Goal: Transaction & Acquisition: Book appointment/travel/reservation

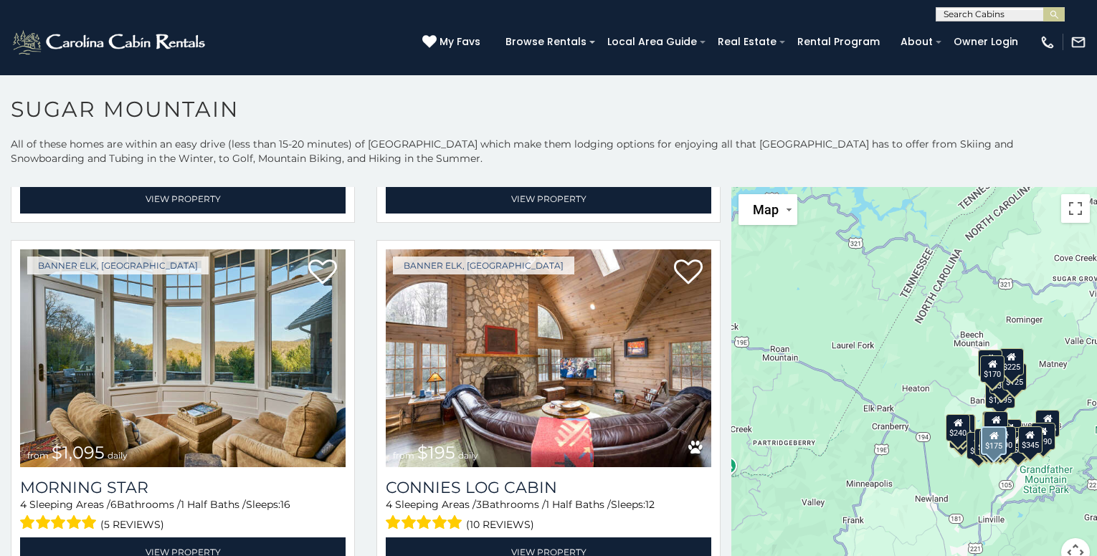
scroll to position [2510, 0]
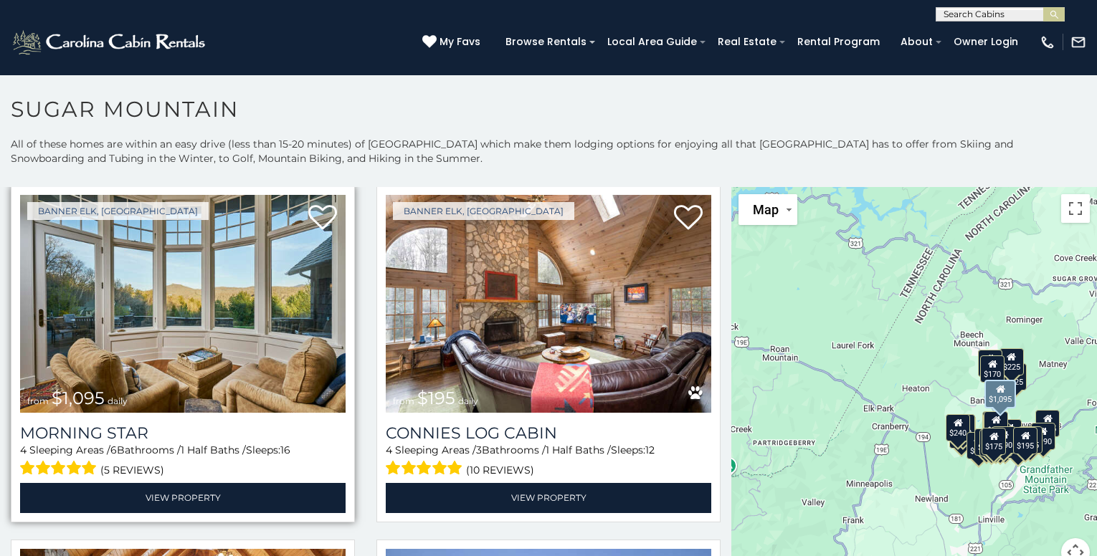
click at [199, 287] on img at bounding box center [183, 304] width 326 height 218
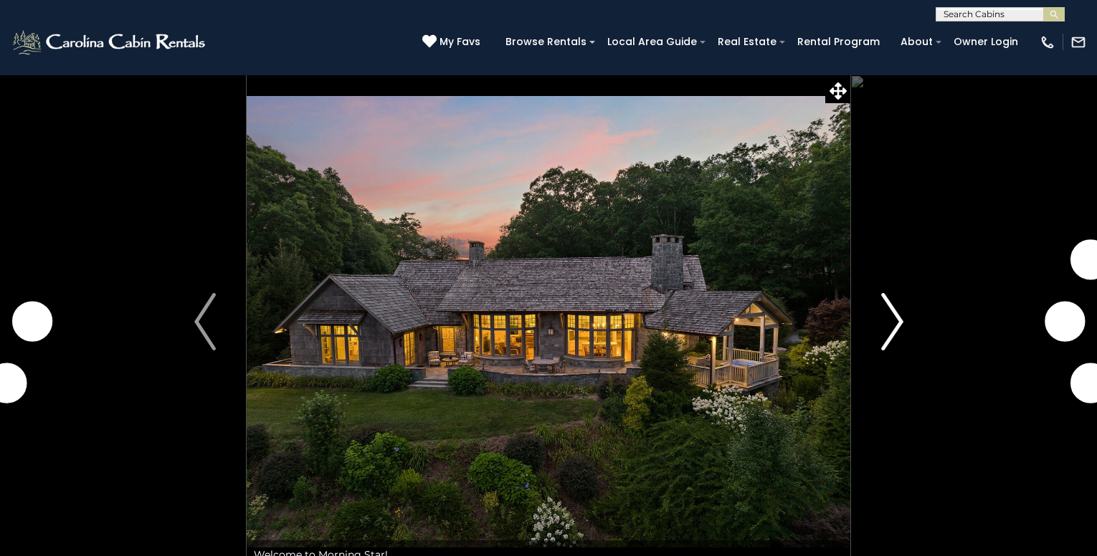
click at [891, 327] on img "Next" at bounding box center [892, 321] width 22 height 57
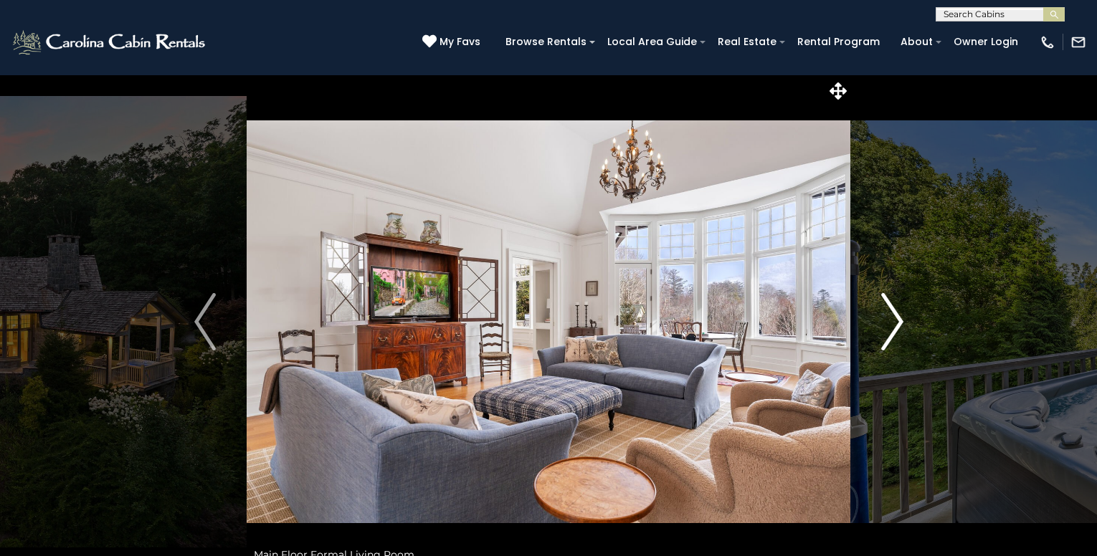
click at [889, 326] on img "Next" at bounding box center [892, 321] width 22 height 57
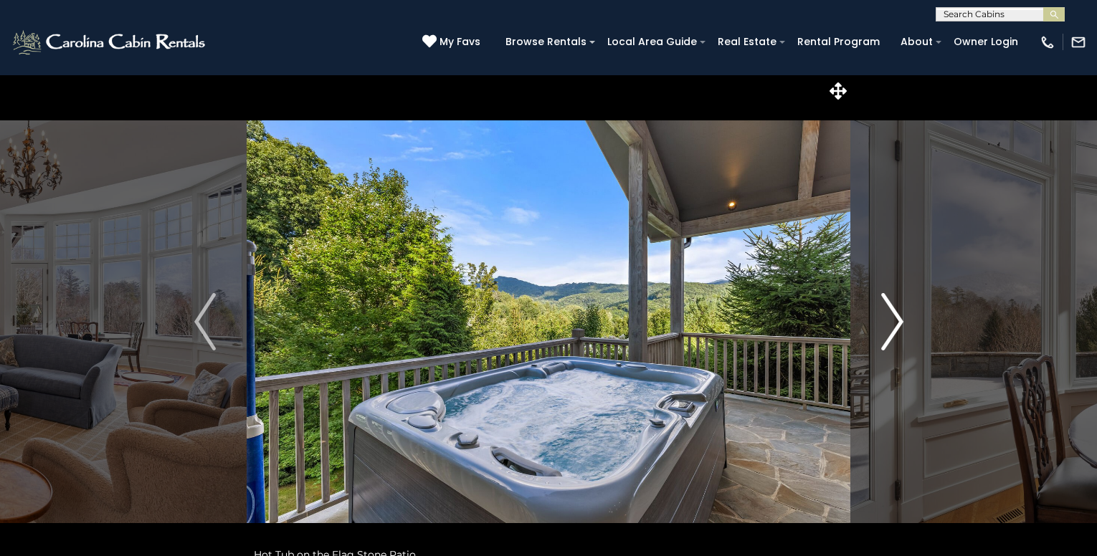
click at [889, 326] on img "Next" at bounding box center [892, 321] width 22 height 57
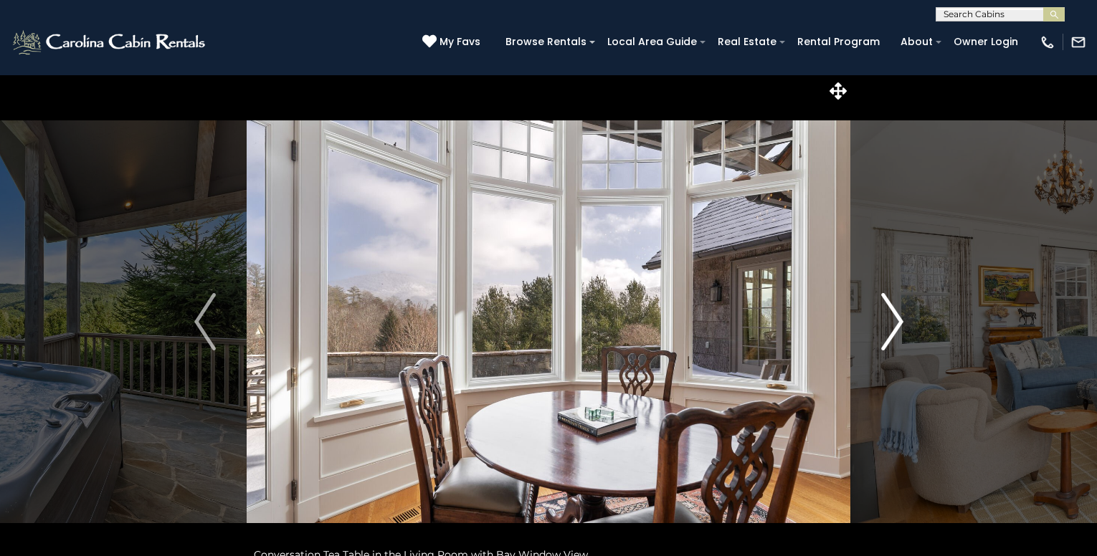
click at [889, 326] on img "Next" at bounding box center [892, 321] width 22 height 57
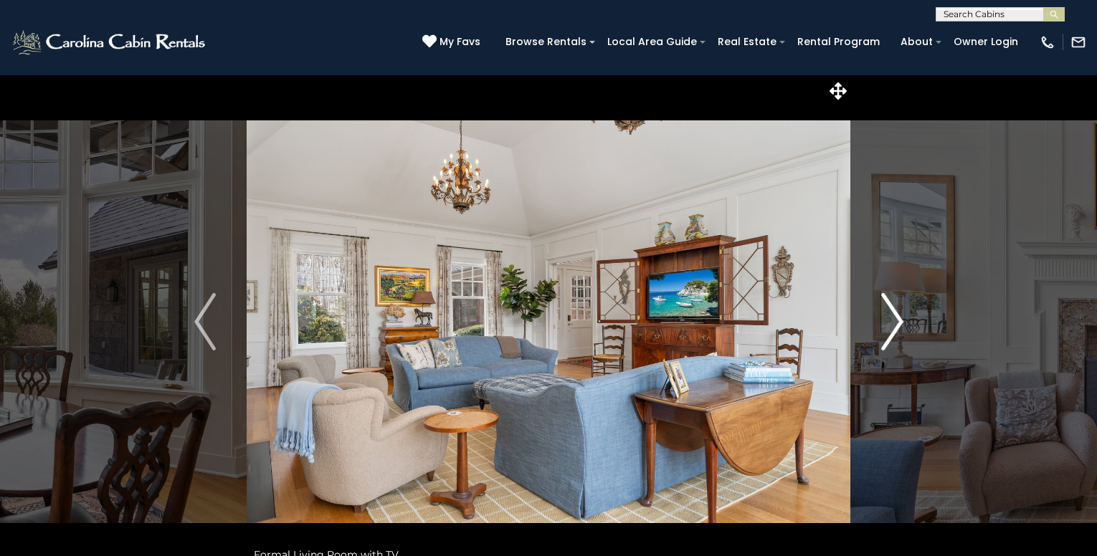
click at [890, 317] on img "Next" at bounding box center [892, 321] width 22 height 57
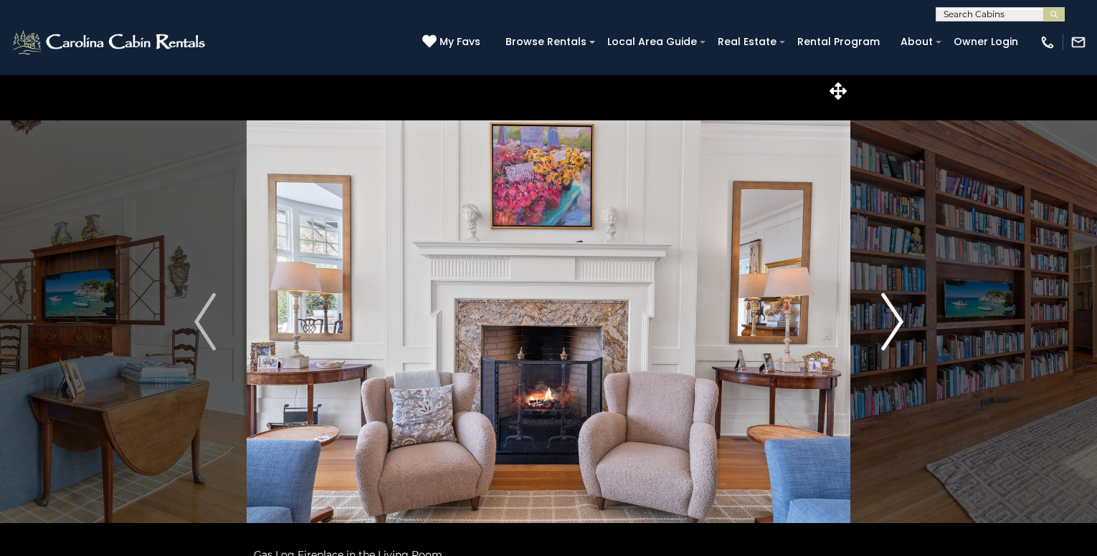
click at [888, 317] on img "Next" at bounding box center [892, 321] width 22 height 57
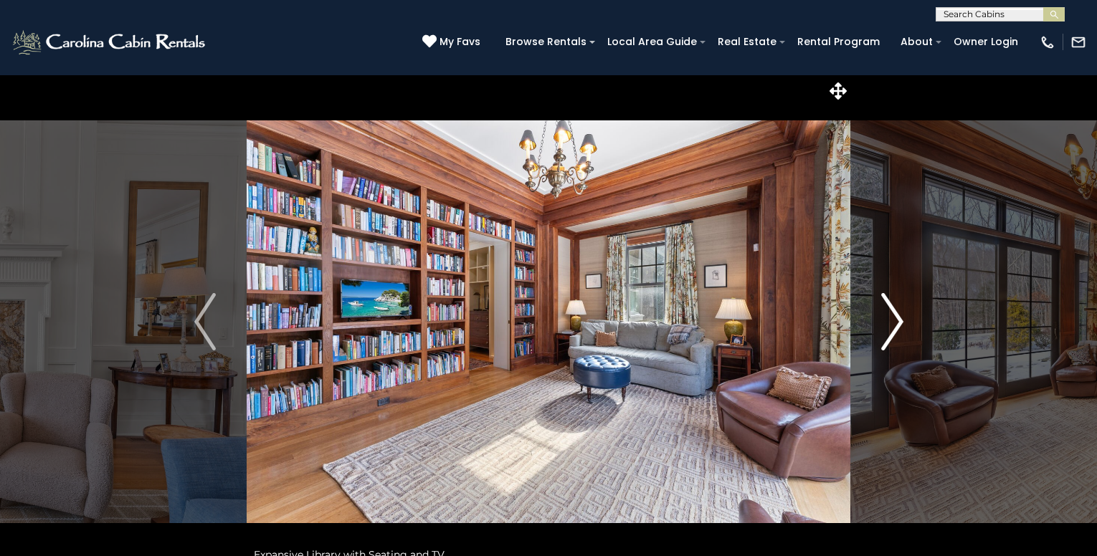
click at [888, 317] on img "Next" at bounding box center [892, 321] width 22 height 57
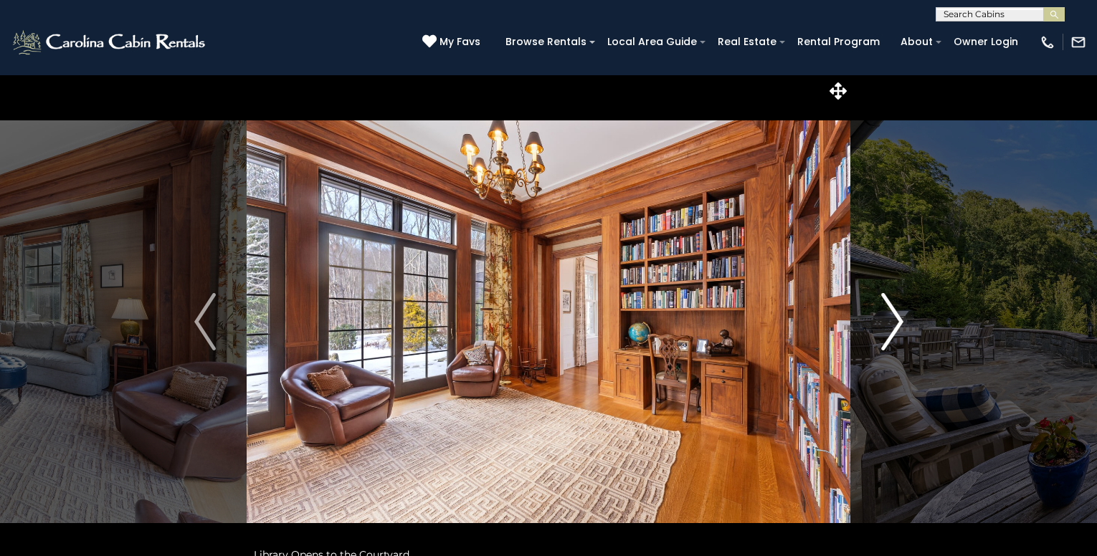
click at [888, 317] on img "Next" at bounding box center [892, 321] width 22 height 57
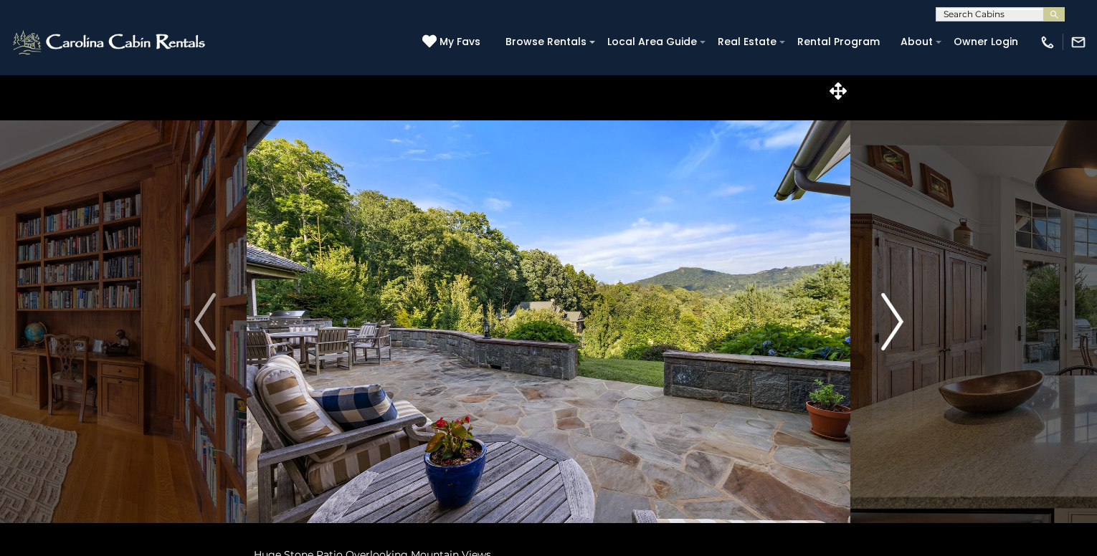
click at [888, 317] on img "Next" at bounding box center [892, 321] width 22 height 57
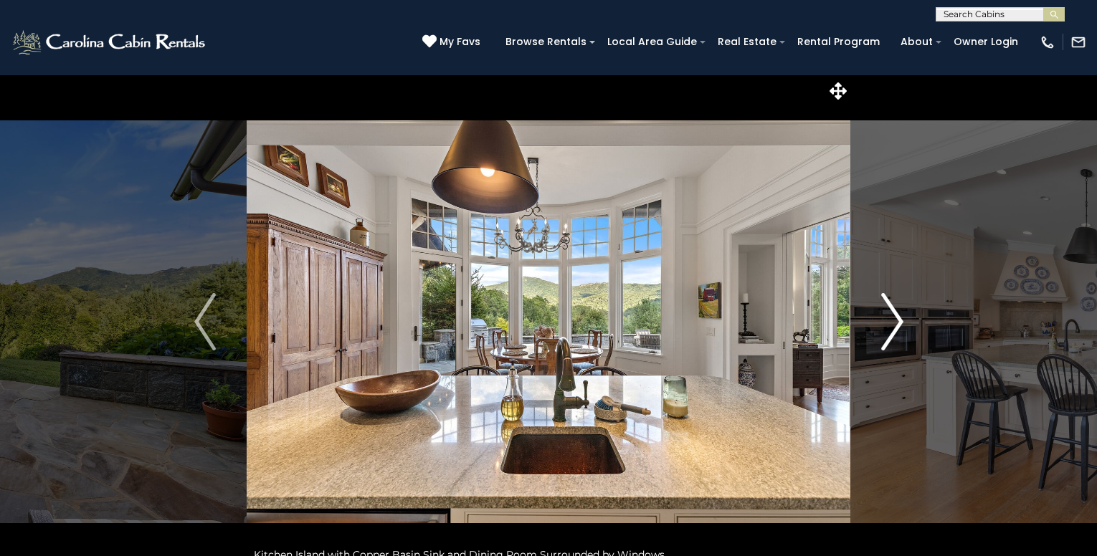
click at [888, 317] on img "Next" at bounding box center [892, 321] width 22 height 57
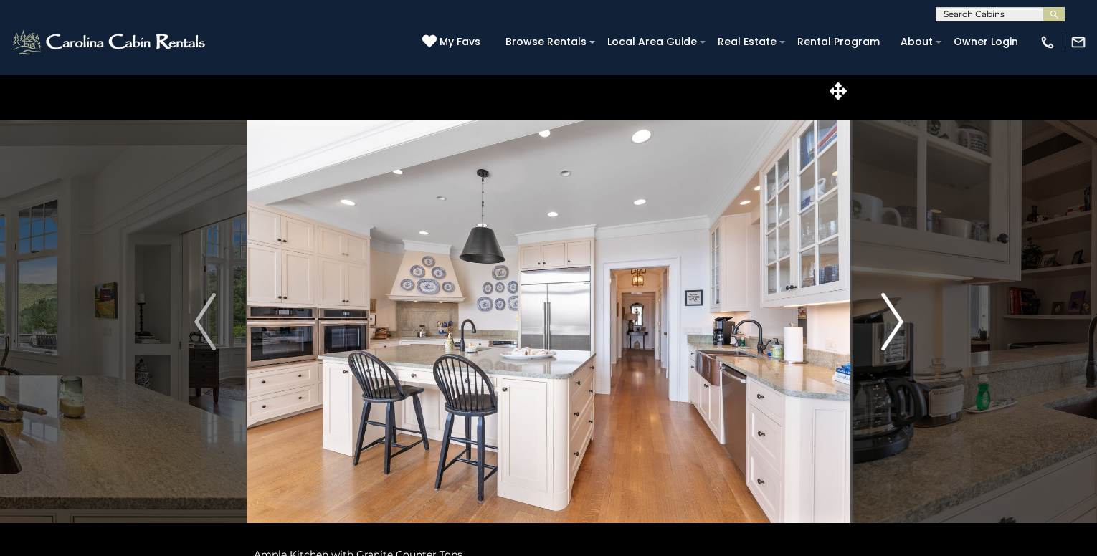
click at [883, 317] on img "Next" at bounding box center [892, 321] width 22 height 57
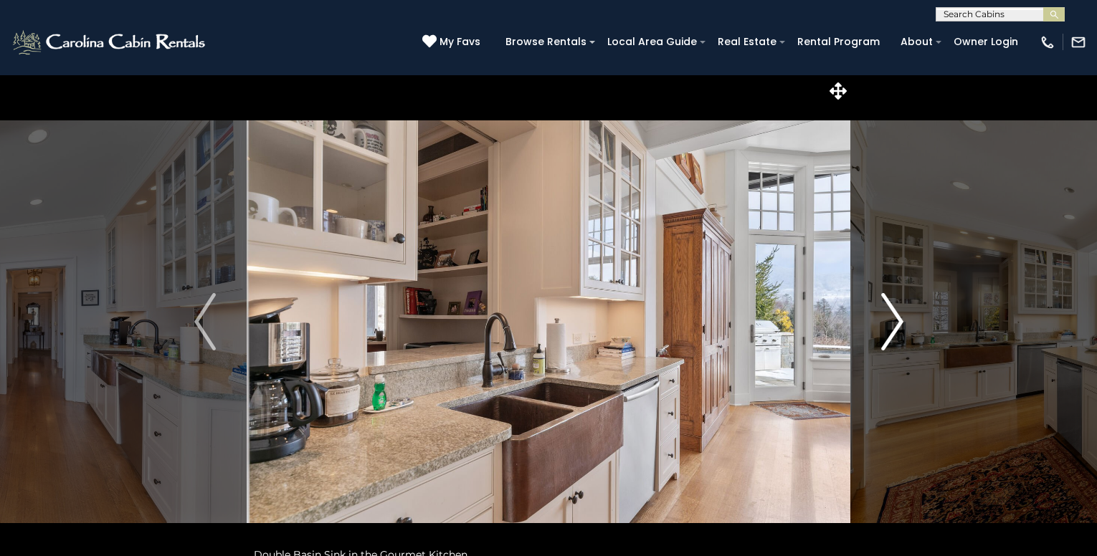
click at [886, 317] on img "Next" at bounding box center [892, 321] width 22 height 57
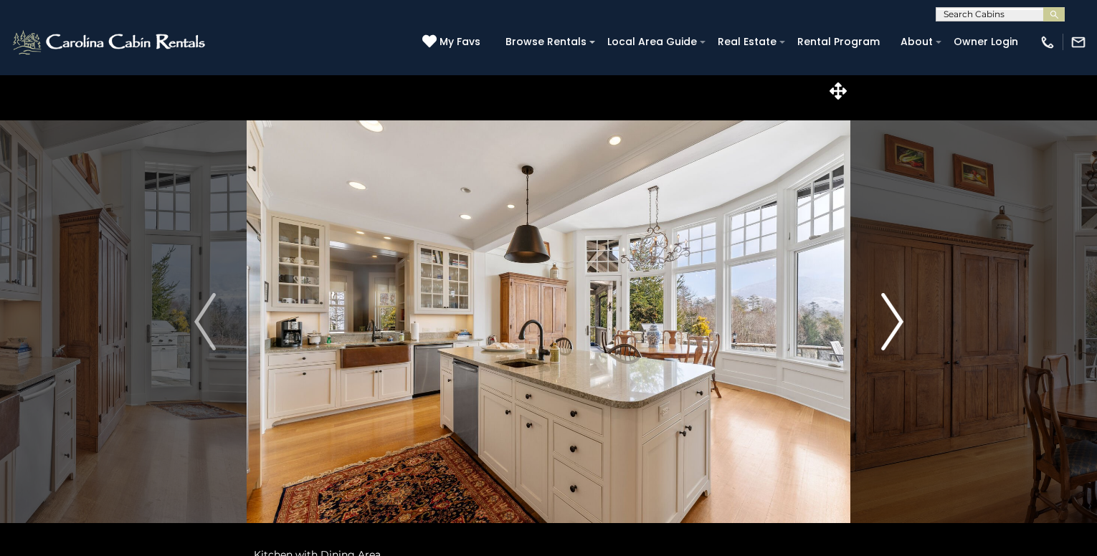
click at [886, 317] on img "Next" at bounding box center [892, 321] width 22 height 57
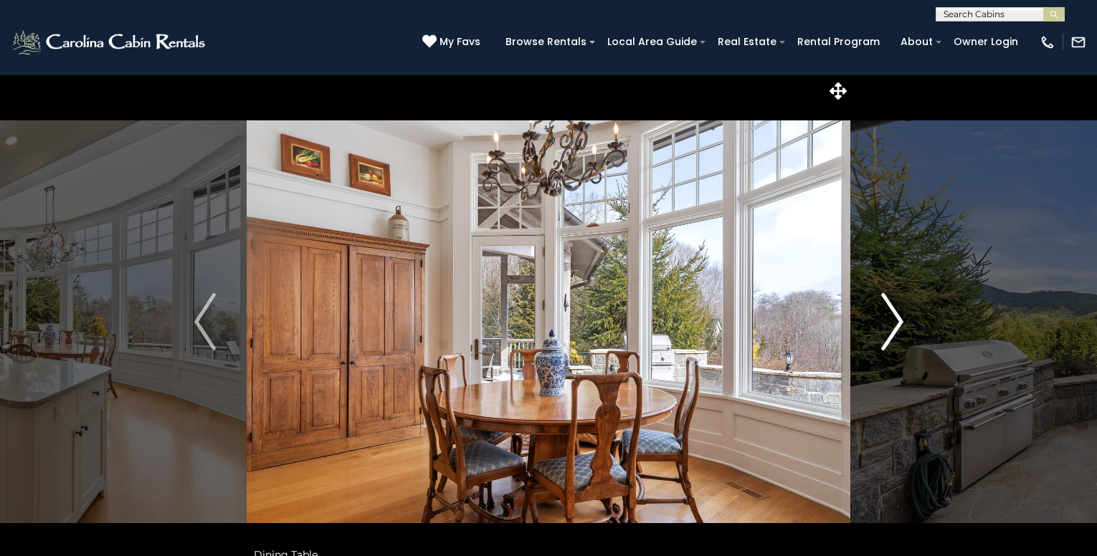
click at [884, 317] on img "Next" at bounding box center [892, 321] width 22 height 57
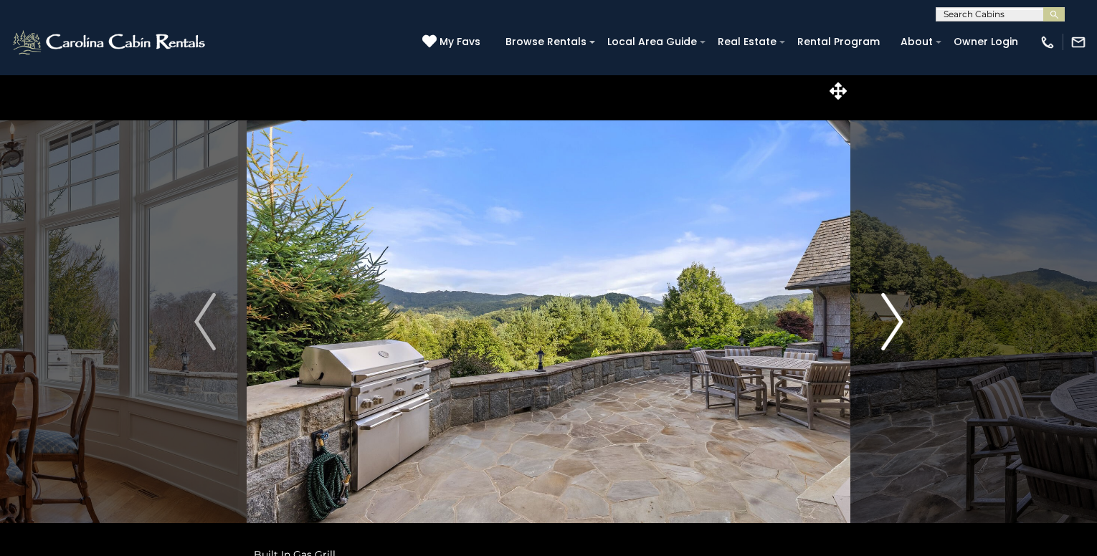
click at [885, 318] on img "Next" at bounding box center [892, 321] width 22 height 57
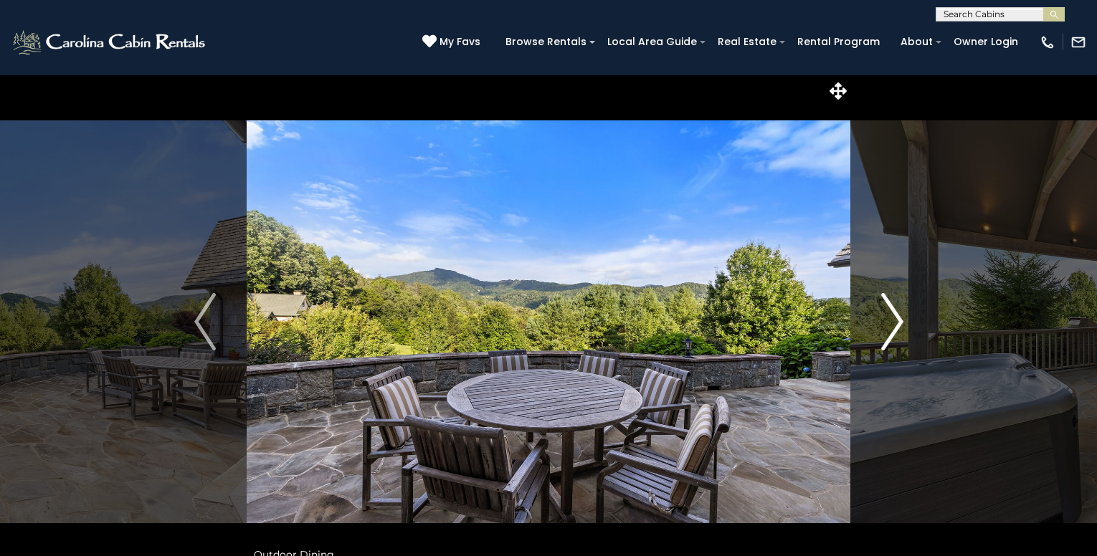
click at [885, 318] on img "Next" at bounding box center [892, 321] width 22 height 57
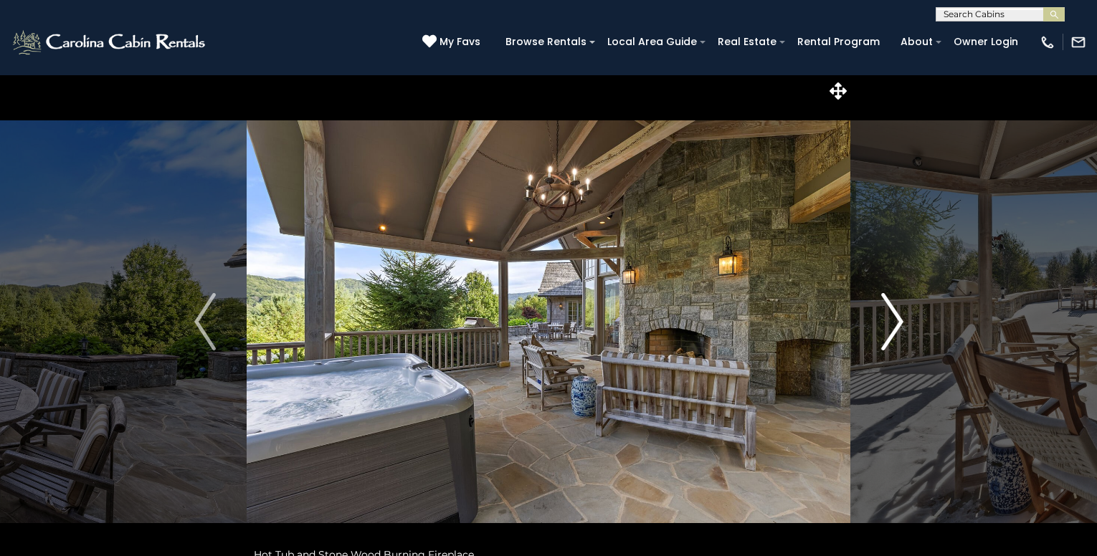
click at [886, 318] on img "Next" at bounding box center [892, 321] width 22 height 57
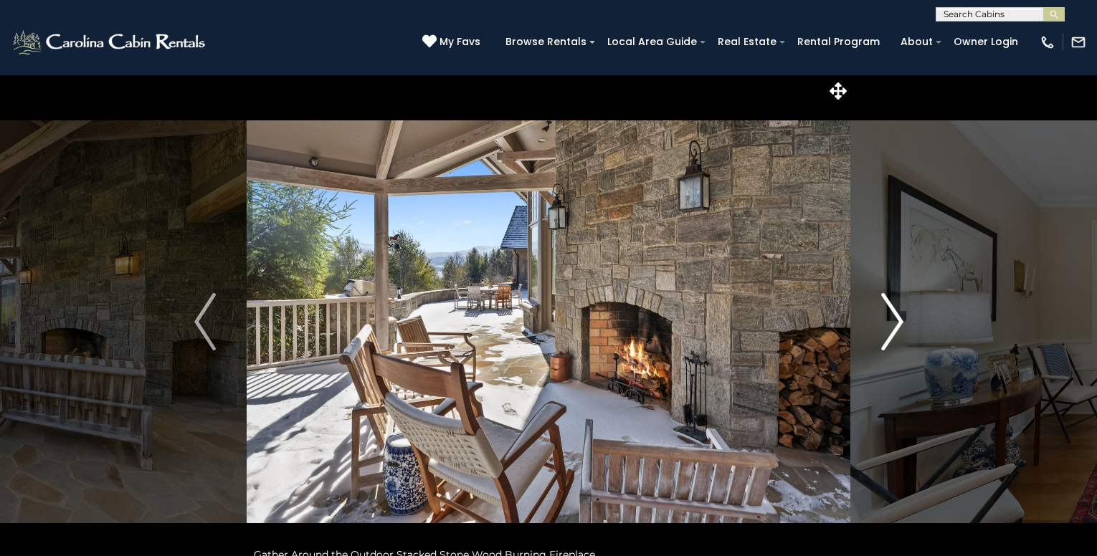
click at [886, 318] on img "Next" at bounding box center [892, 321] width 22 height 57
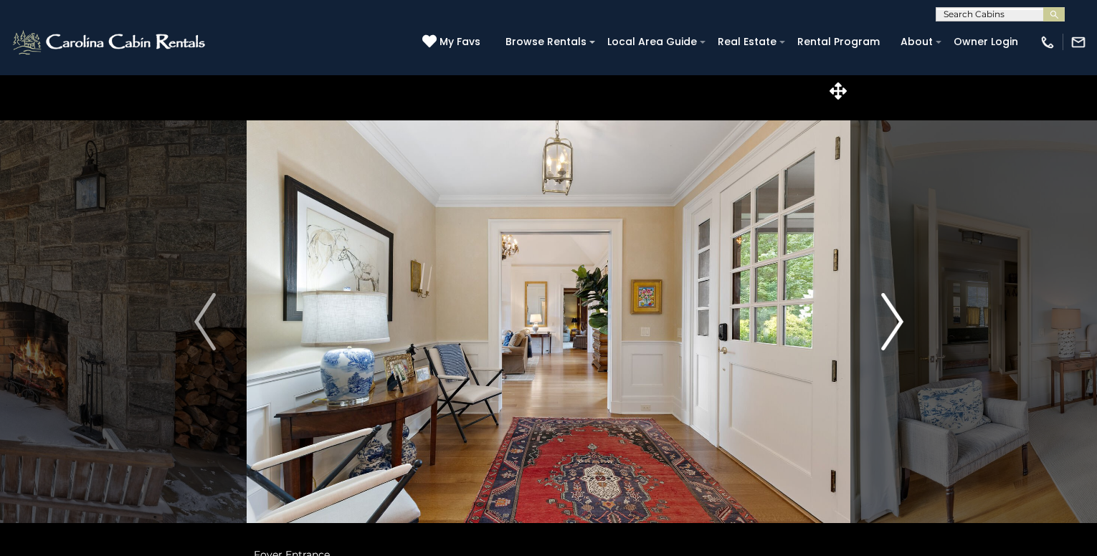
click at [883, 319] on img "Next" at bounding box center [892, 321] width 22 height 57
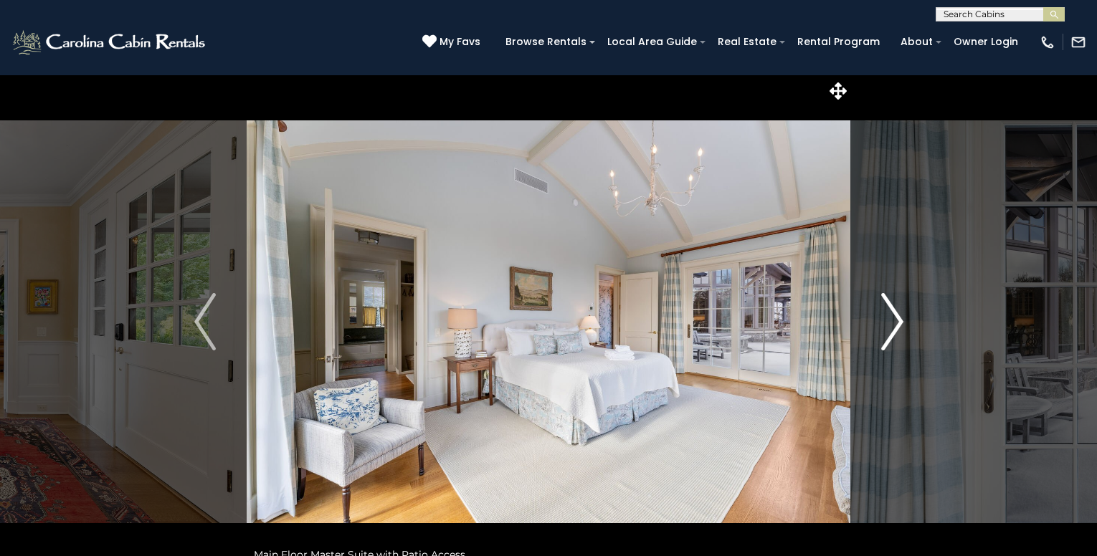
click at [883, 319] on img "Next" at bounding box center [892, 321] width 22 height 57
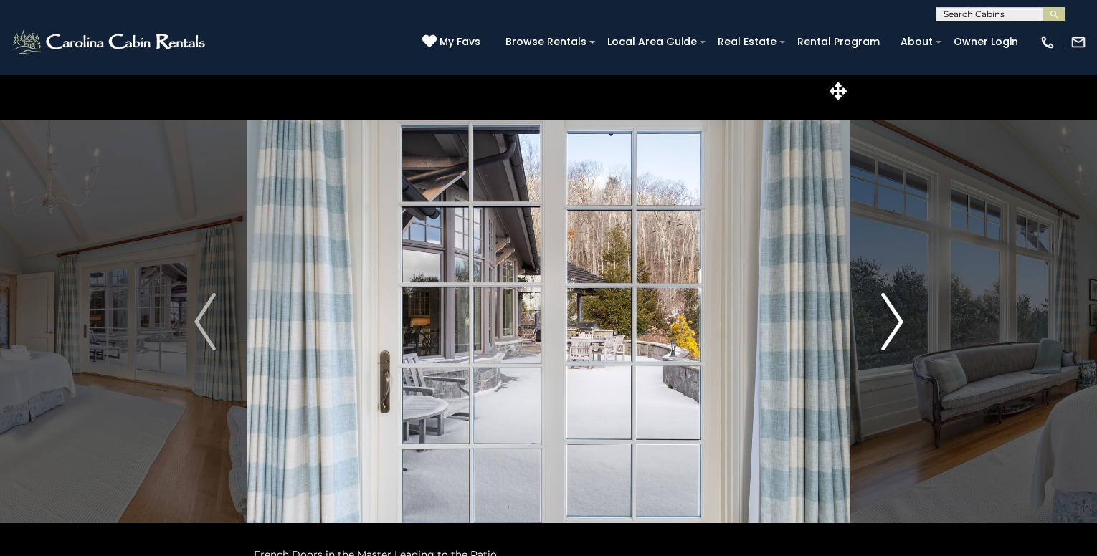
click at [881, 321] on button "Next" at bounding box center [892, 322] width 84 height 495
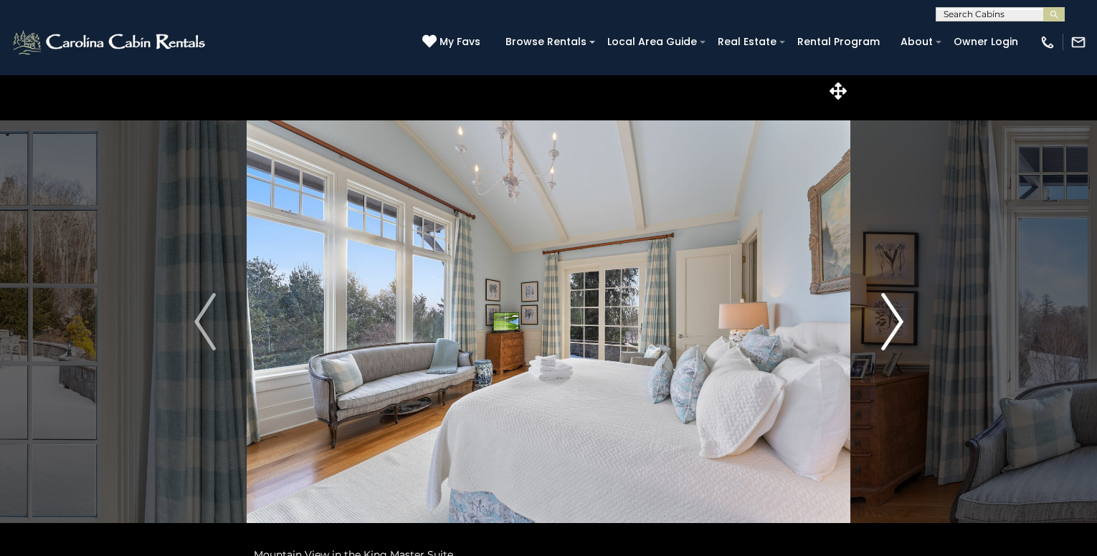
click at [881, 321] on button "Next" at bounding box center [892, 322] width 84 height 495
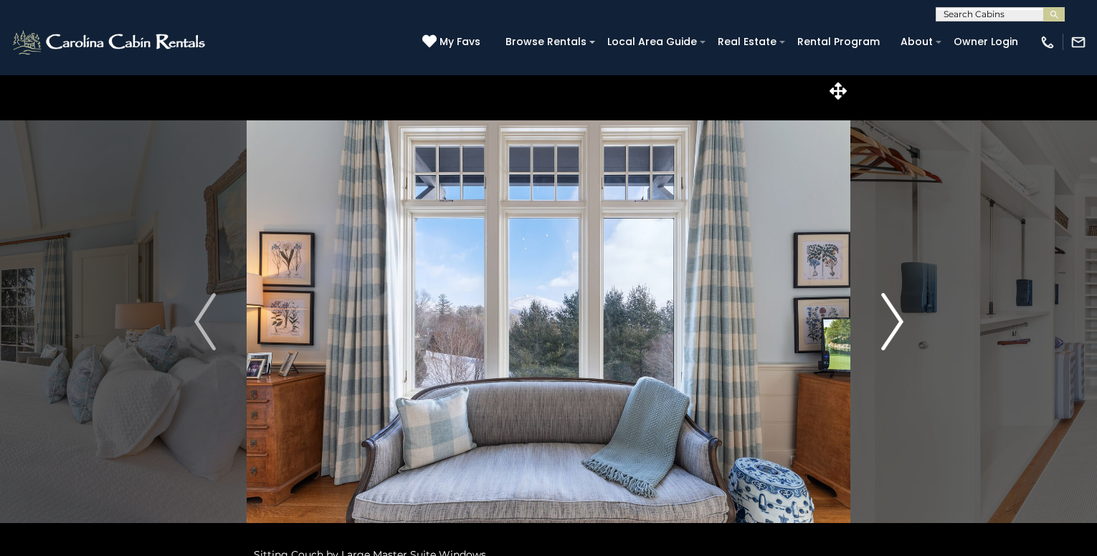
click at [881, 321] on button "Next" at bounding box center [892, 322] width 84 height 495
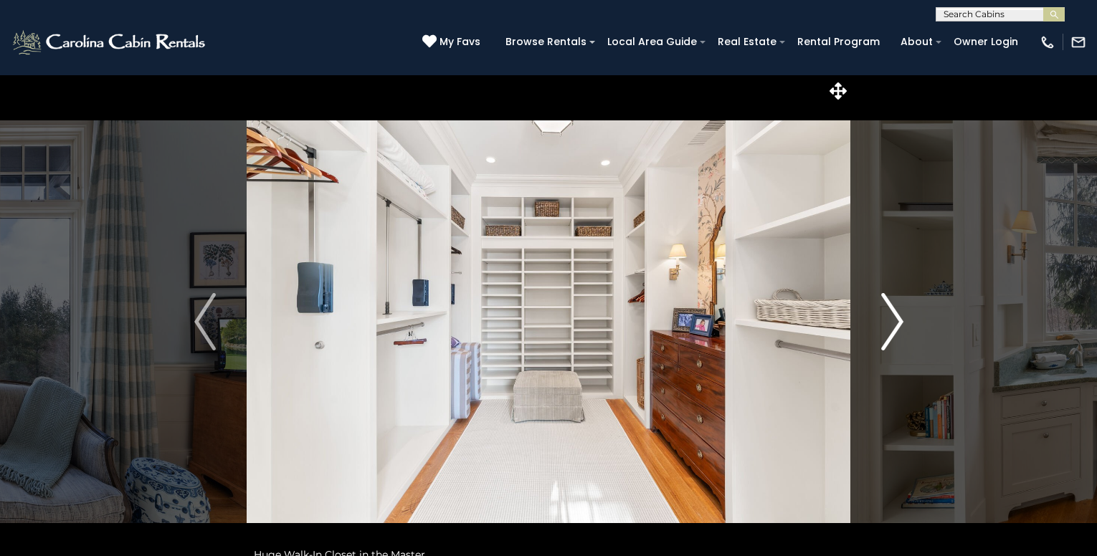
click at [874, 321] on button "Next" at bounding box center [892, 322] width 84 height 495
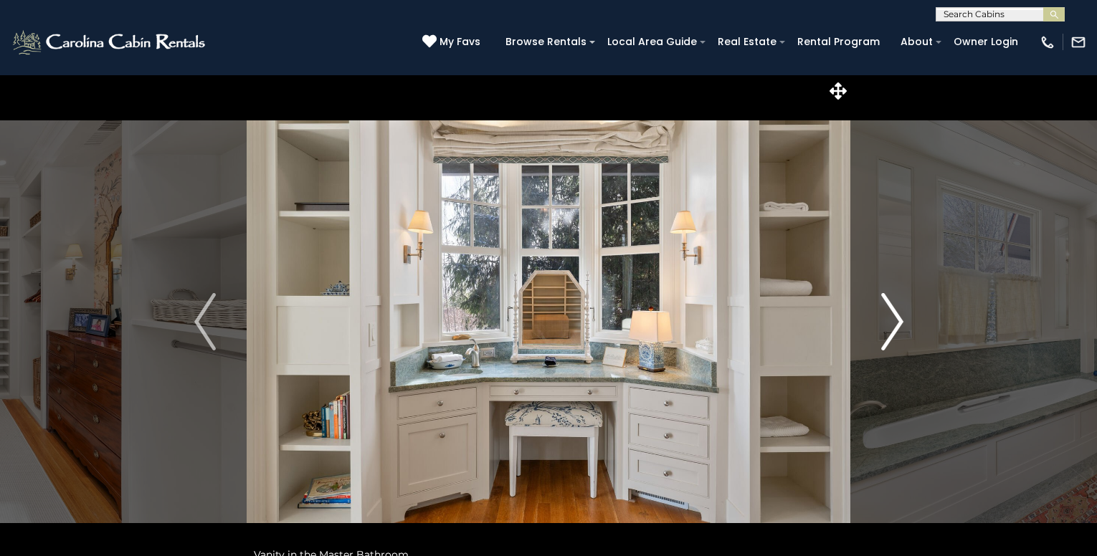
click at [871, 323] on button "Next" at bounding box center [892, 322] width 84 height 495
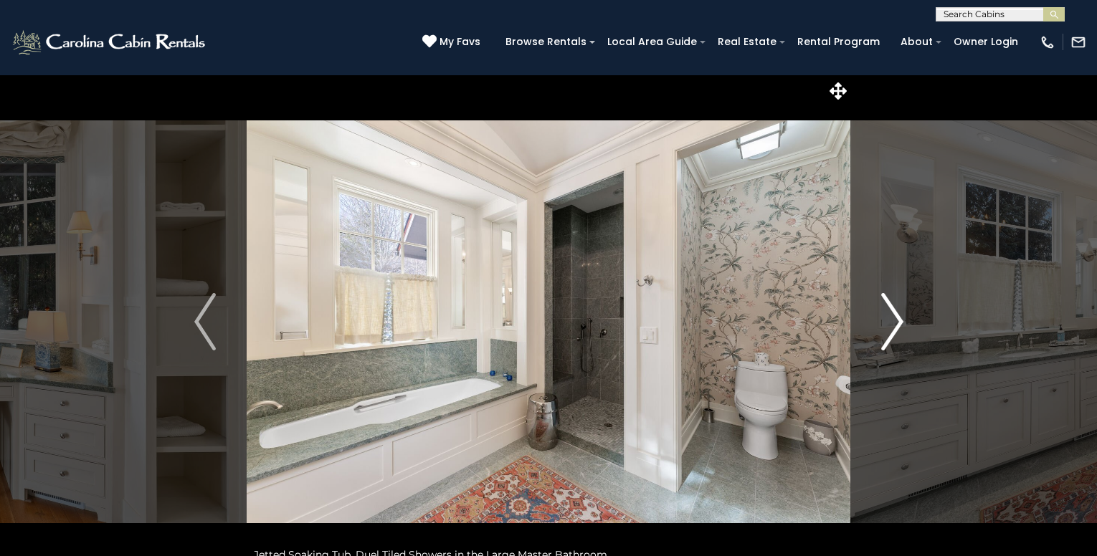
click at [871, 323] on button "Next" at bounding box center [892, 322] width 84 height 495
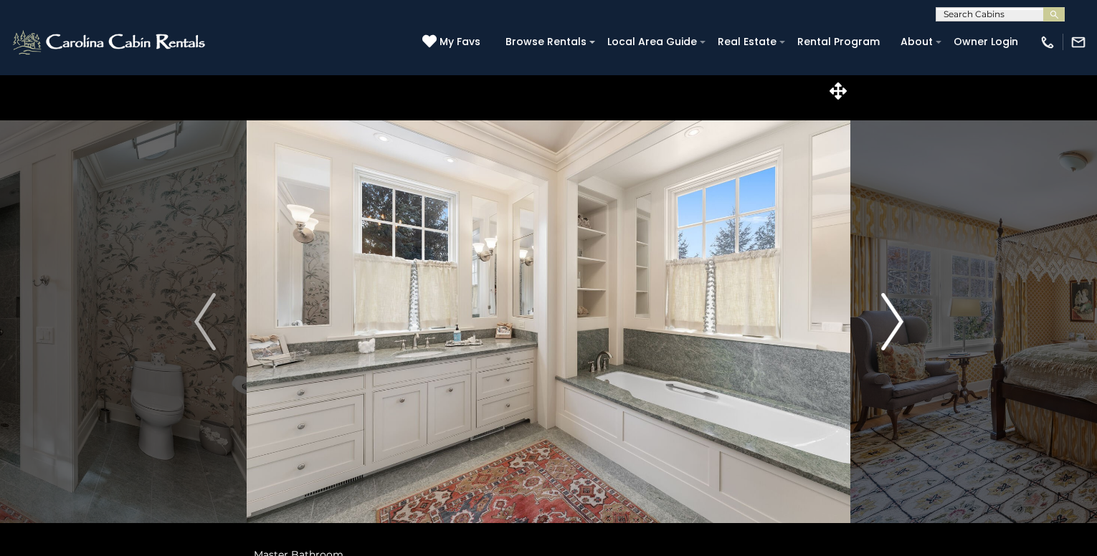
click at [884, 323] on img "Next" at bounding box center [892, 321] width 22 height 57
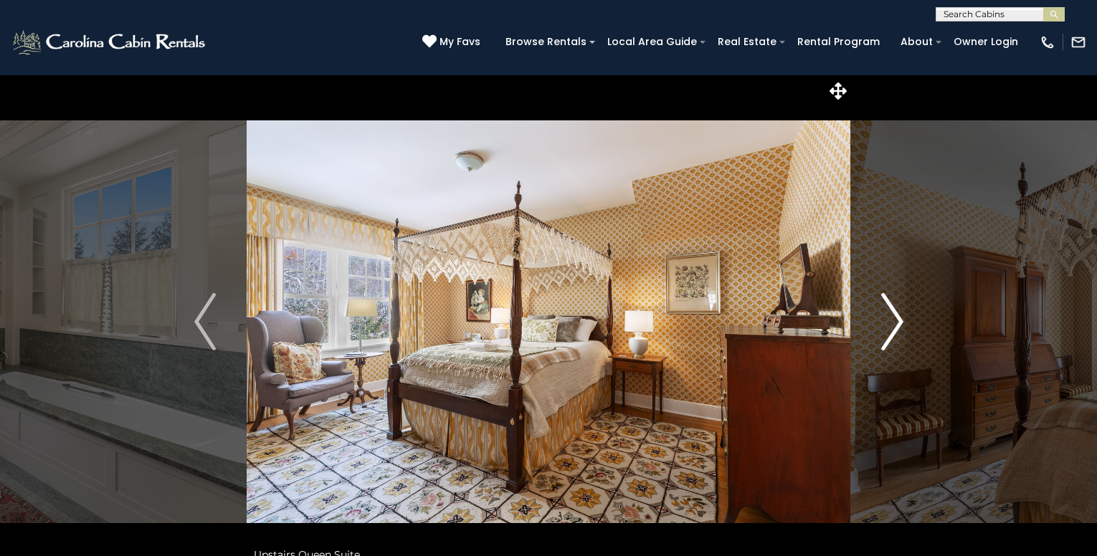
click at [884, 323] on img "Next" at bounding box center [892, 321] width 22 height 57
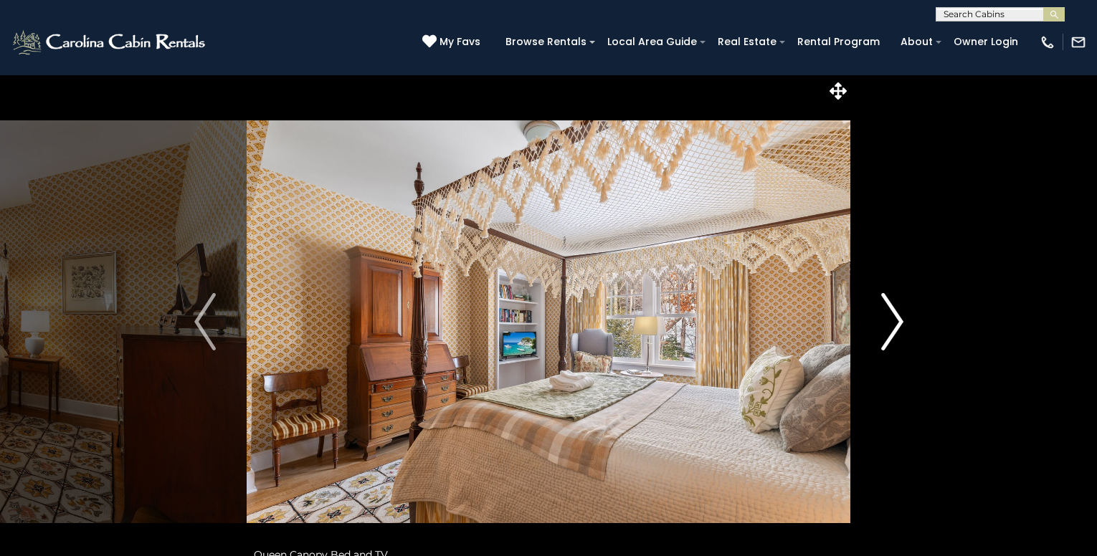
click at [883, 323] on img "Next" at bounding box center [892, 321] width 22 height 57
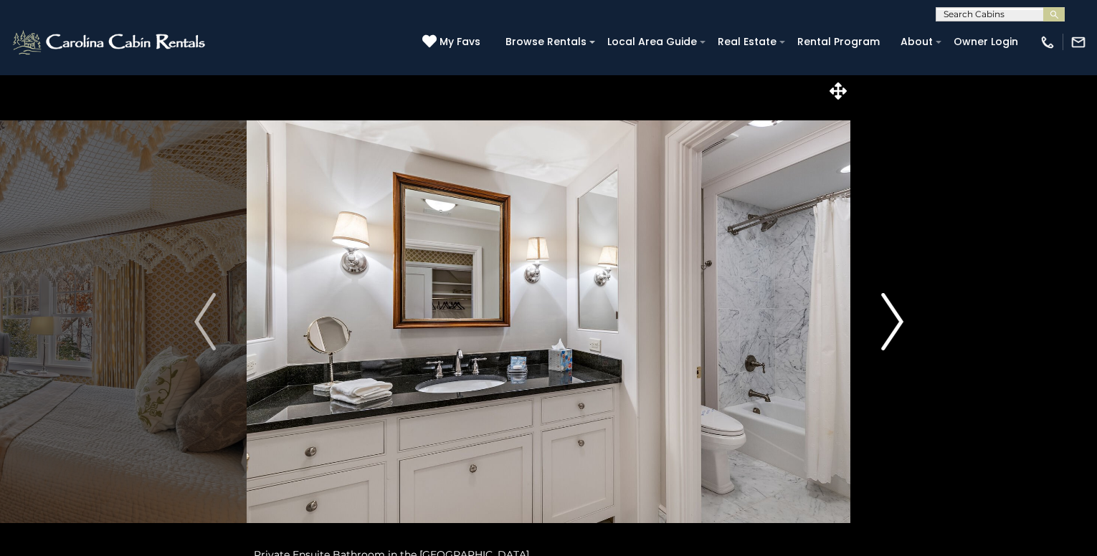
click at [883, 323] on img "Next" at bounding box center [892, 321] width 22 height 57
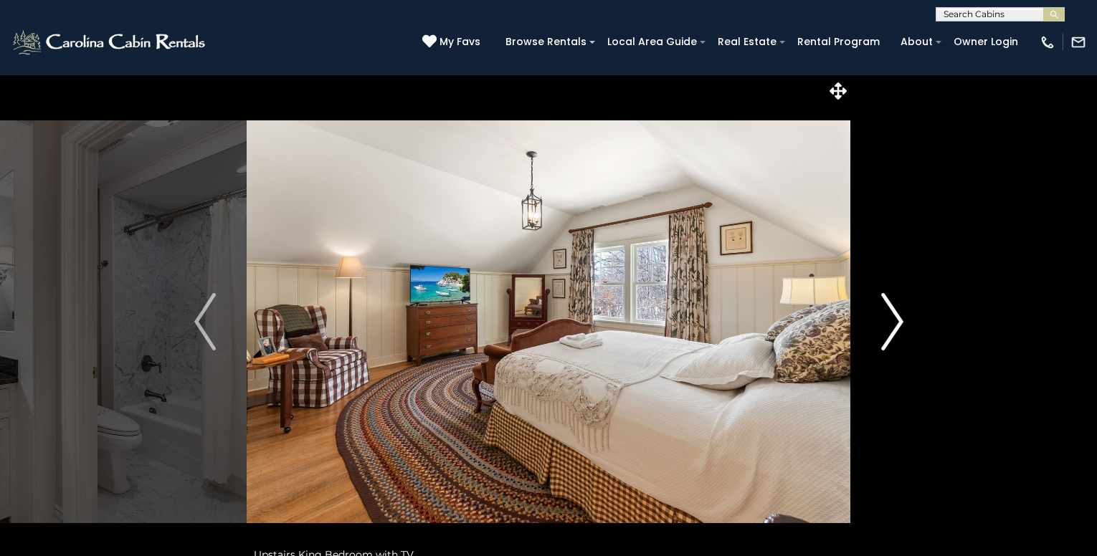
click at [883, 323] on img "Next" at bounding box center [892, 321] width 22 height 57
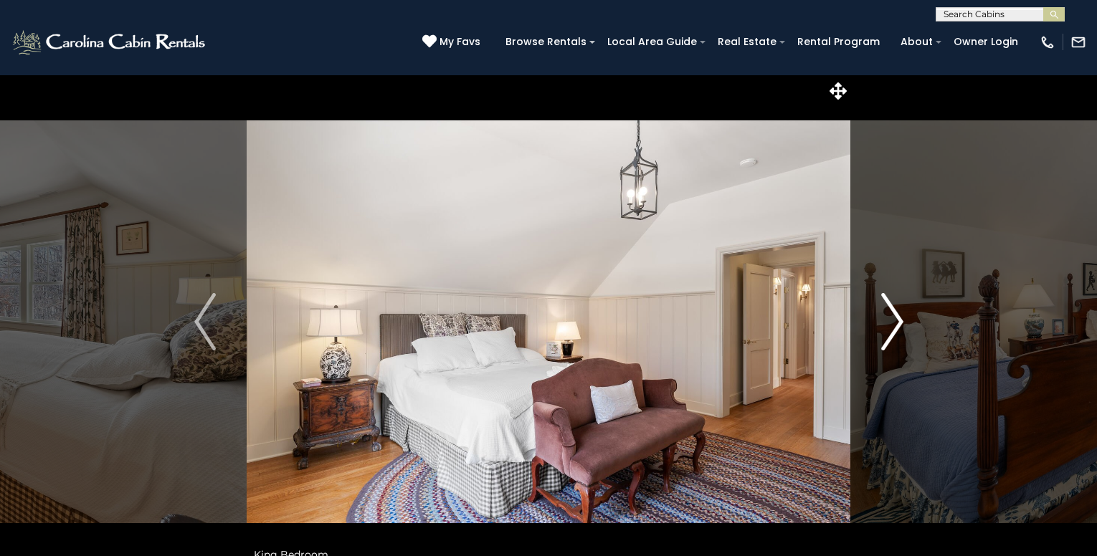
click at [883, 323] on img "Next" at bounding box center [892, 321] width 22 height 57
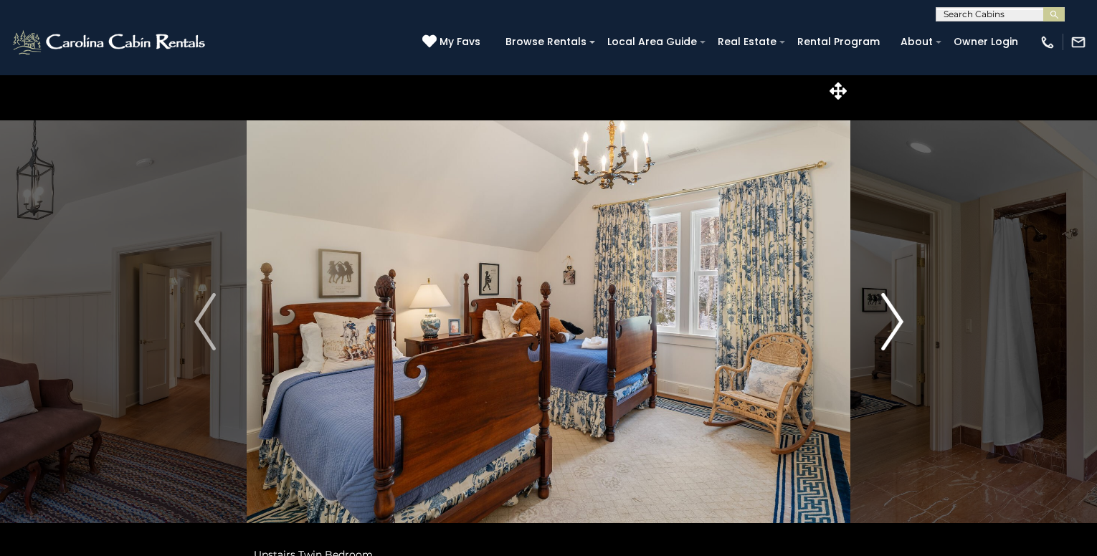
click at [882, 323] on img "Next" at bounding box center [892, 321] width 22 height 57
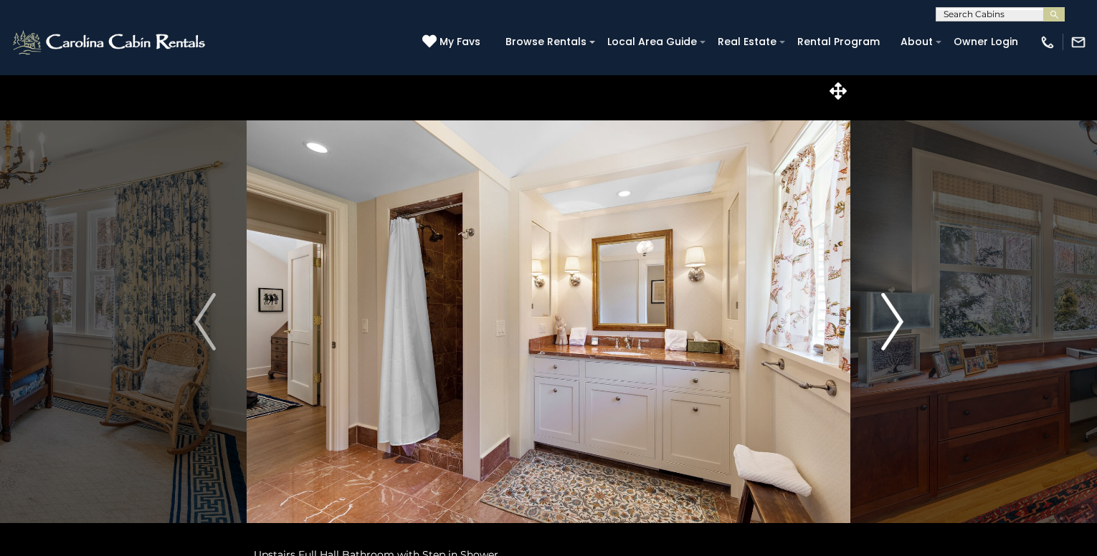
click at [882, 323] on img "Next" at bounding box center [892, 321] width 22 height 57
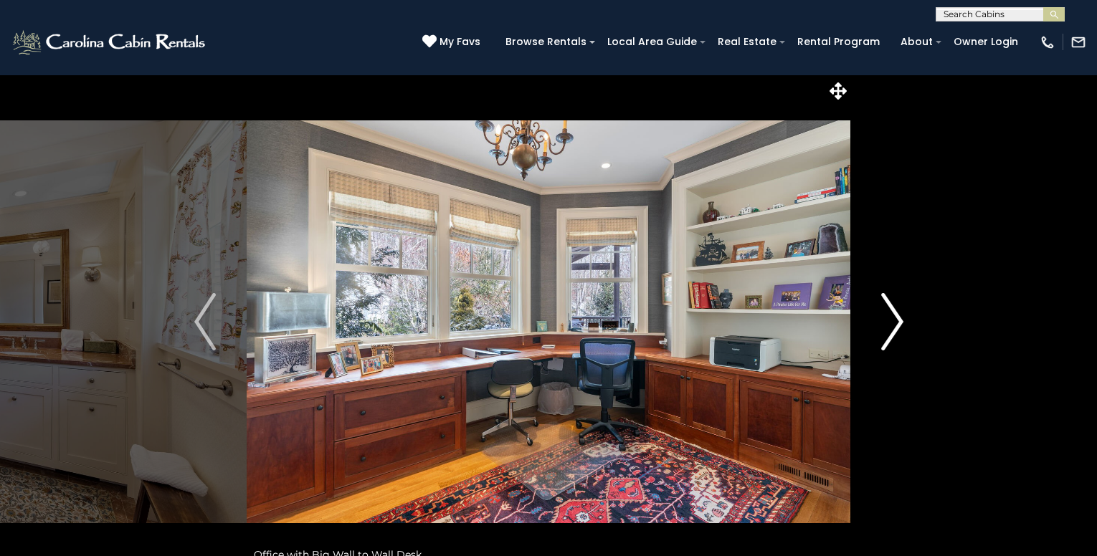
click at [881, 323] on img "Next" at bounding box center [892, 321] width 22 height 57
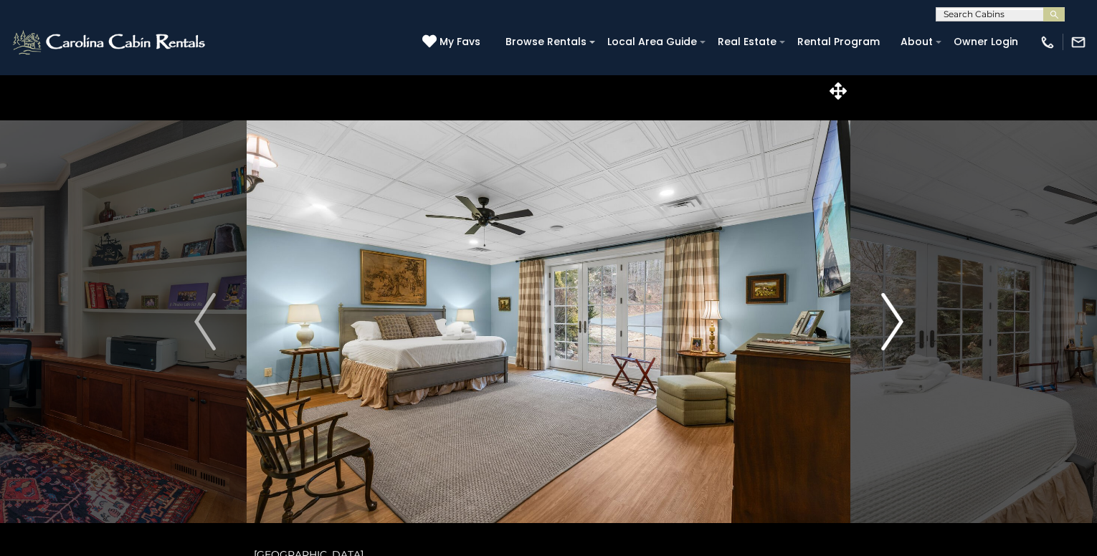
click at [881, 323] on img "Next" at bounding box center [892, 321] width 22 height 57
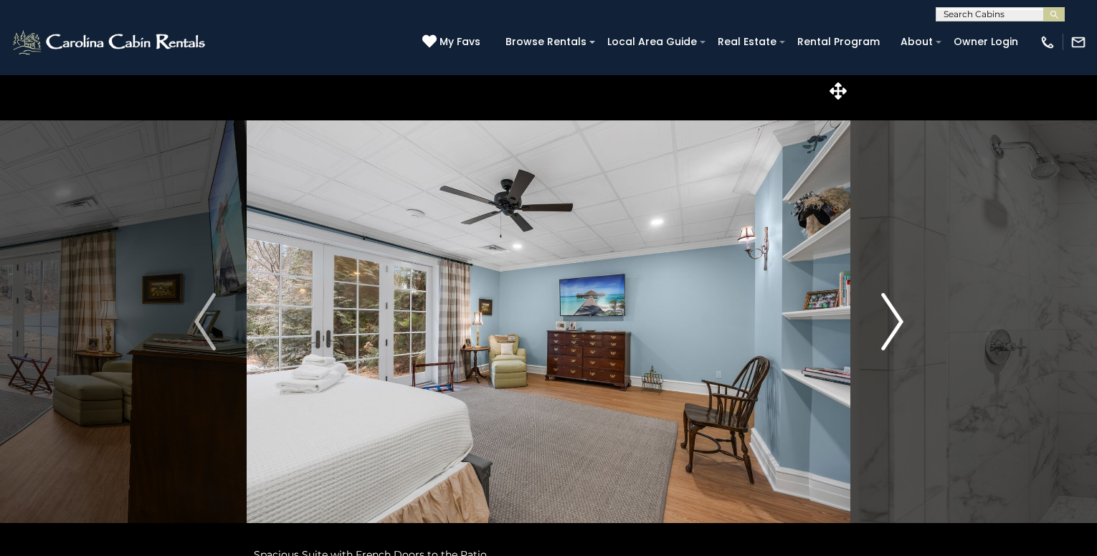
click at [881, 323] on button "Next" at bounding box center [892, 322] width 84 height 495
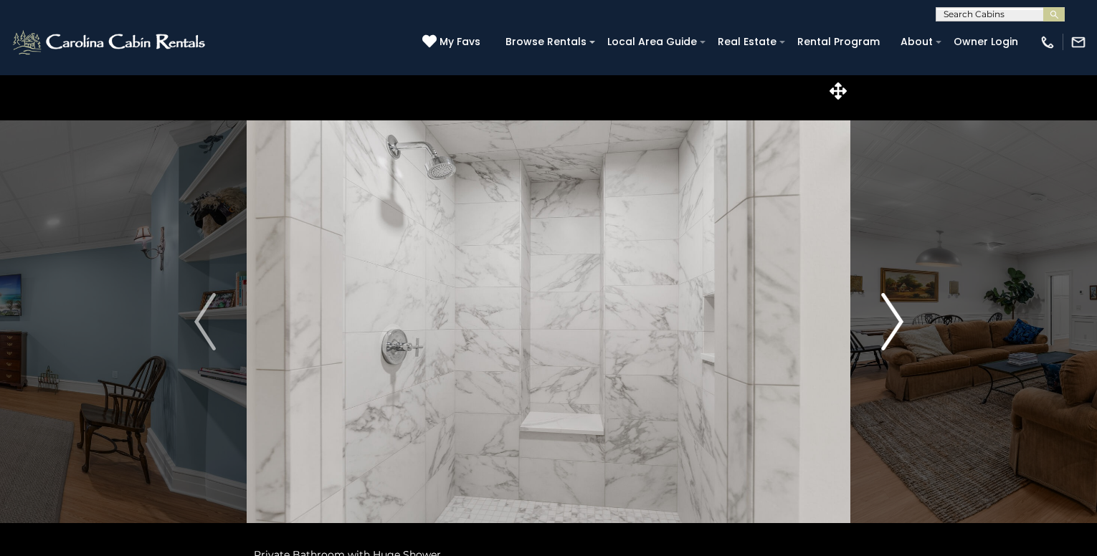
click at [881, 323] on button "Next" at bounding box center [892, 322] width 84 height 495
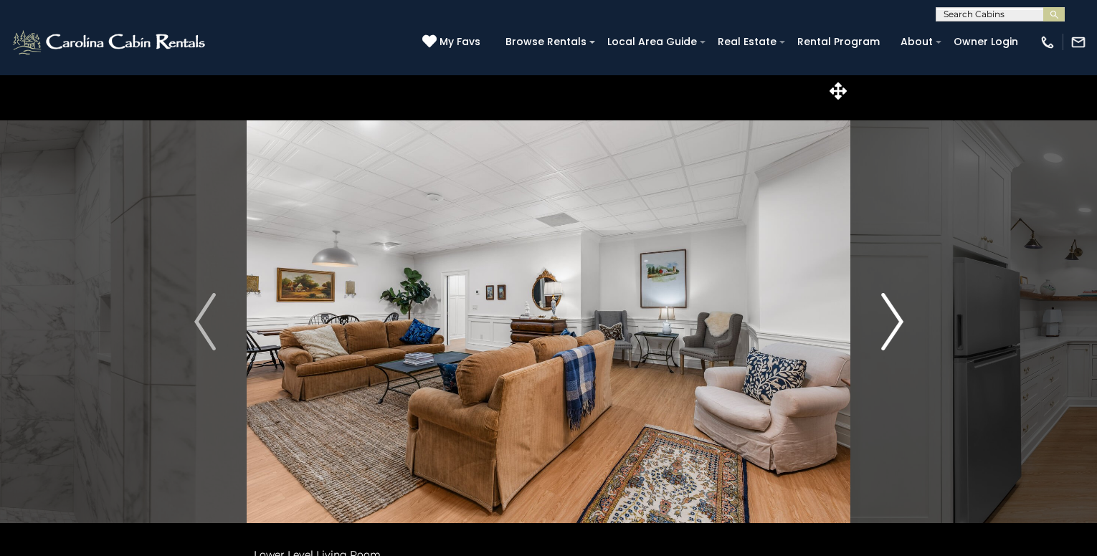
click at [881, 323] on button "Next" at bounding box center [892, 322] width 84 height 495
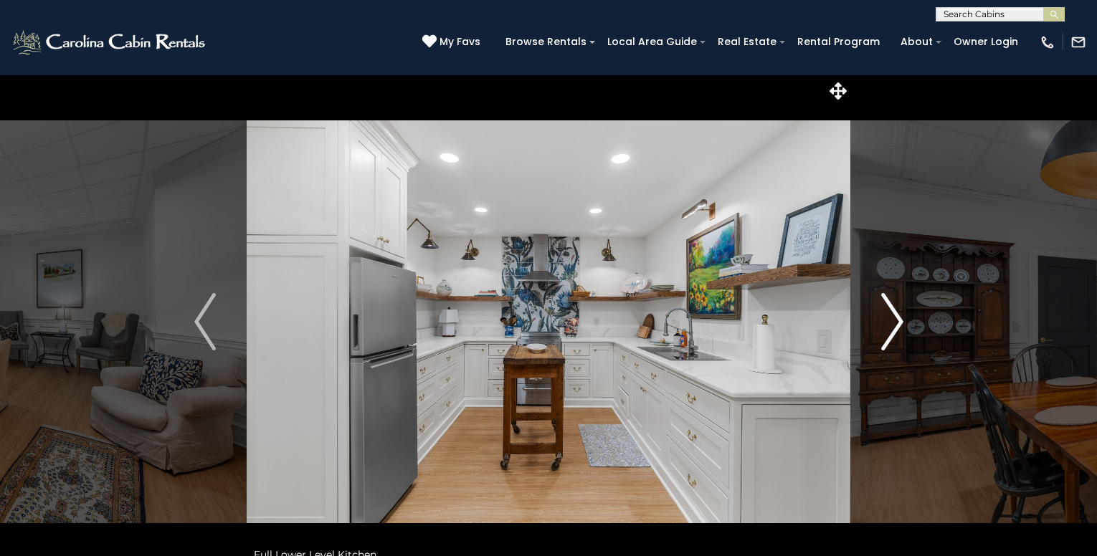
click at [881, 323] on button "Next" at bounding box center [892, 322] width 84 height 495
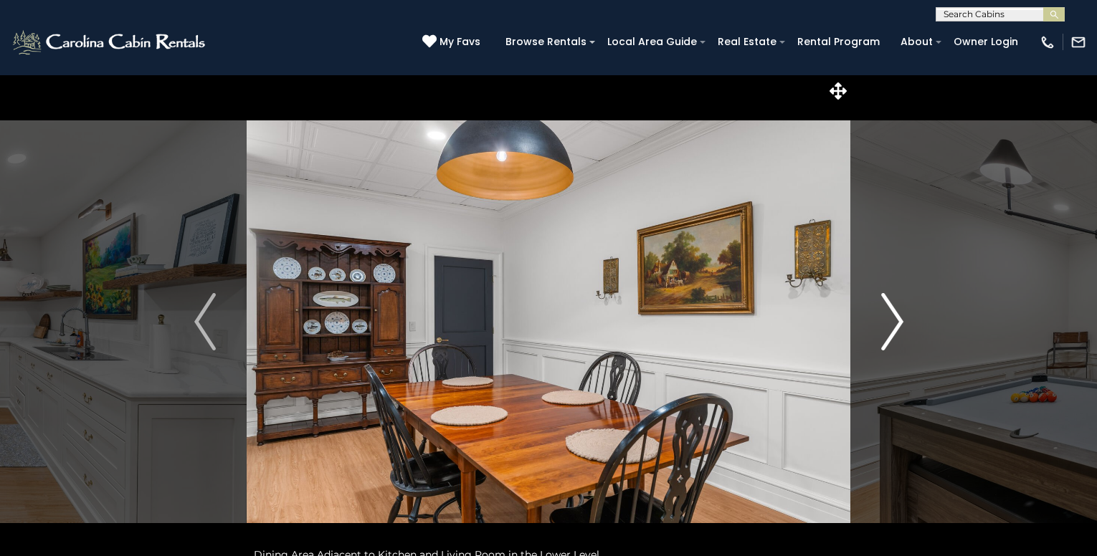
click at [881, 323] on button "Next" at bounding box center [892, 322] width 84 height 495
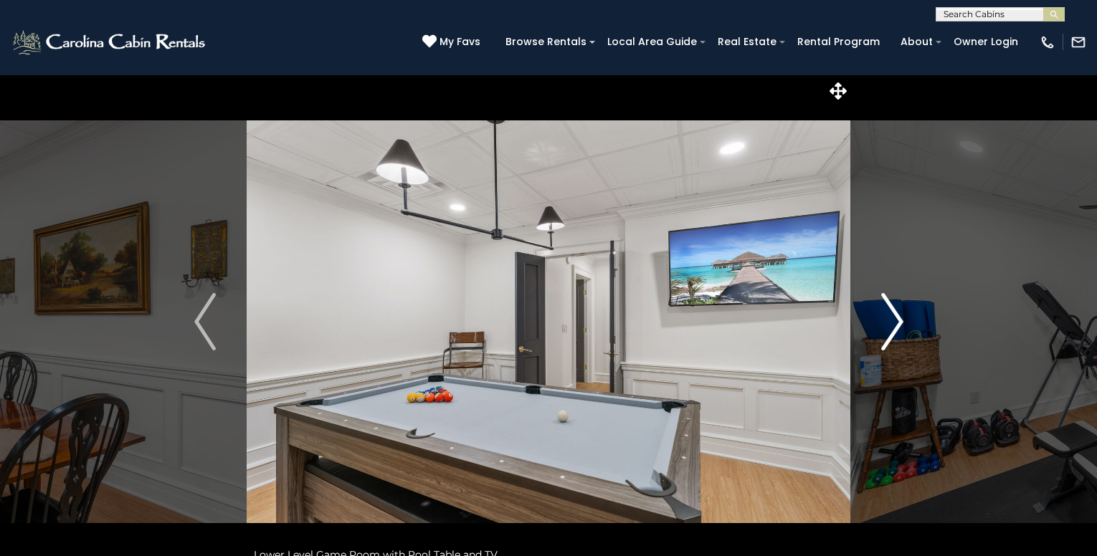
click at [880, 323] on button "Next" at bounding box center [892, 322] width 84 height 495
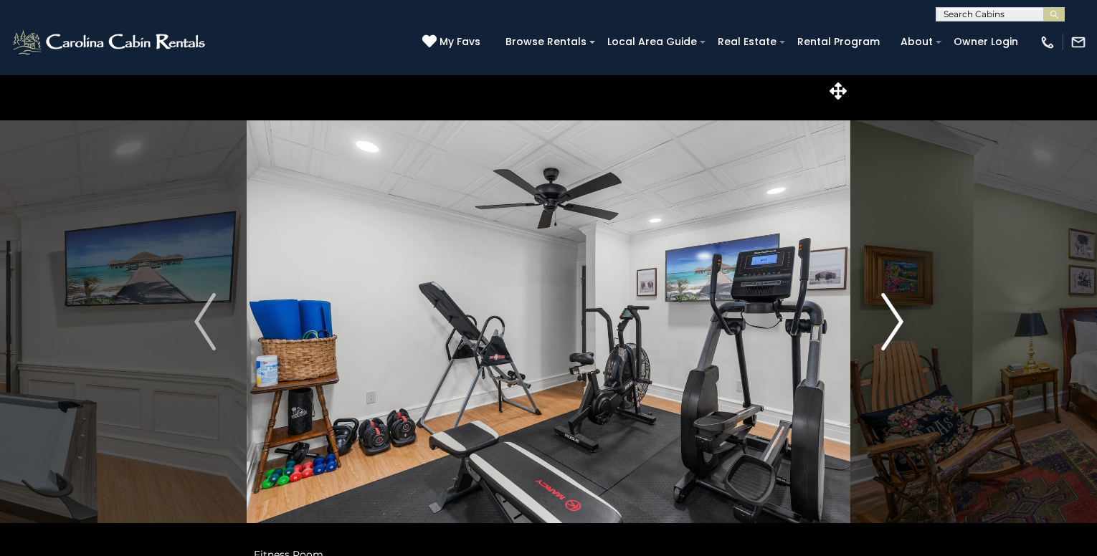
click at [880, 323] on button "Next" at bounding box center [892, 322] width 84 height 495
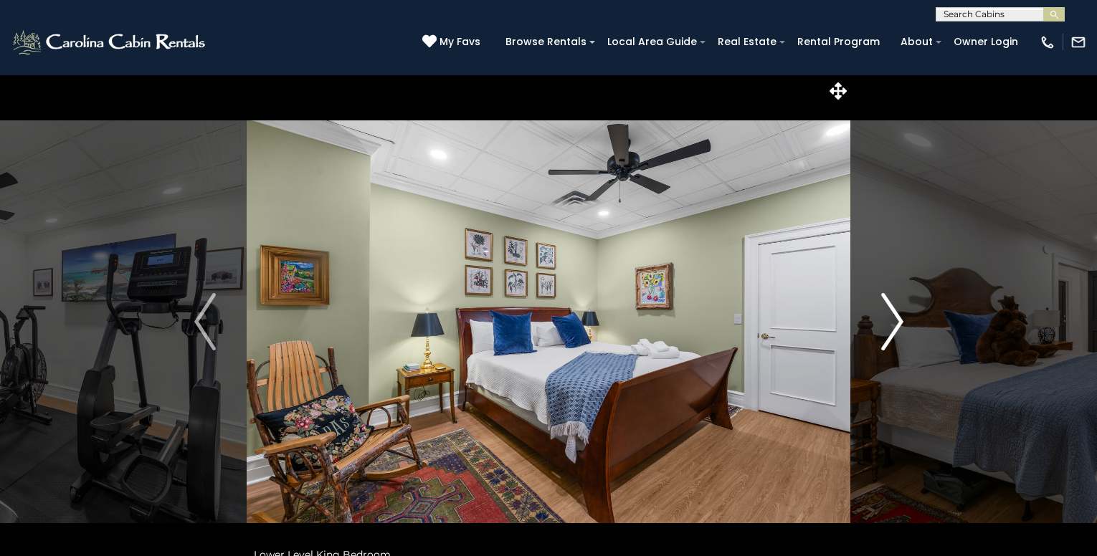
click at [880, 323] on button "Next" at bounding box center [892, 322] width 84 height 495
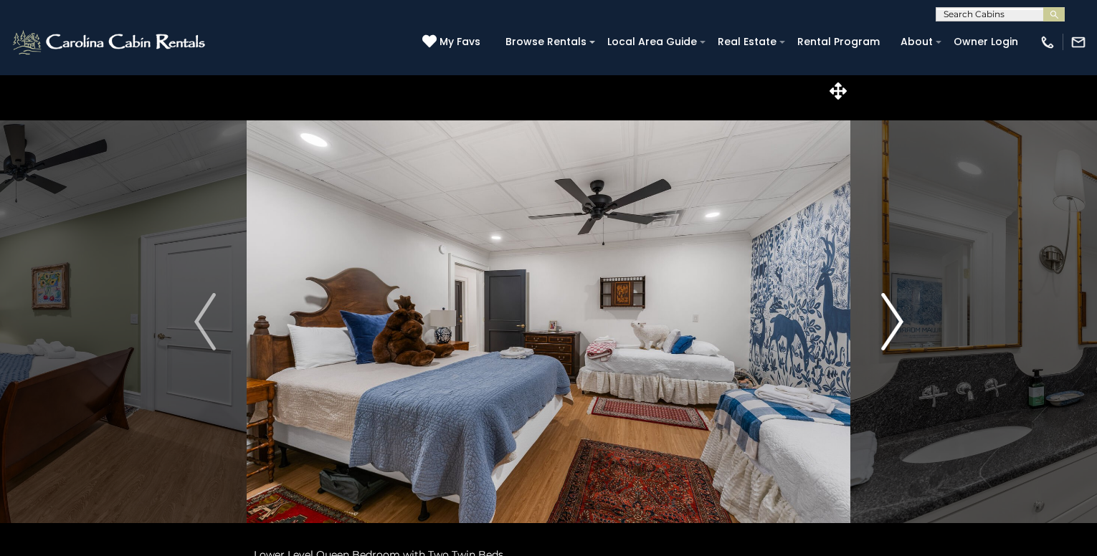
click at [875, 322] on button "Next" at bounding box center [892, 322] width 84 height 495
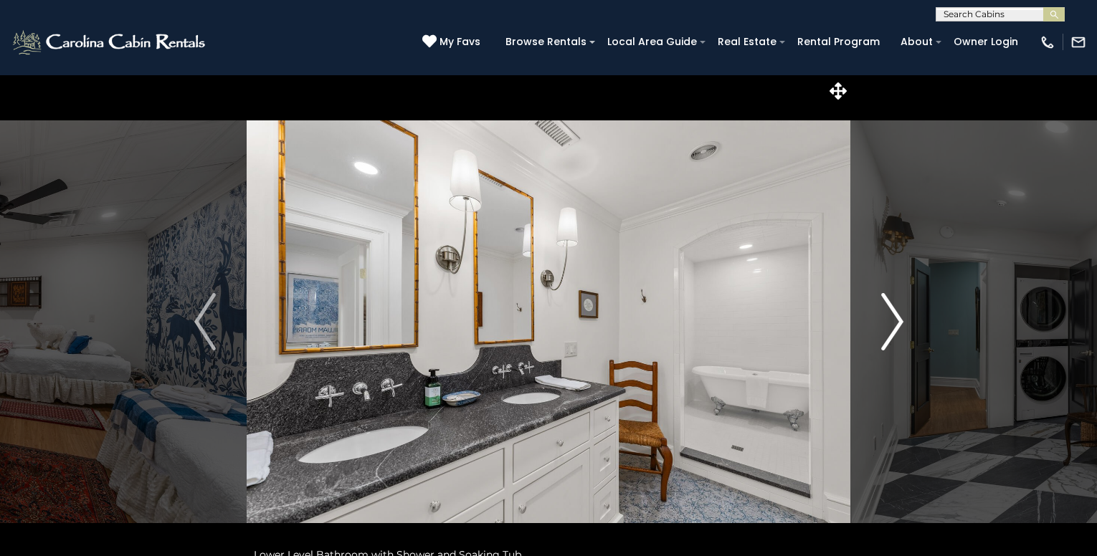
click at [874, 322] on button "Next" at bounding box center [892, 322] width 84 height 495
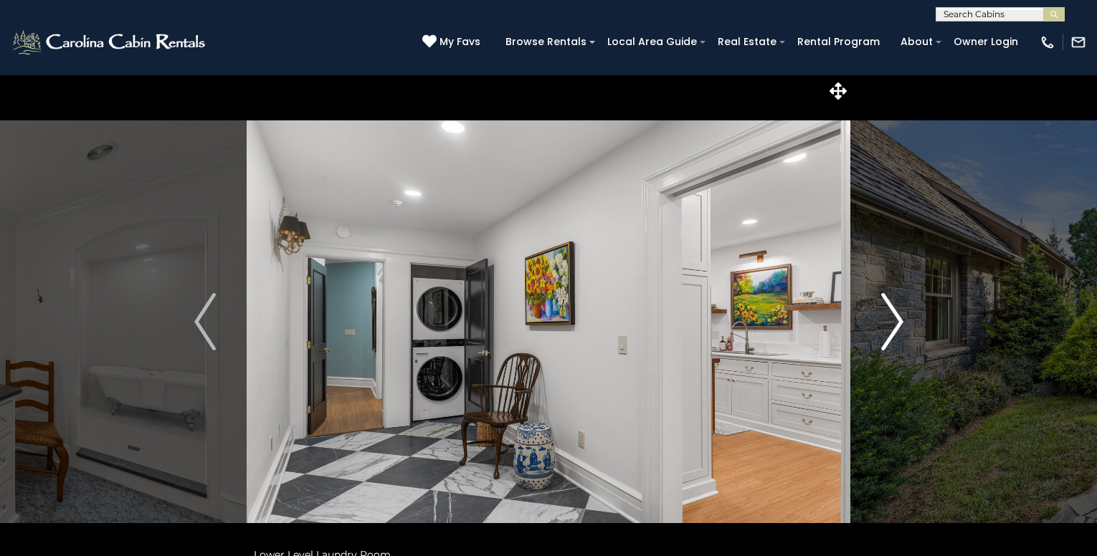
click at [871, 321] on button "Next" at bounding box center [892, 322] width 84 height 495
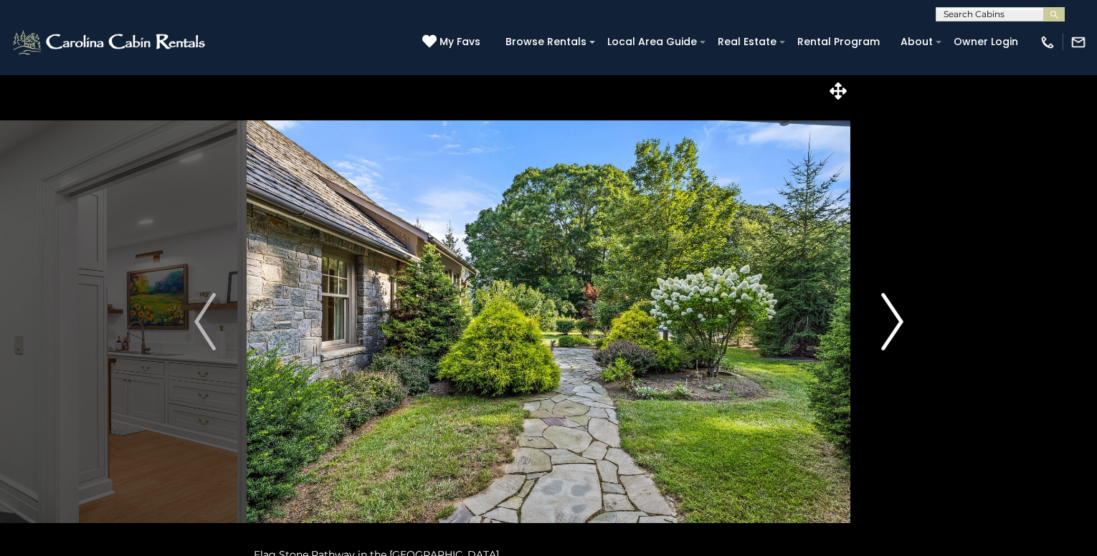
click at [889, 311] on img "Next" at bounding box center [892, 321] width 22 height 57
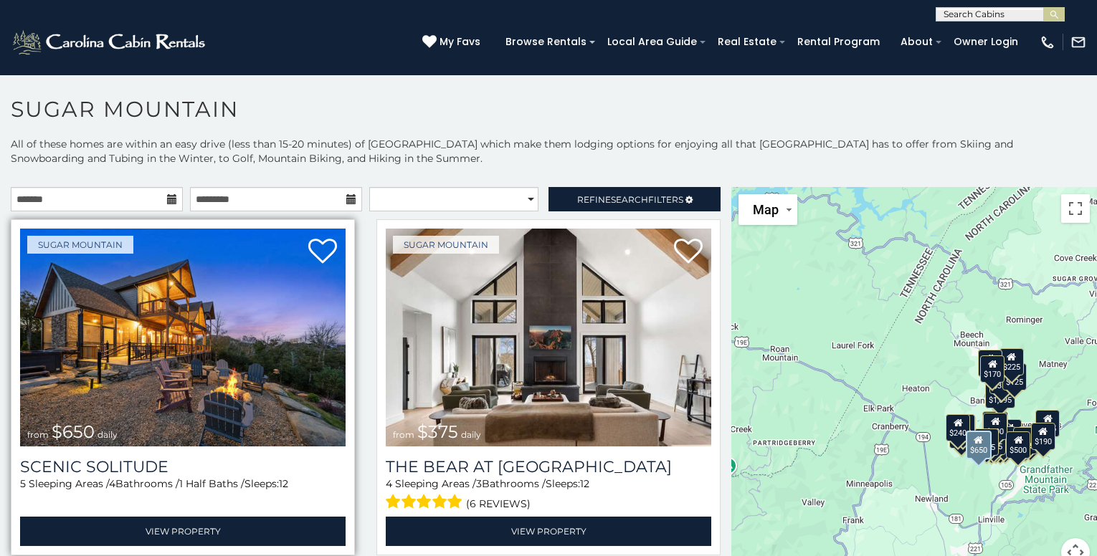
click at [158, 351] on img at bounding box center [183, 338] width 326 height 218
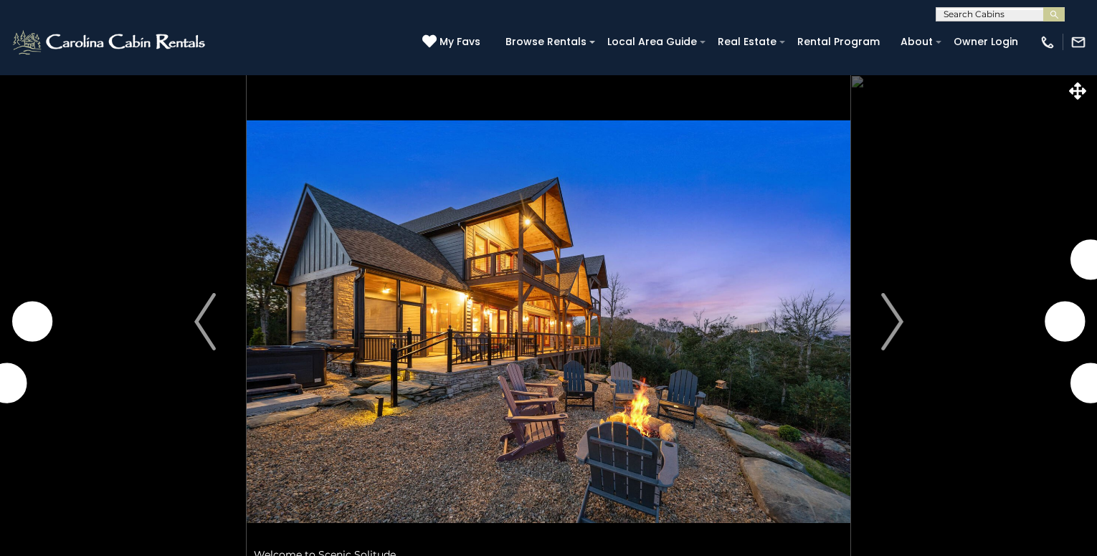
click at [879, 320] on button "Next" at bounding box center [892, 322] width 84 height 495
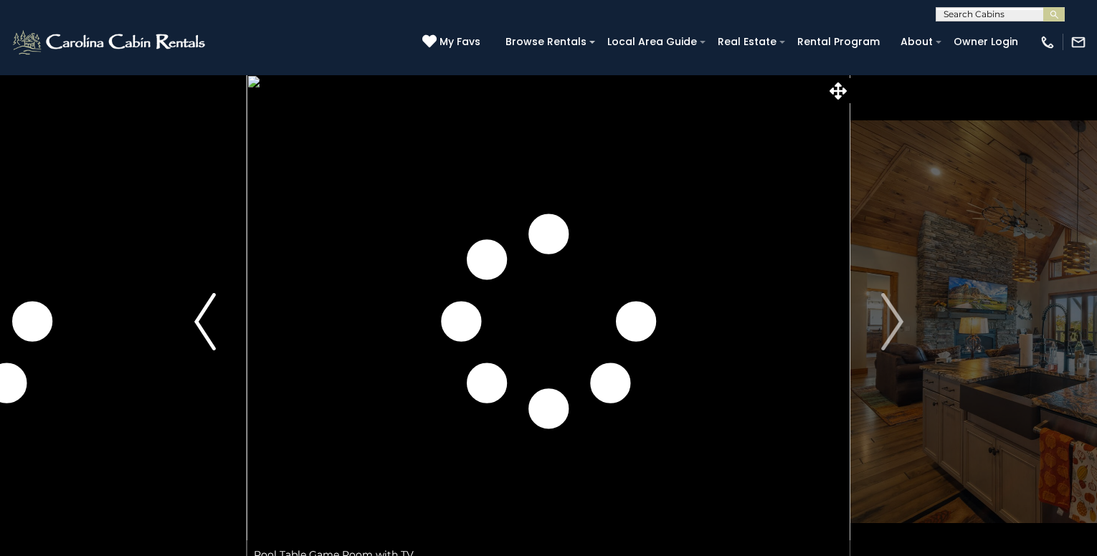
click at [196, 326] on img "Previous" at bounding box center [205, 321] width 22 height 57
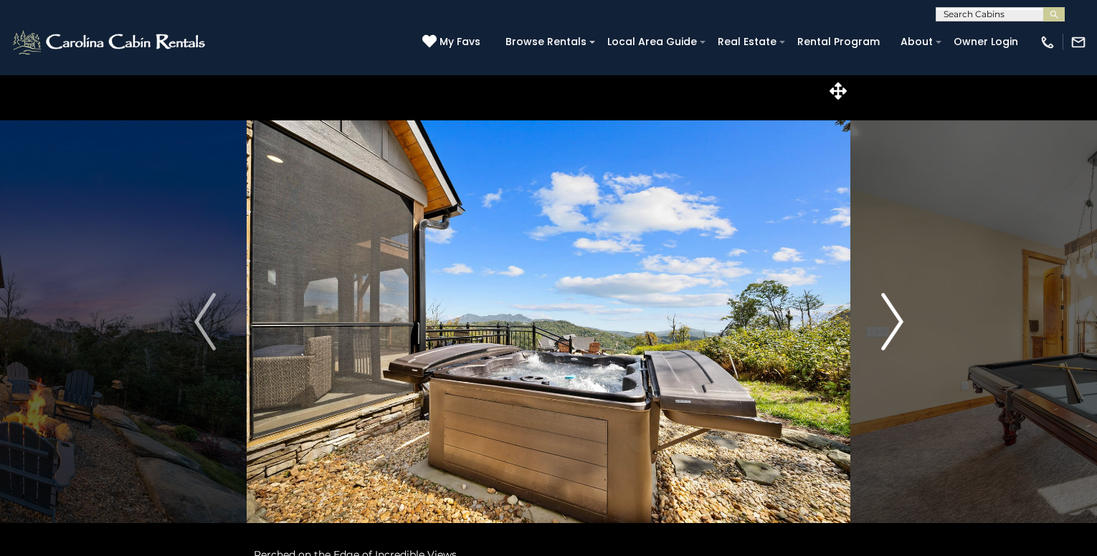
click at [873, 326] on button "Next" at bounding box center [892, 322] width 84 height 495
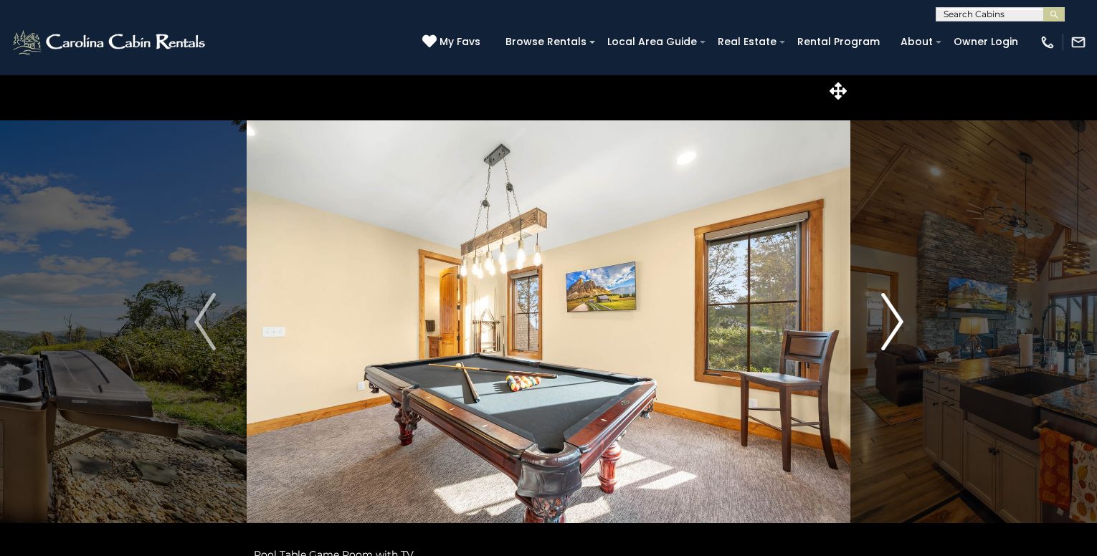
click at [873, 326] on button "Next" at bounding box center [892, 322] width 84 height 495
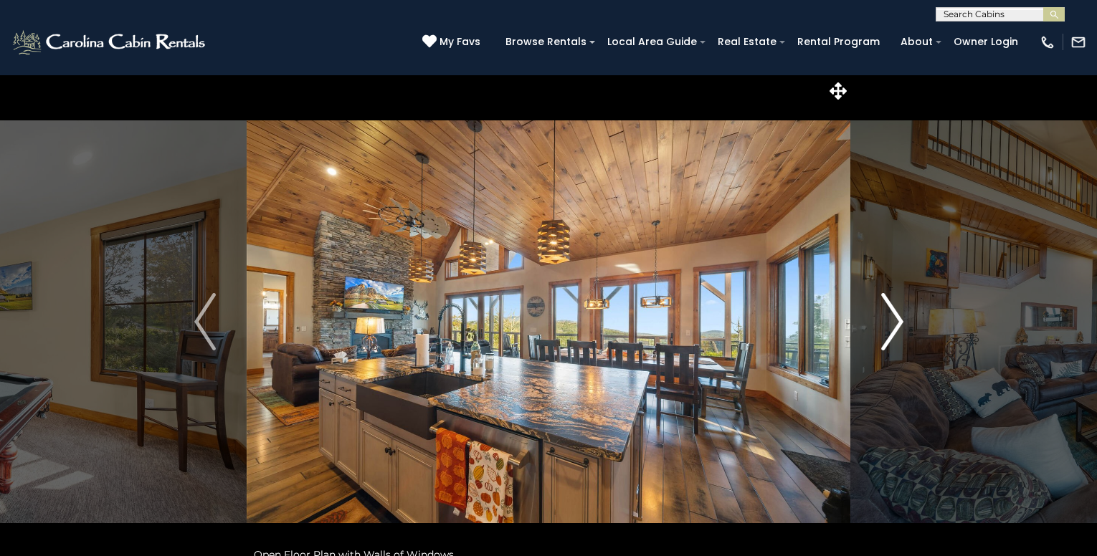
click at [865, 320] on button "Next" at bounding box center [892, 322] width 84 height 495
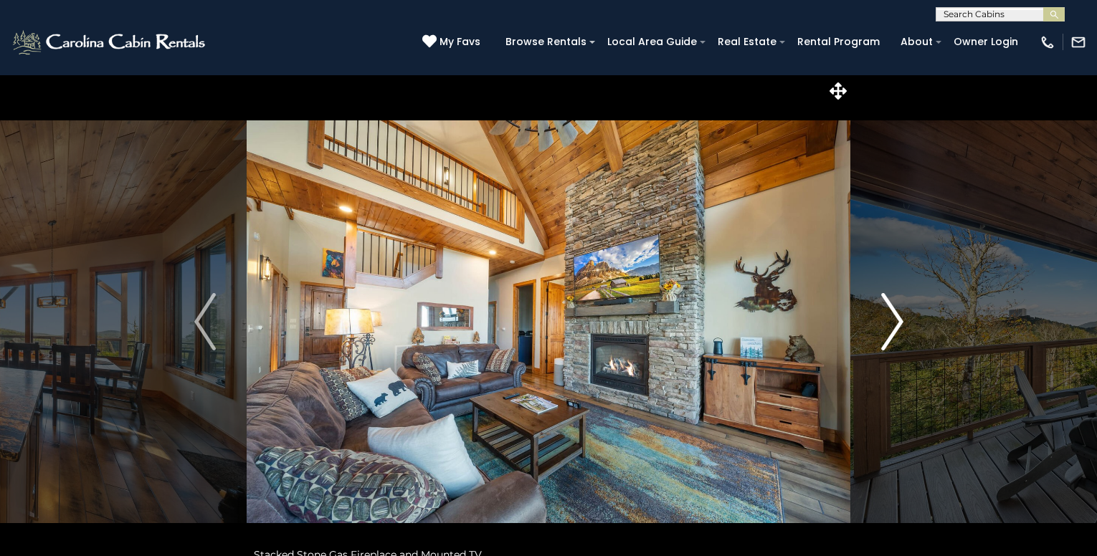
click at [870, 319] on button "Next" at bounding box center [892, 322] width 84 height 495
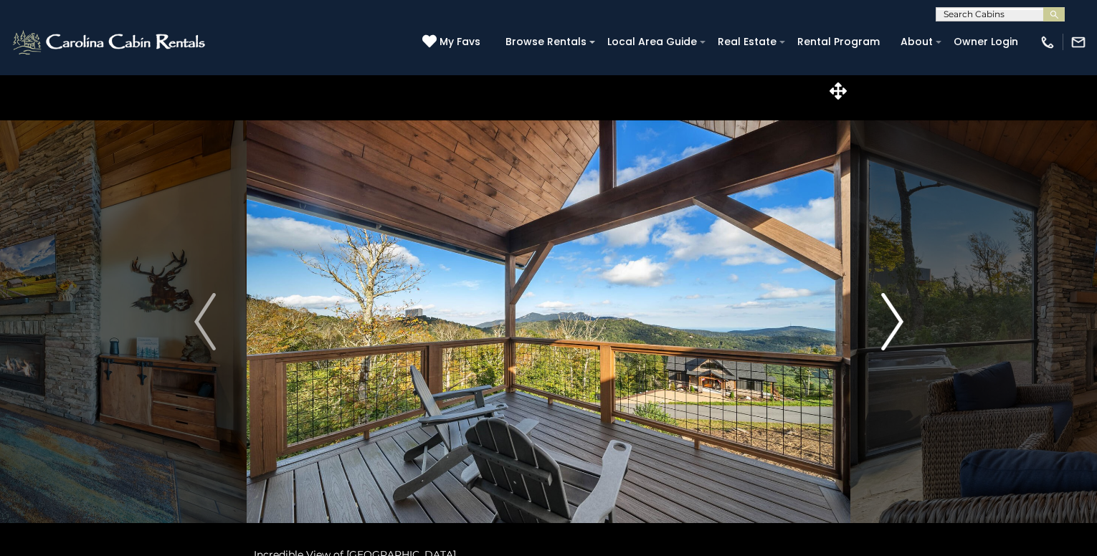
click at [870, 319] on button "Next" at bounding box center [892, 322] width 84 height 495
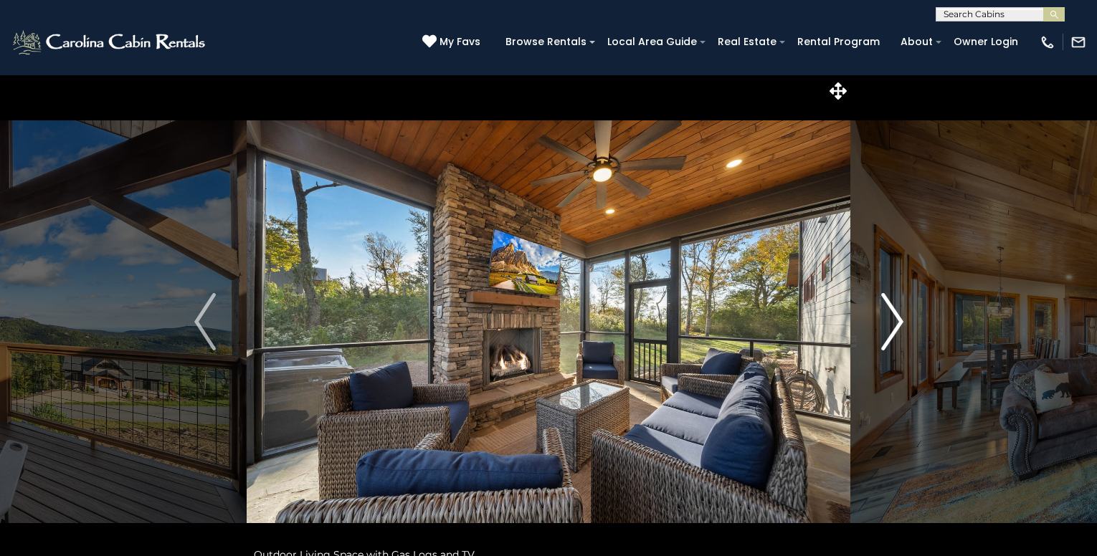
click at [870, 319] on button "Next" at bounding box center [892, 322] width 84 height 495
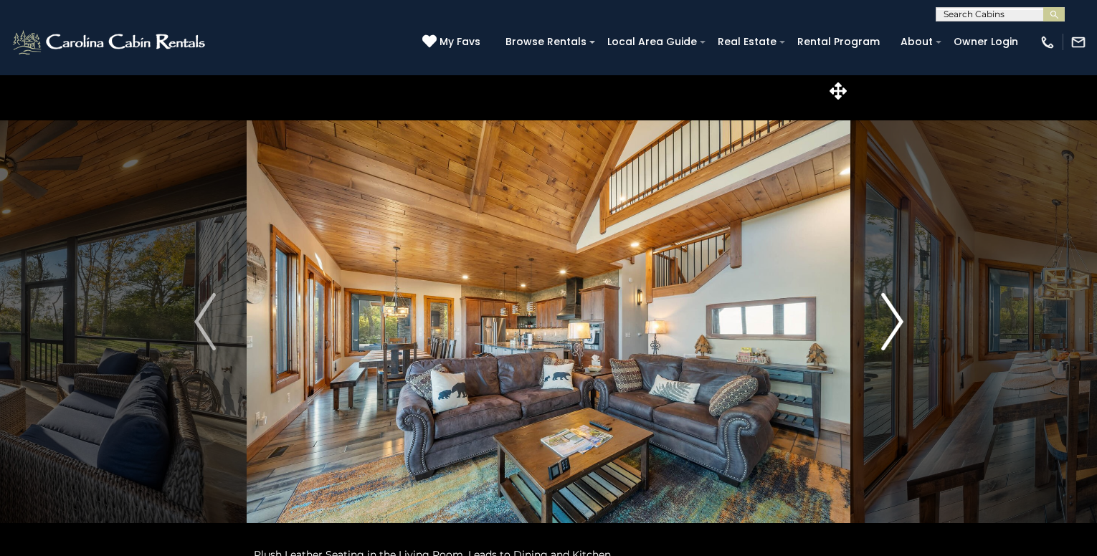
click at [870, 319] on button "Next" at bounding box center [892, 322] width 84 height 495
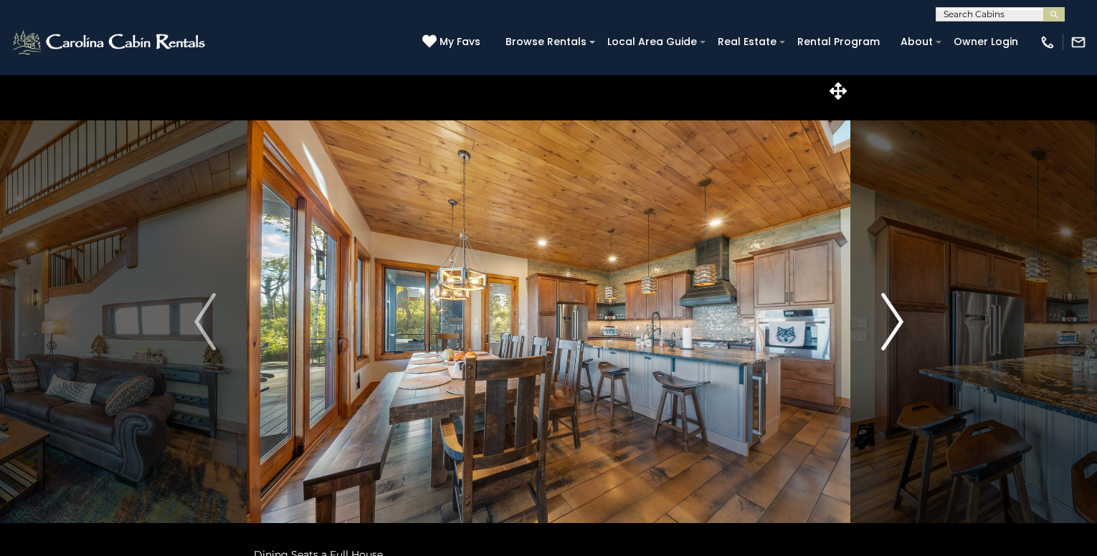
click at [870, 319] on button "Next" at bounding box center [892, 322] width 84 height 495
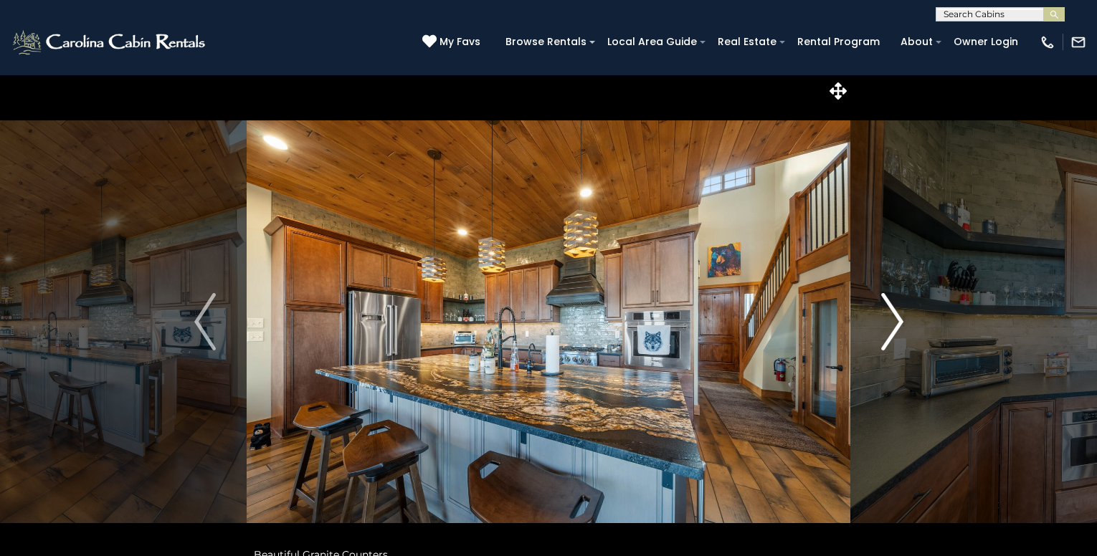
click at [870, 319] on button "Next" at bounding box center [892, 322] width 84 height 495
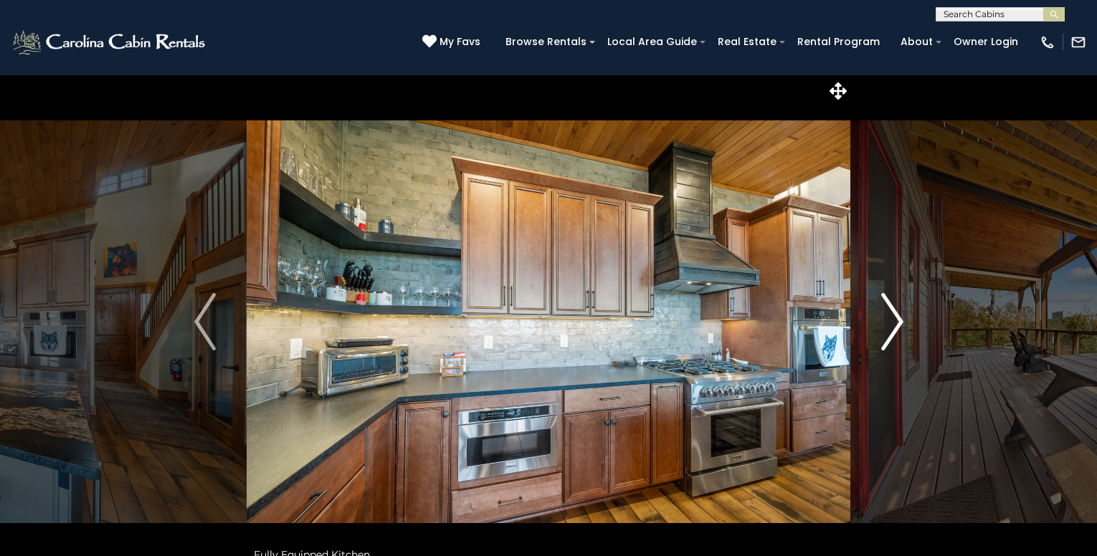
click at [872, 317] on button "Next" at bounding box center [892, 322] width 84 height 495
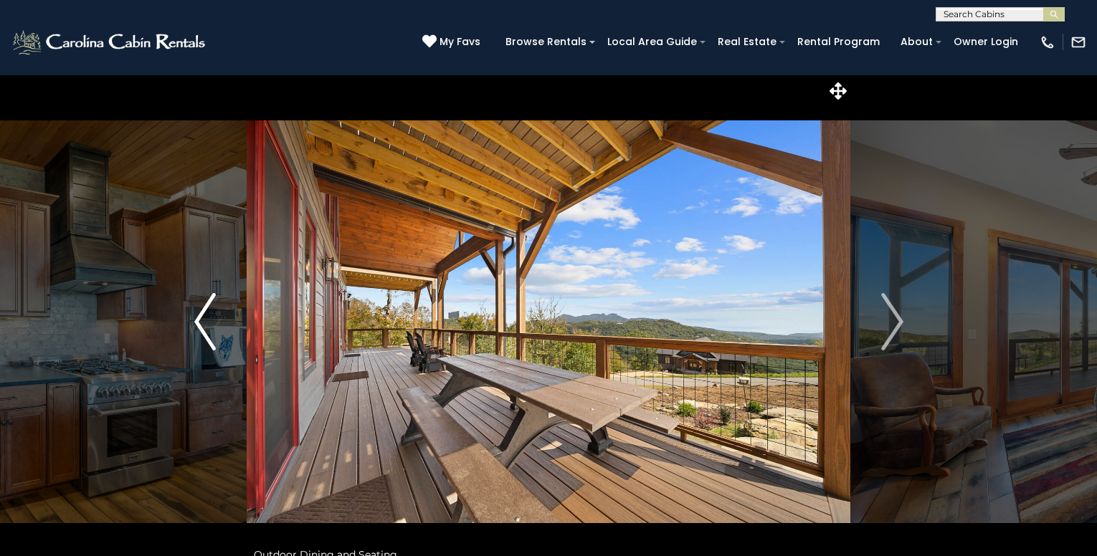
click at [206, 338] on img "Previous" at bounding box center [205, 321] width 22 height 57
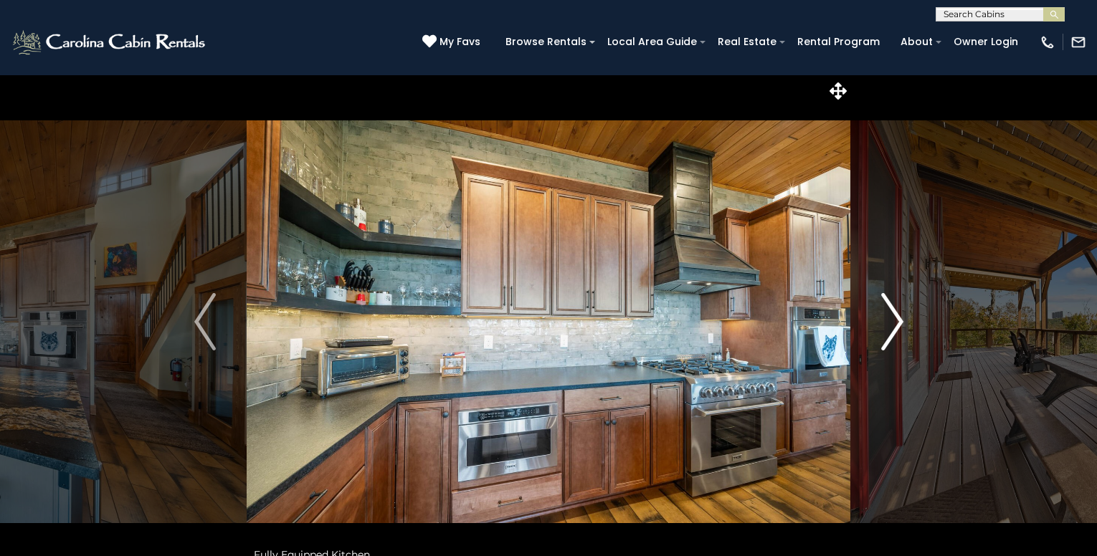
click at [893, 313] on img "Next" at bounding box center [892, 321] width 22 height 57
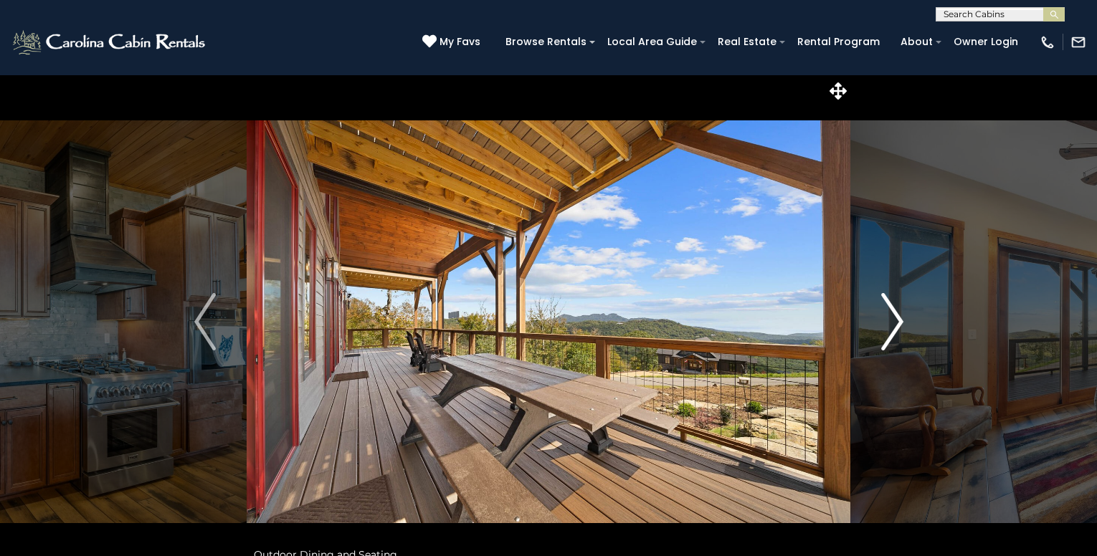
click at [893, 313] on img "Next" at bounding box center [892, 321] width 22 height 57
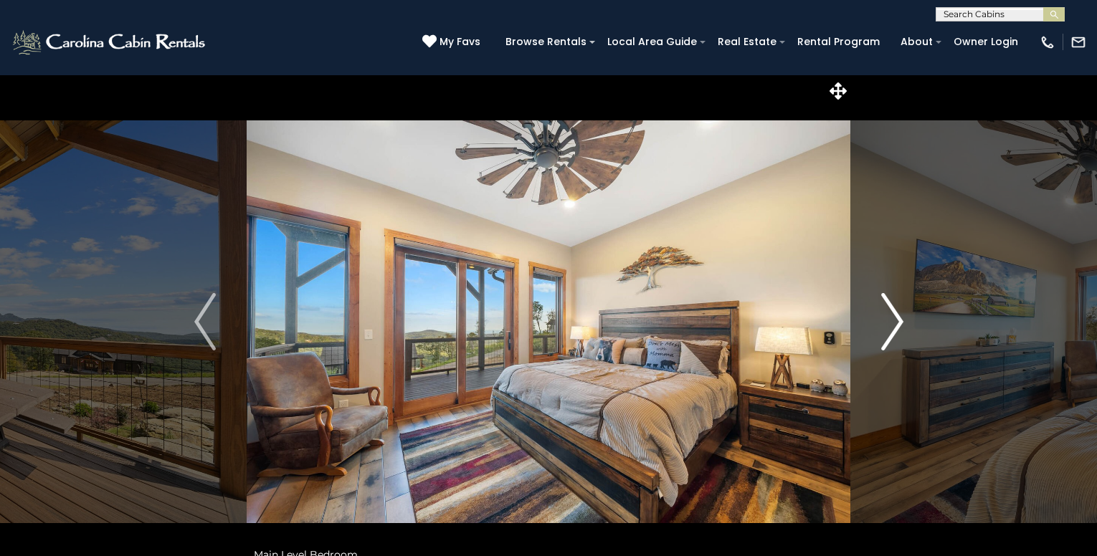
click at [893, 313] on img "Next" at bounding box center [892, 321] width 22 height 57
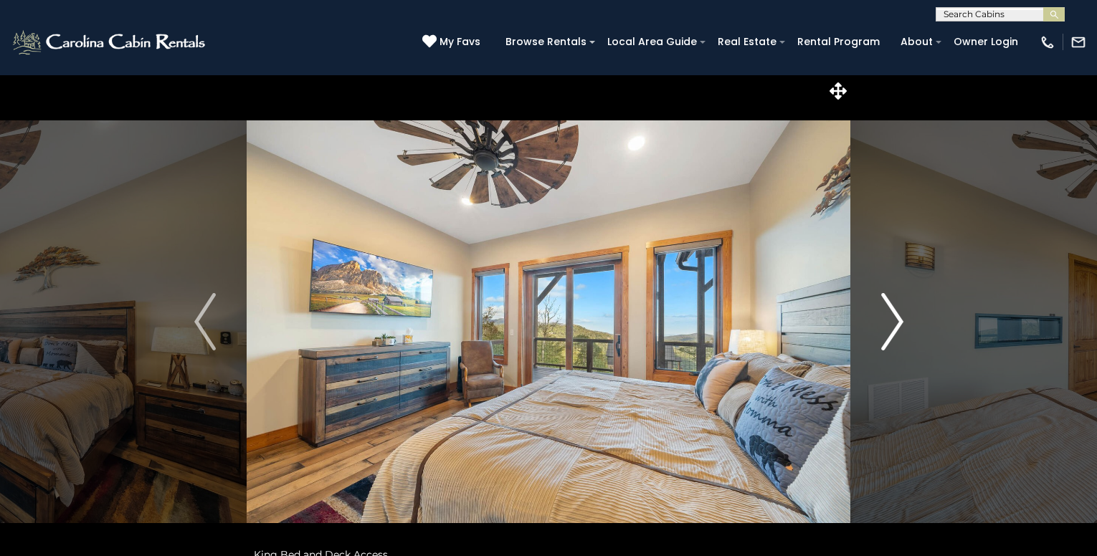
click at [893, 313] on img "Next" at bounding box center [892, 321] width 22 height 57
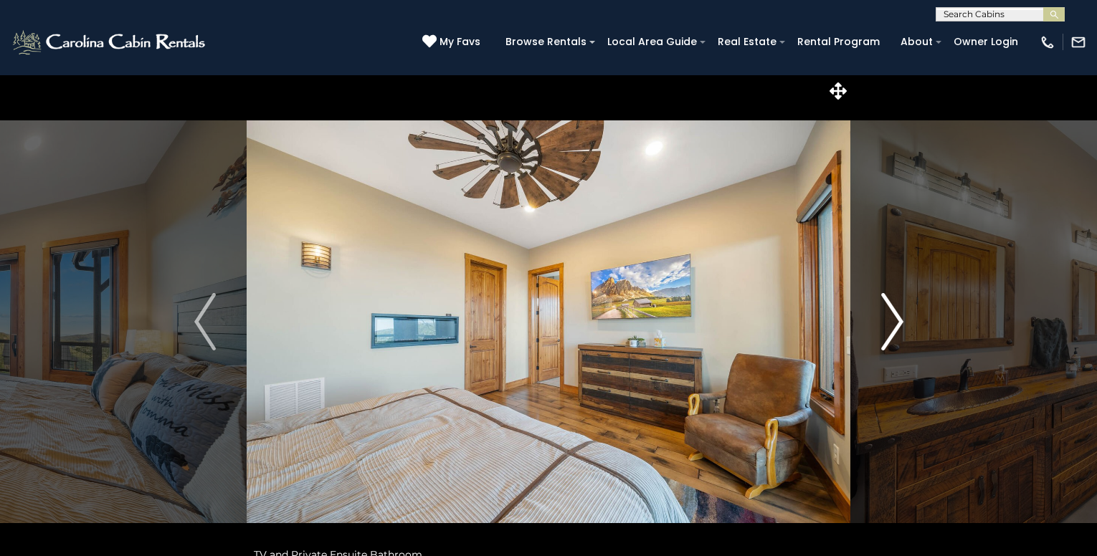
click at [893, 313] on img "Next" at bounding box center [892, 321] width 22 height 57
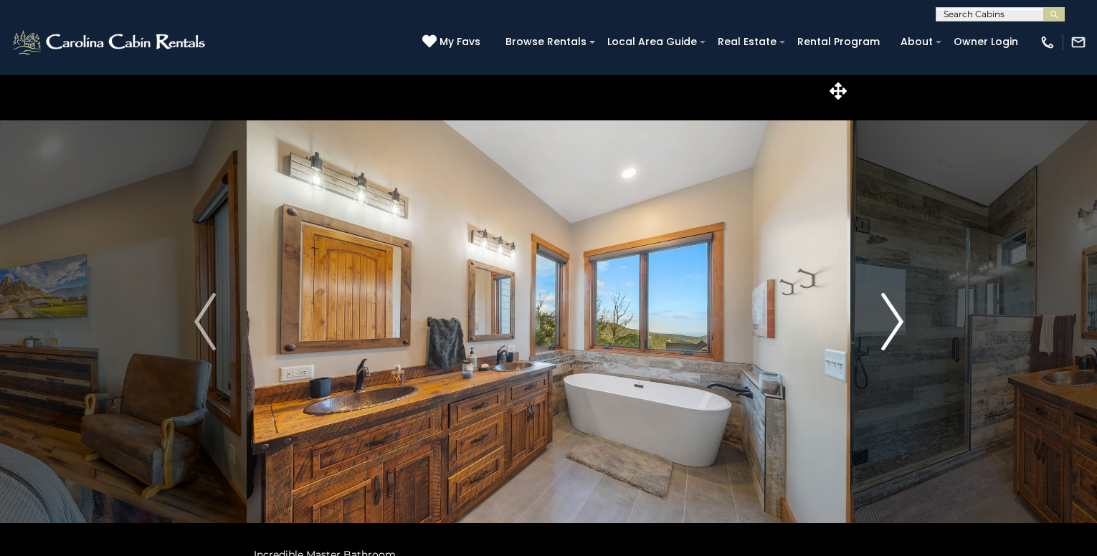
click at [893, 313] on img "Next" at bounding box center [892, 321] width 22 height 57
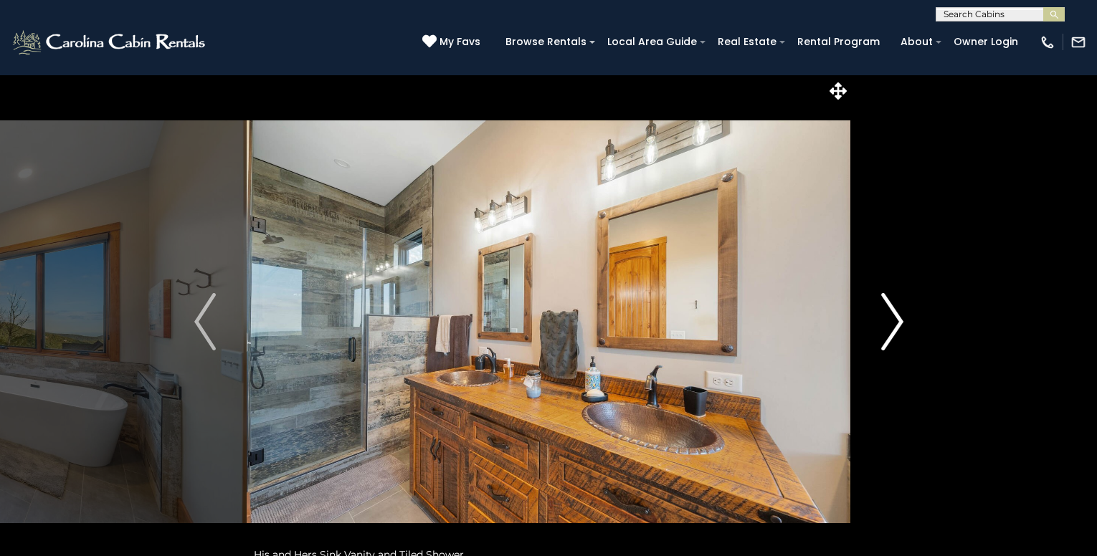
click at [893, 313] on img "Next" at bounding box center [892, 321] width 22 height 57
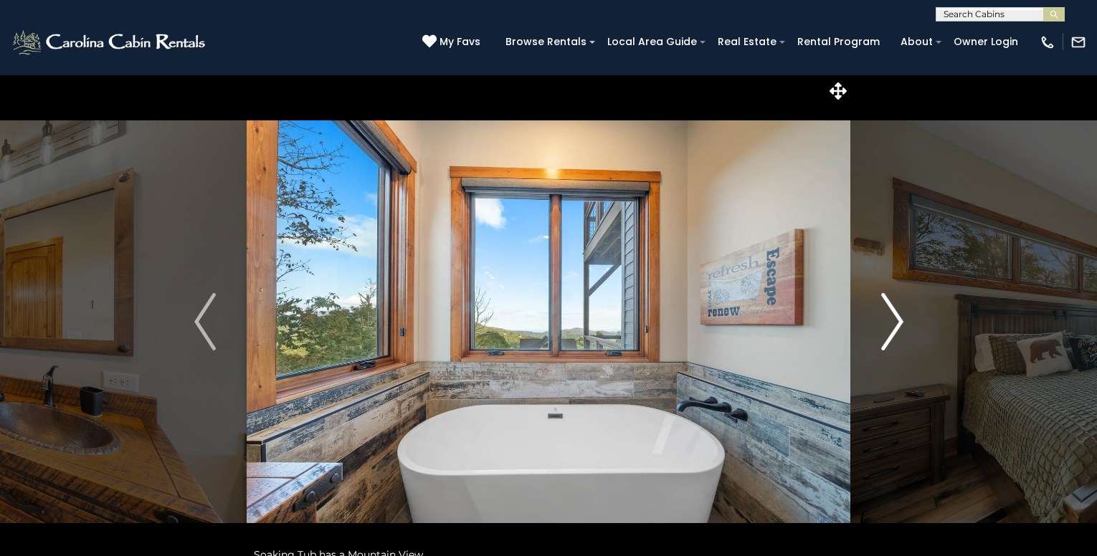
click at [893, 312] on img "Next" at bounding box center [892, 321] width 22 height 57
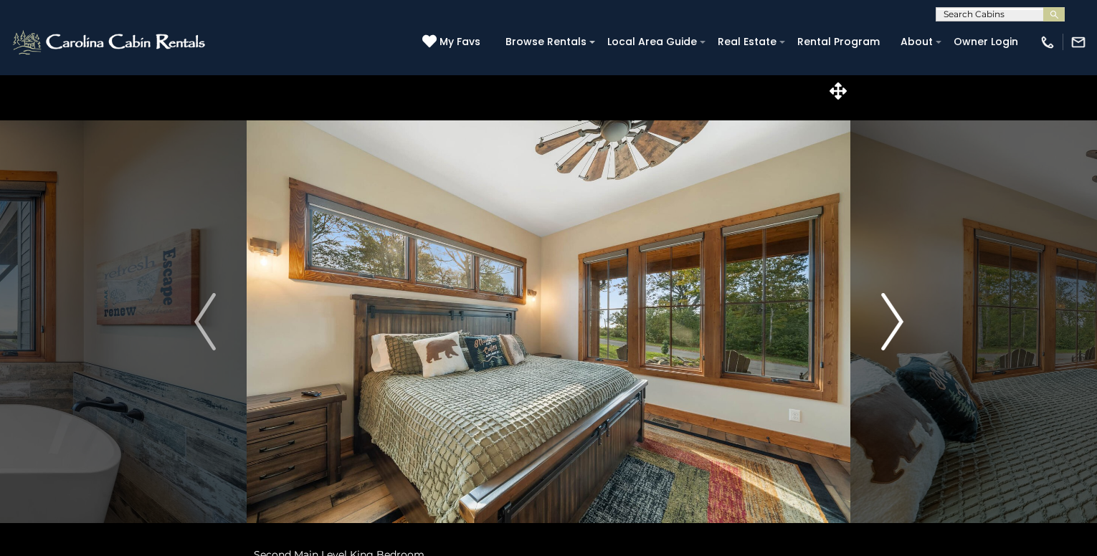
click at [893, 312] on img "Next" at bounding box center [892, 321] width 22 height 57
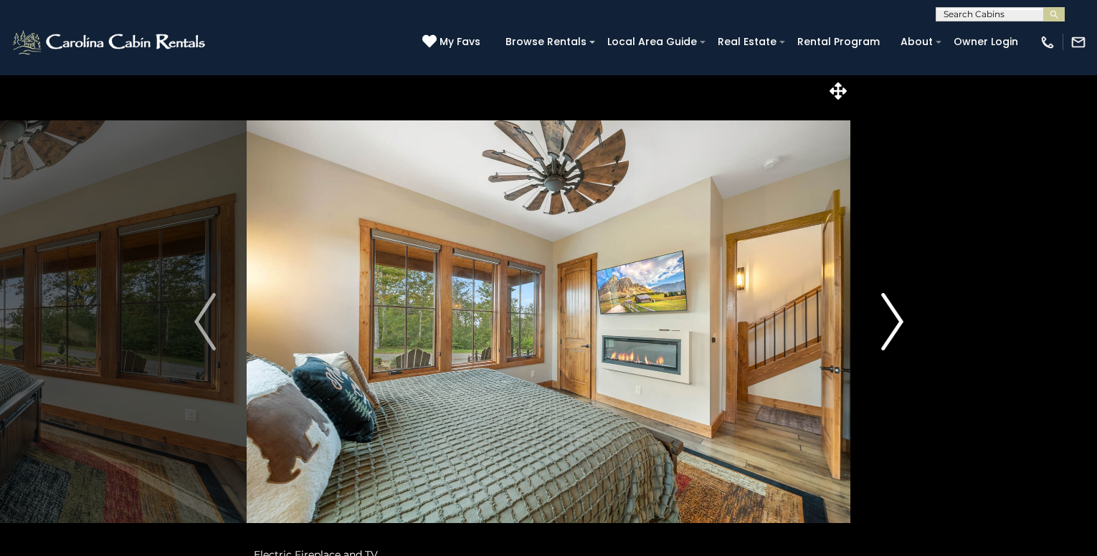
click at [893, 312] on img "Next" at bounding box center [892, 321] width 22 height 57
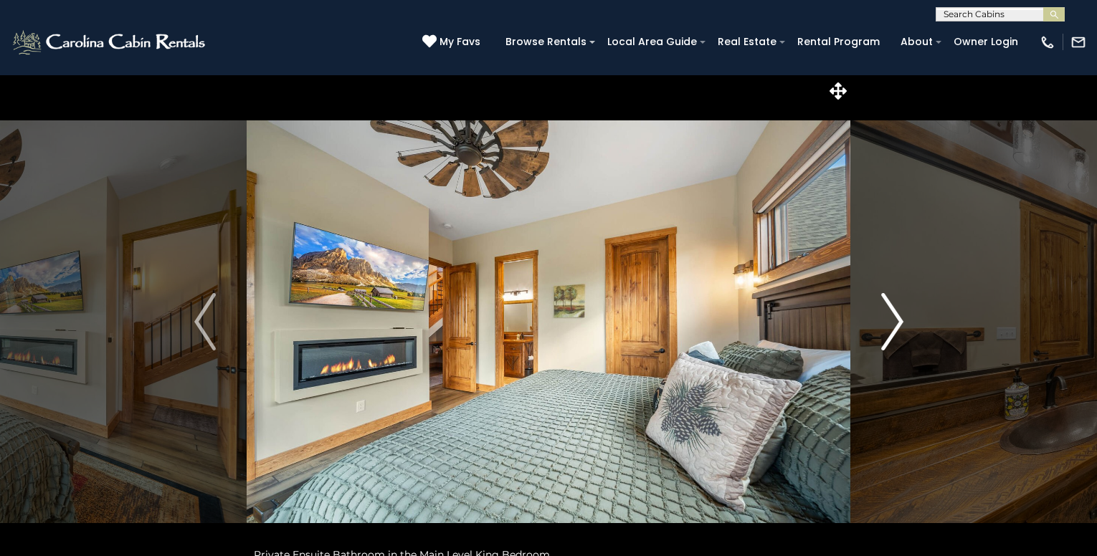
click at [893, 312] on img "Next" at bounding box center [892, 321] width 22 height 57
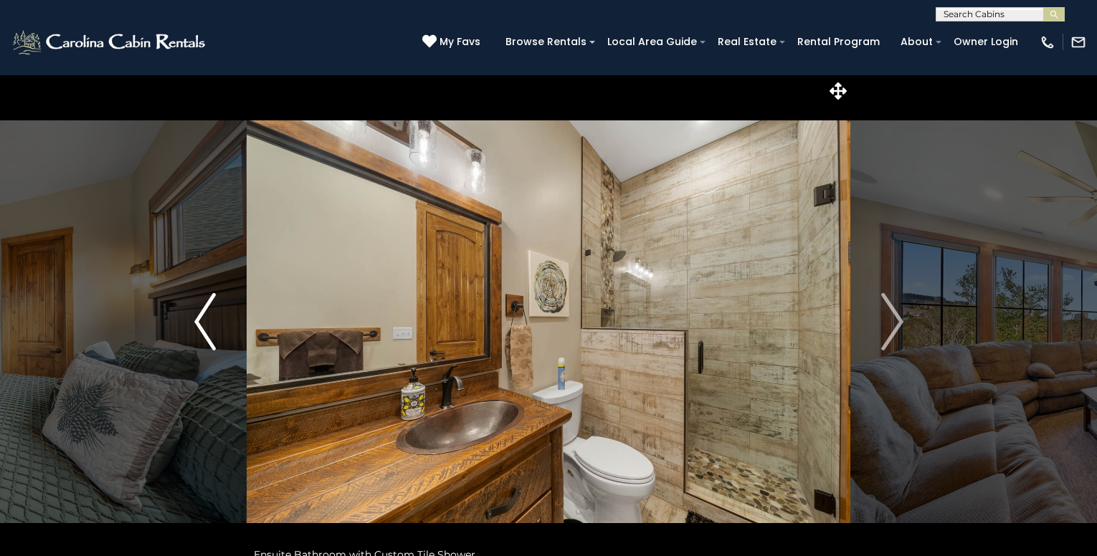
click at [217, 324] on button "Previous" at bounding box center [205, 322] width 84 height 495
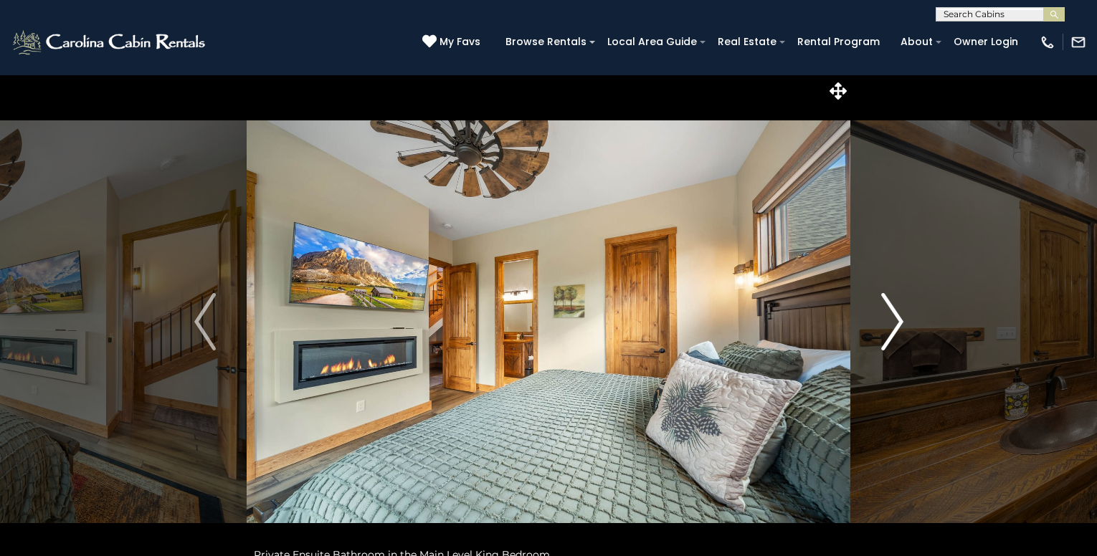
click at [885, 316] on img "Next" at bounding box center [892, 321] width 22 height 57
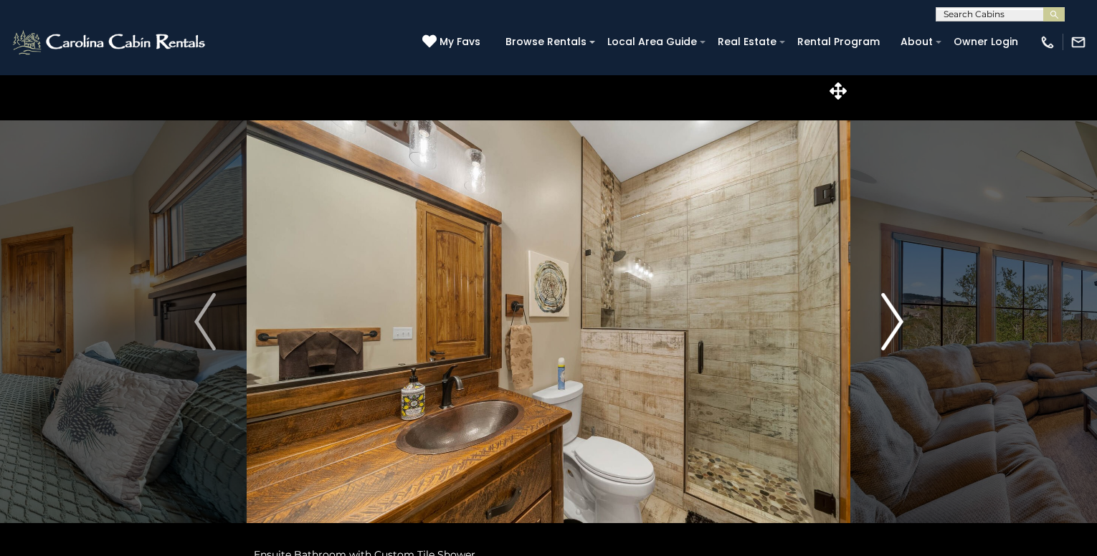
click at [886, 324] on img "Next" at bounding box center [892, 321] width 22 height 57
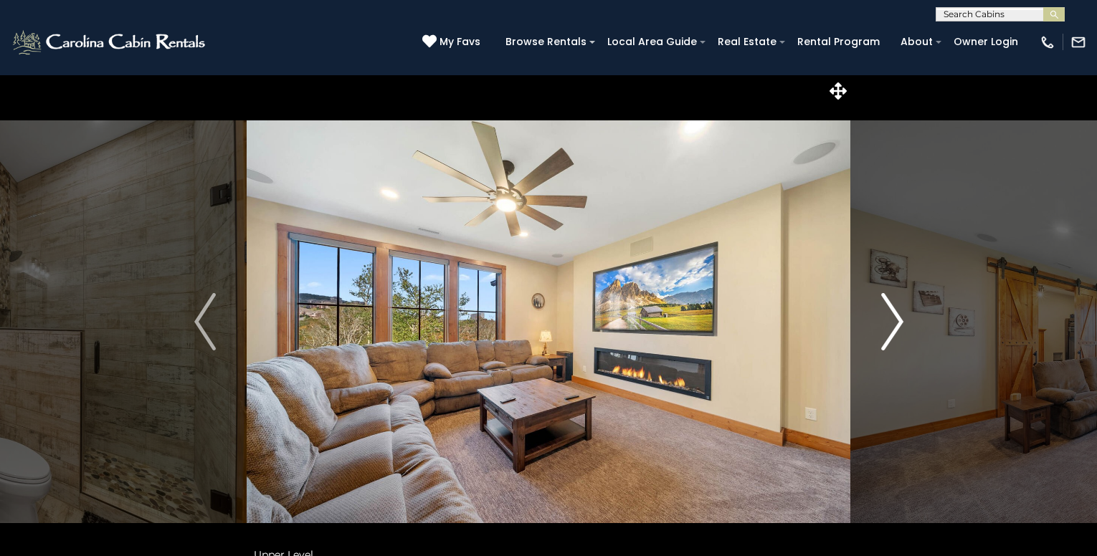
click at [883, 319] on img "Next" at bounding box center [892, 321] width 22 height 57
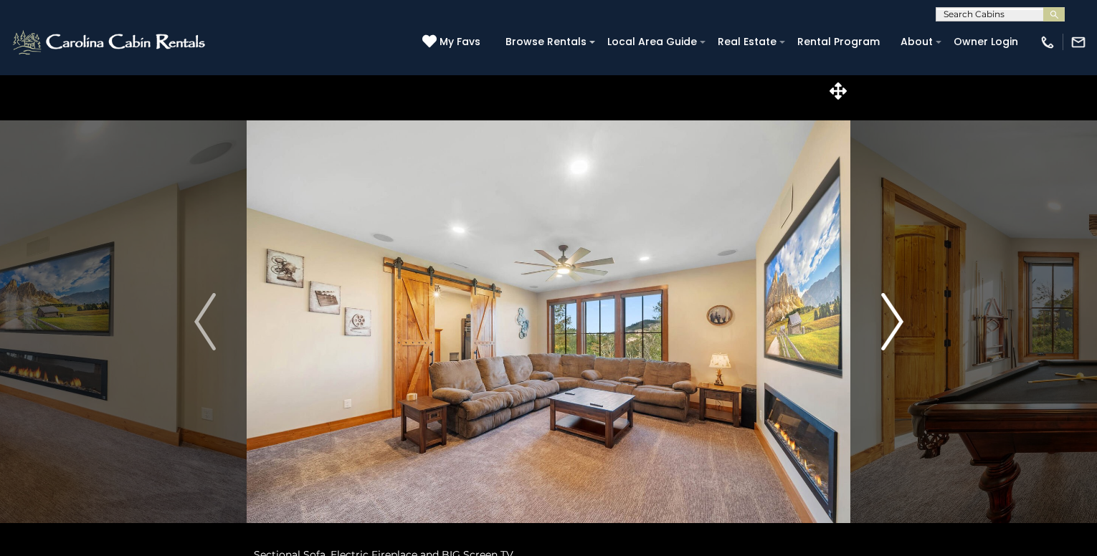
click at [883, 319] on img "Next" at bounding box center [892, 321] width 22 height 57
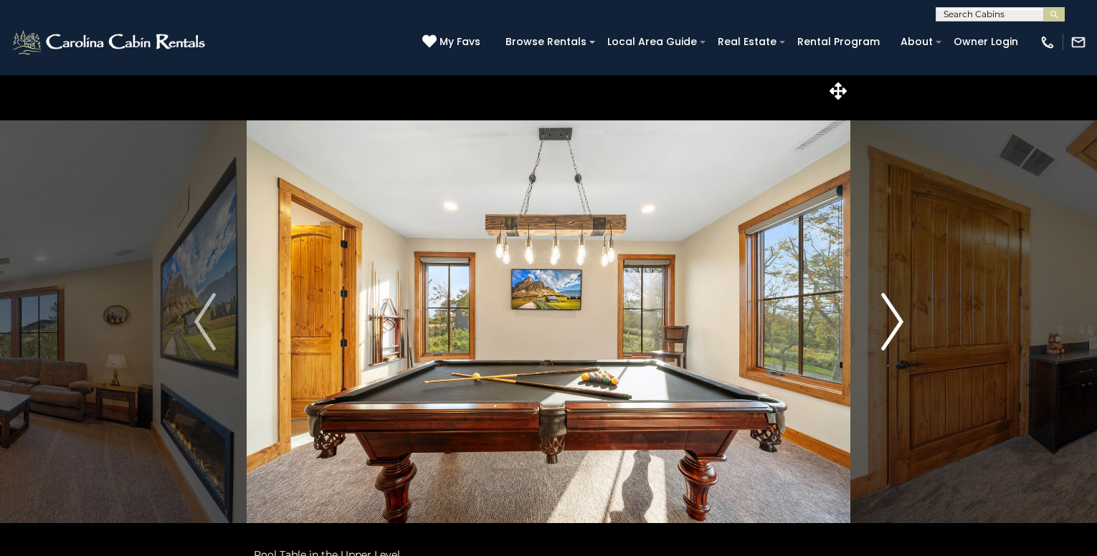
click at [881, 318] on button "Next" at bounding box center [892, 322] width 84 height 495
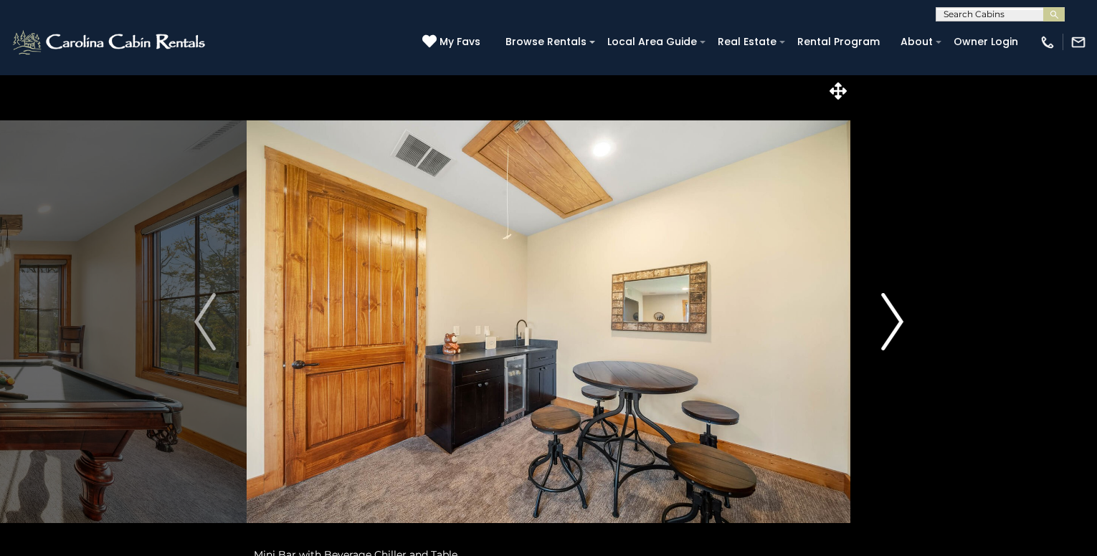
click at [881, 318] on button "Next" at bounding box center [892, 322] width 84 height 495
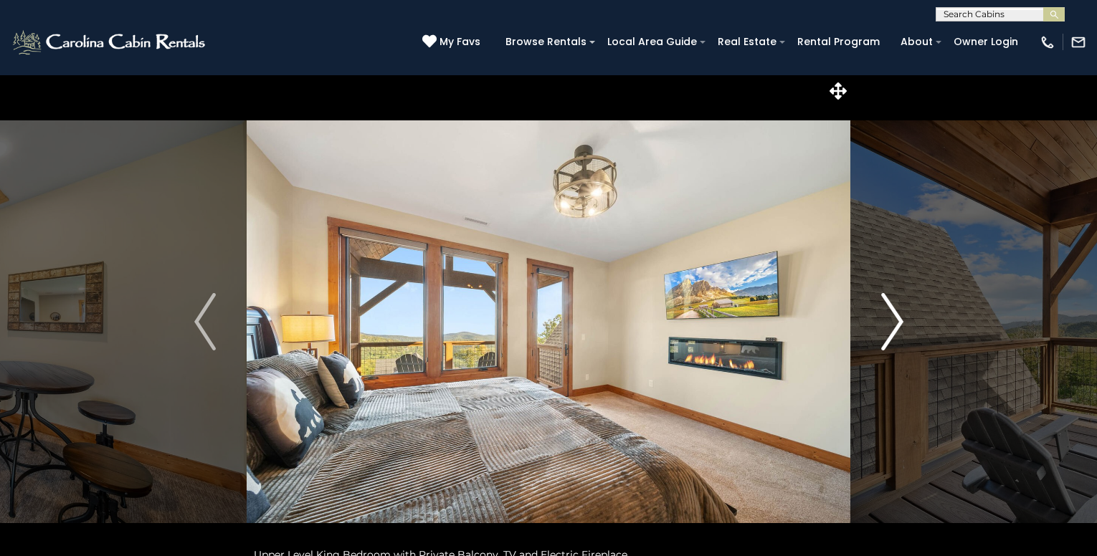
click at [881, 318] on button "Next" at bounding box center [892, 322] width 84 height 495
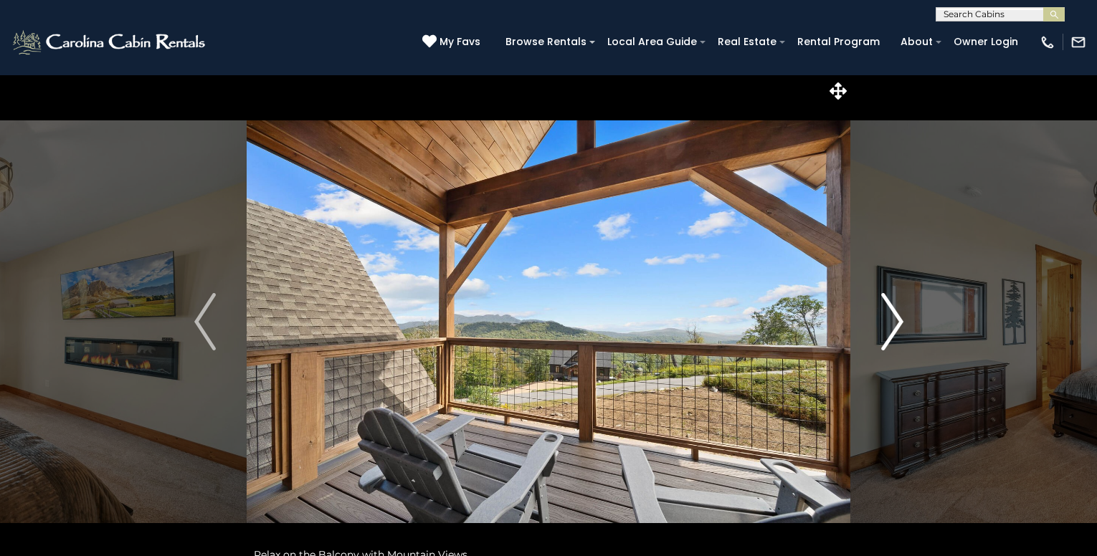
click at [881, 318] on button "Next" at bounding box center [892, 322] width 84 height 495
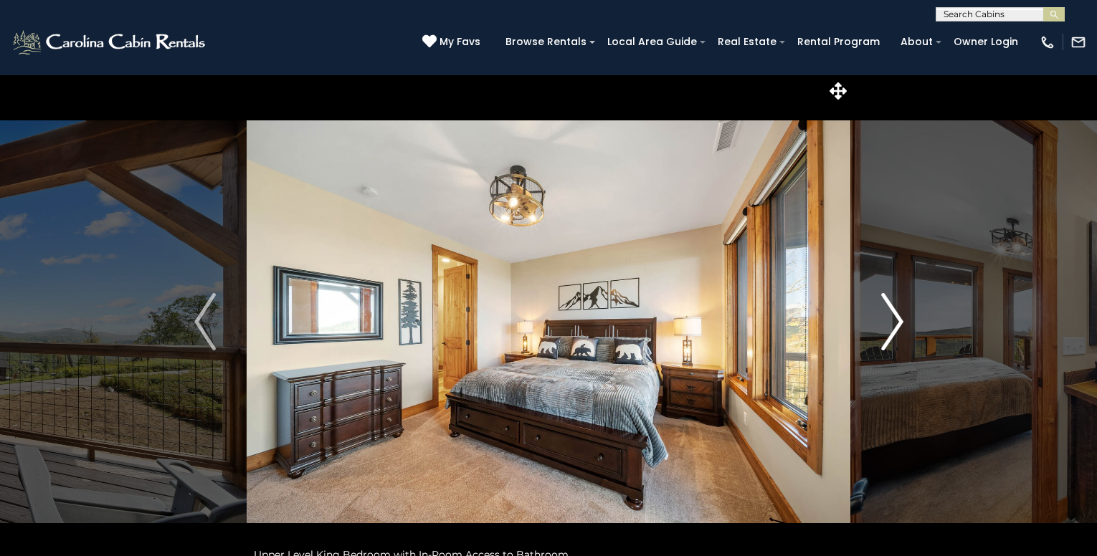
click at [882, 317] on img "Next" at bounding box center [892, 321] width 22 height 57
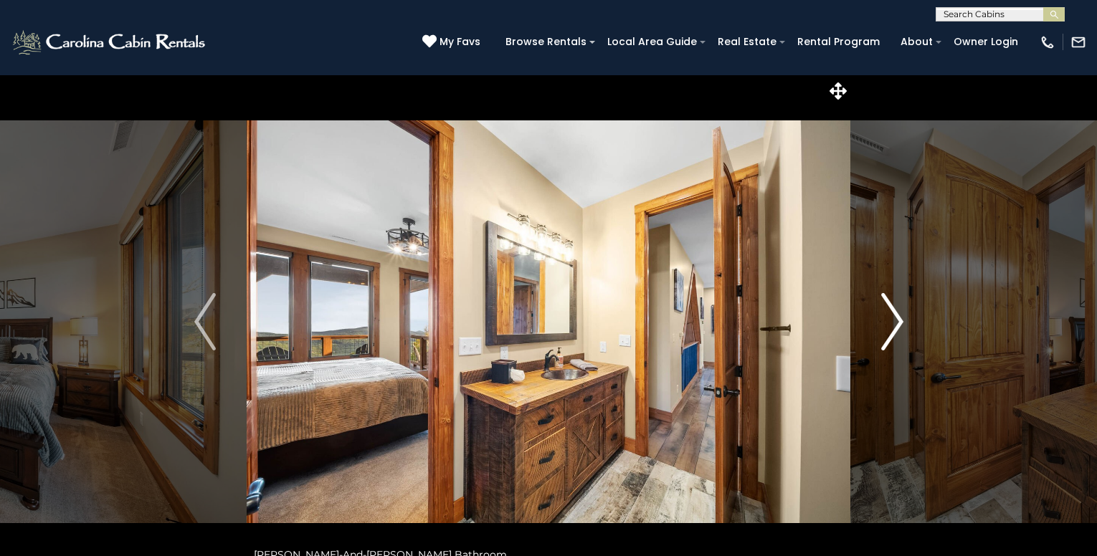
click at [882, 317] on img "Next" at bounding box center [892, 321] width 22 height 57
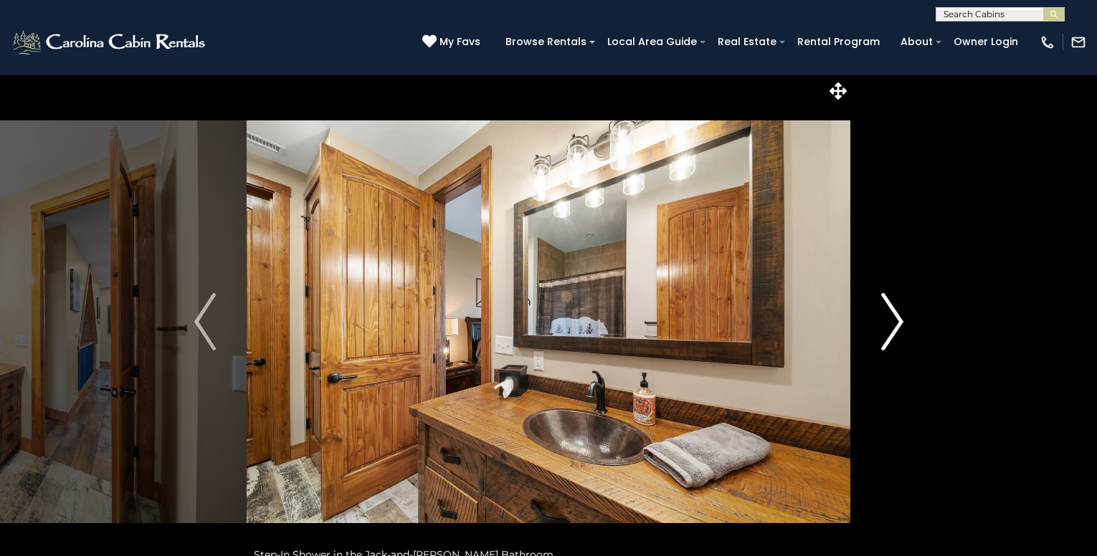
click at [882, 317] on img "Next" at bounding box center [892, 321] width 22 height 57
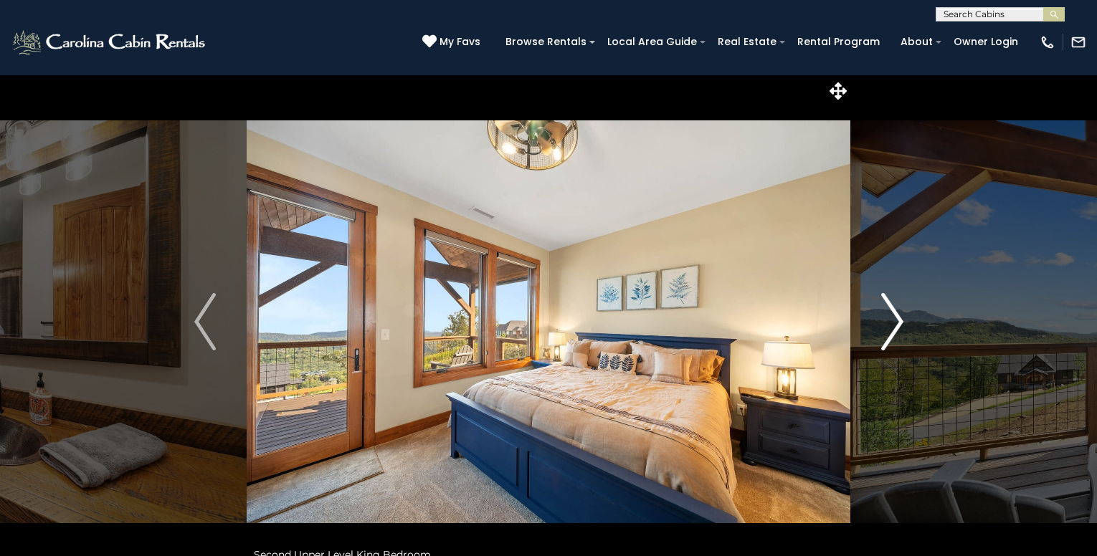
click at [882, 317] on img "Next" at bounding box center [892, 321] width 22 height 57
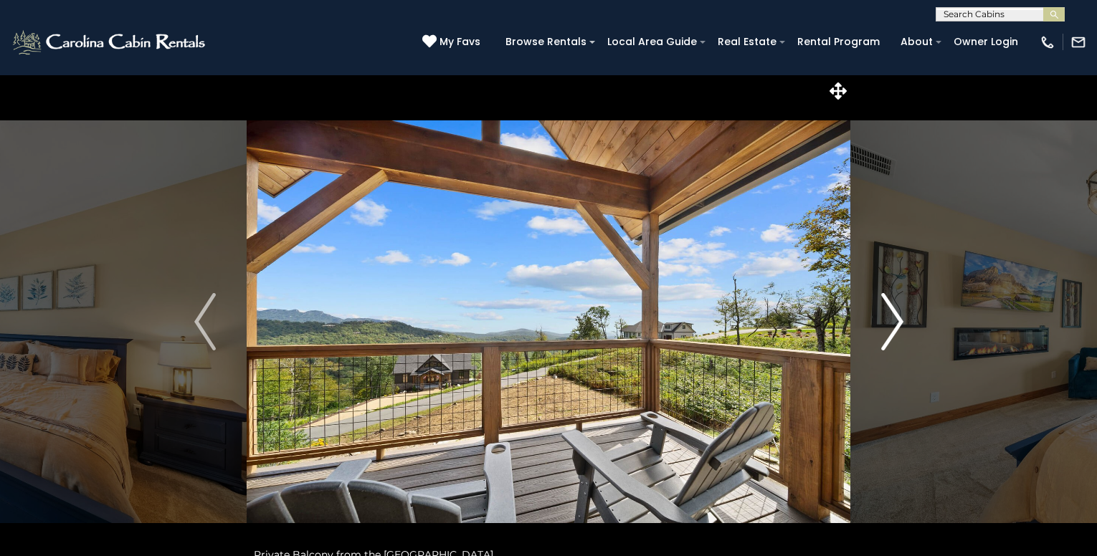
click at [882, 317] on img "Next" at bounding box center [892, 321] width 22 height 57
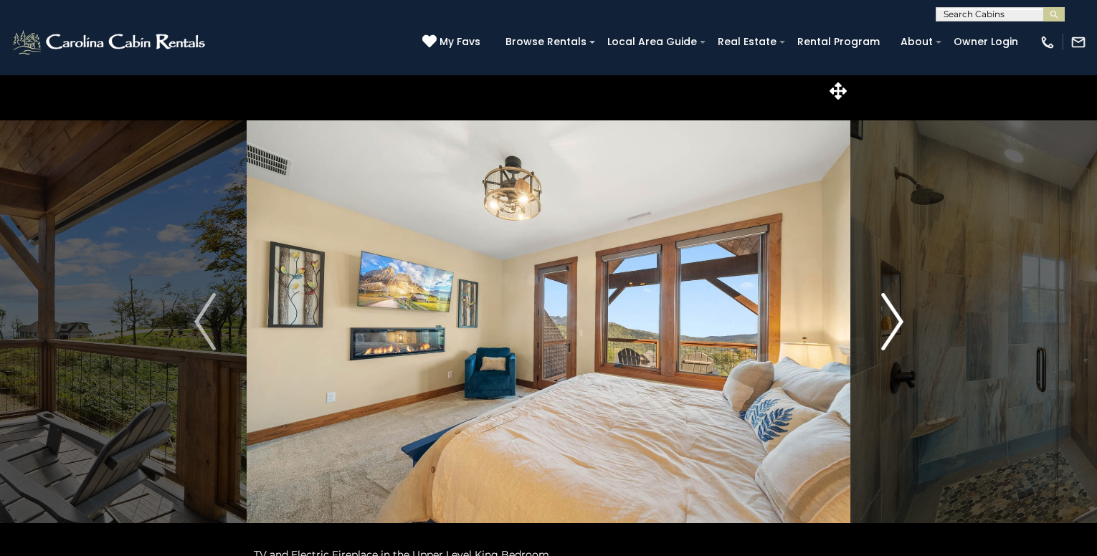
click at [882, 317] on img "Next" at bounding box center [892, 321] width 22 height 57
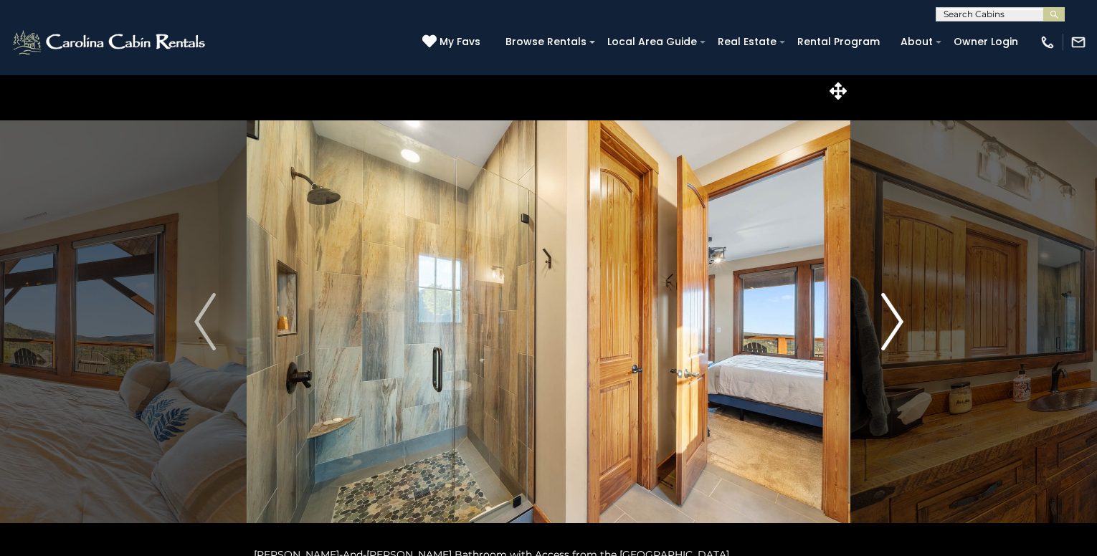
click at [882, 317] on img "Next" at bounding box center [892, 321] width 22 height 57
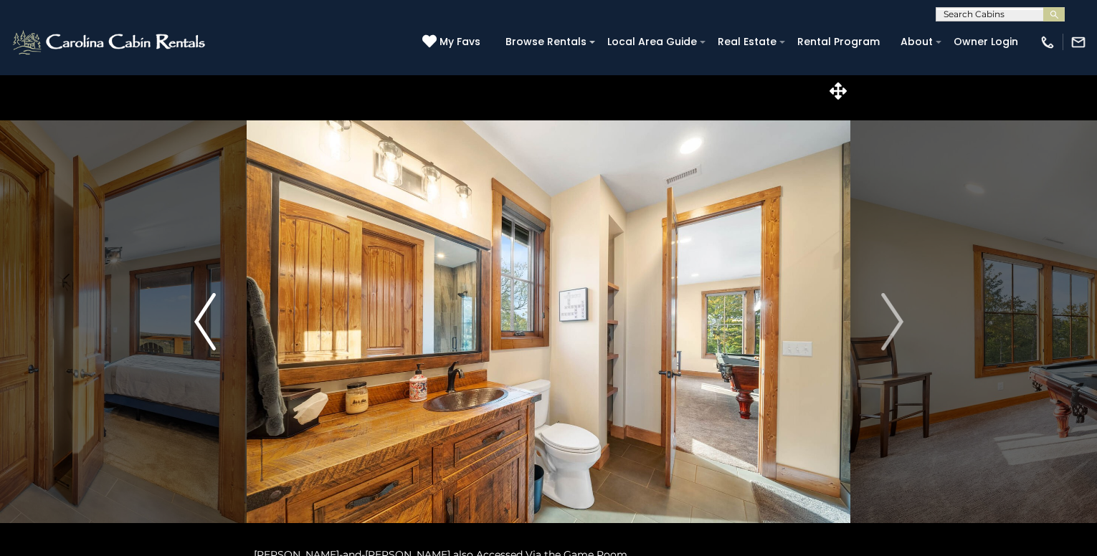
click at [207, 331] on img "Previous" at bounding box center [205, 321] width 22 height 57
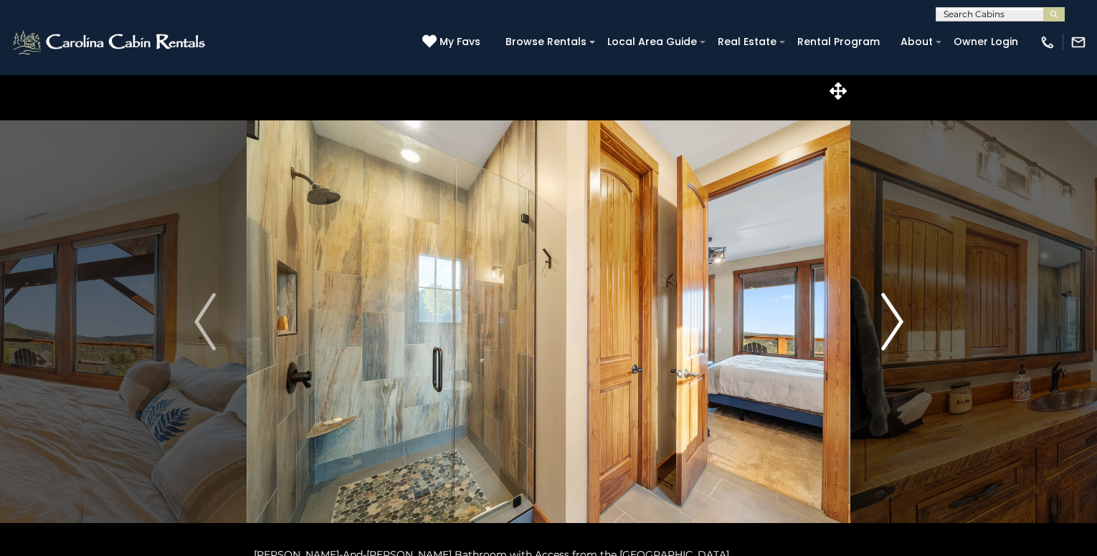
click at [894, 336] on img "Next" at bounding box center [892, 321] width 22 height 57
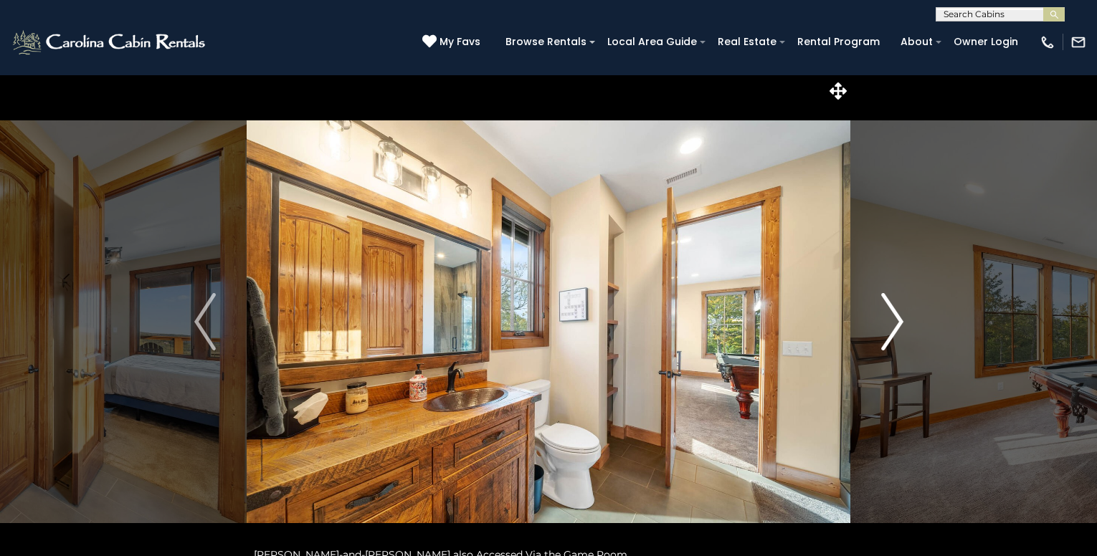
click at [893, 332] on img "Next" at bounding box center [892, 321] width 22 height 57
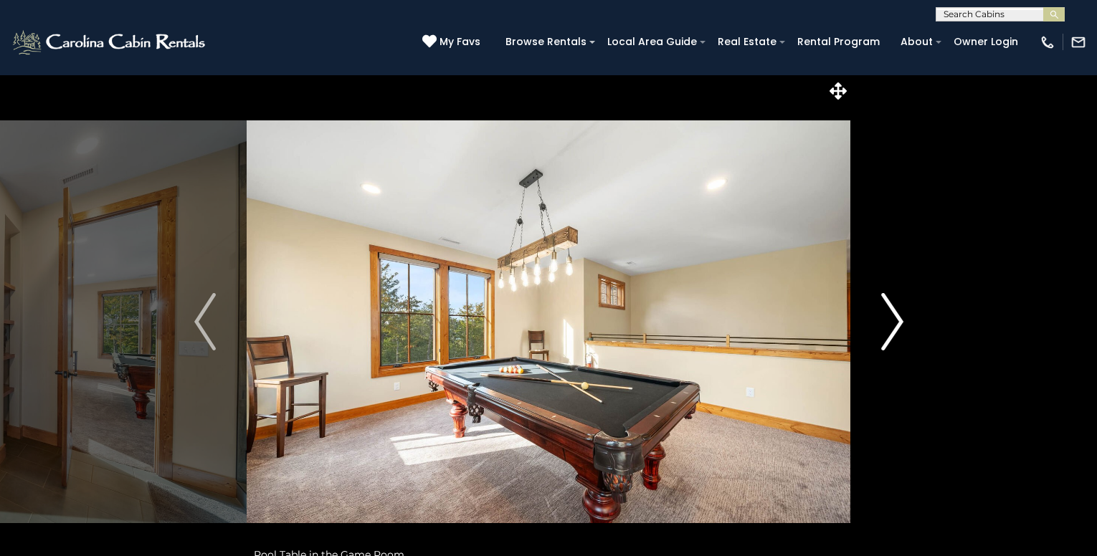
click at [893, 332] on img "Next" at bounding box center [892, 321] width 22 height 57
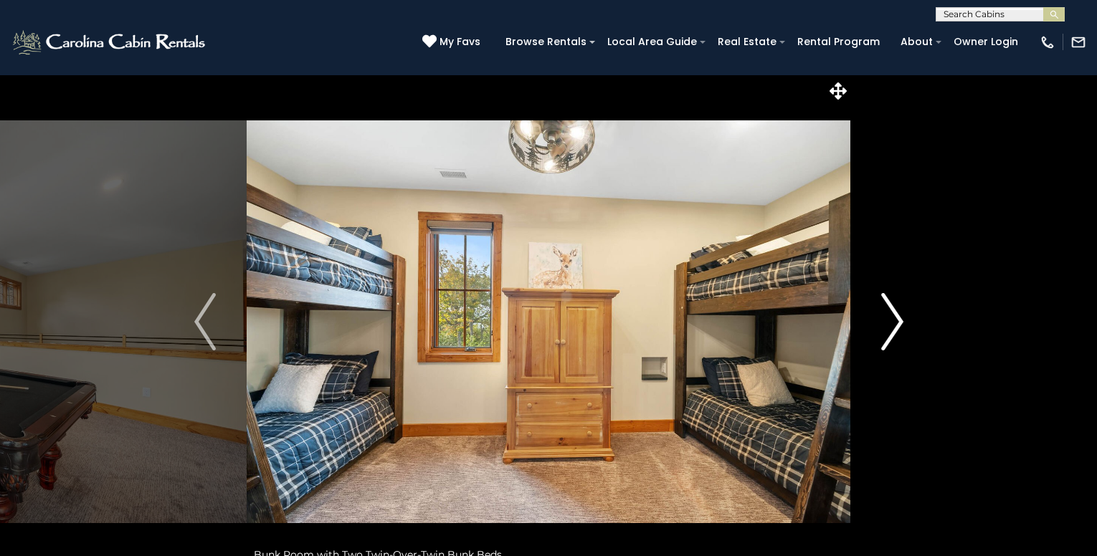
click at [893, 332] on img "Next" at bounding box center [892, 321] width 22 height 57
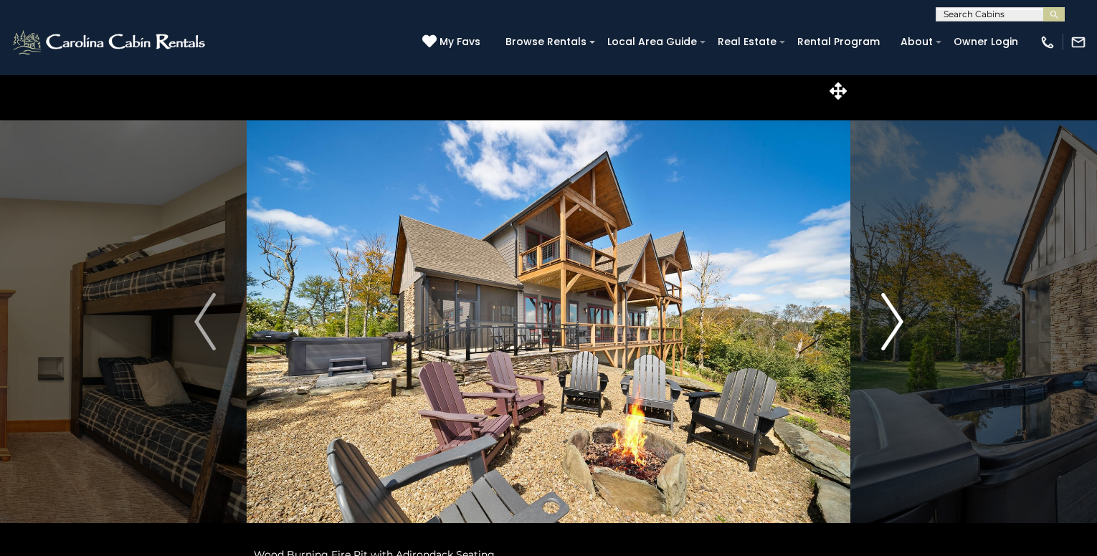
click at [892, 330] on img "Next" at bounding box center [892, 321] width 22 height 57
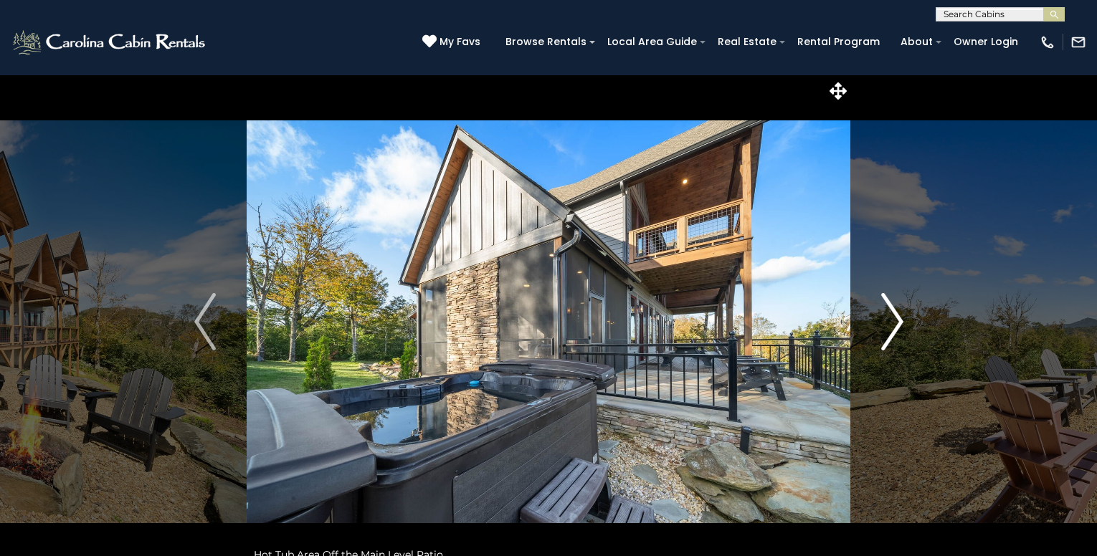
click at [891, 330] on img "Next" at bounding box center [892, 321] width 22 height 57
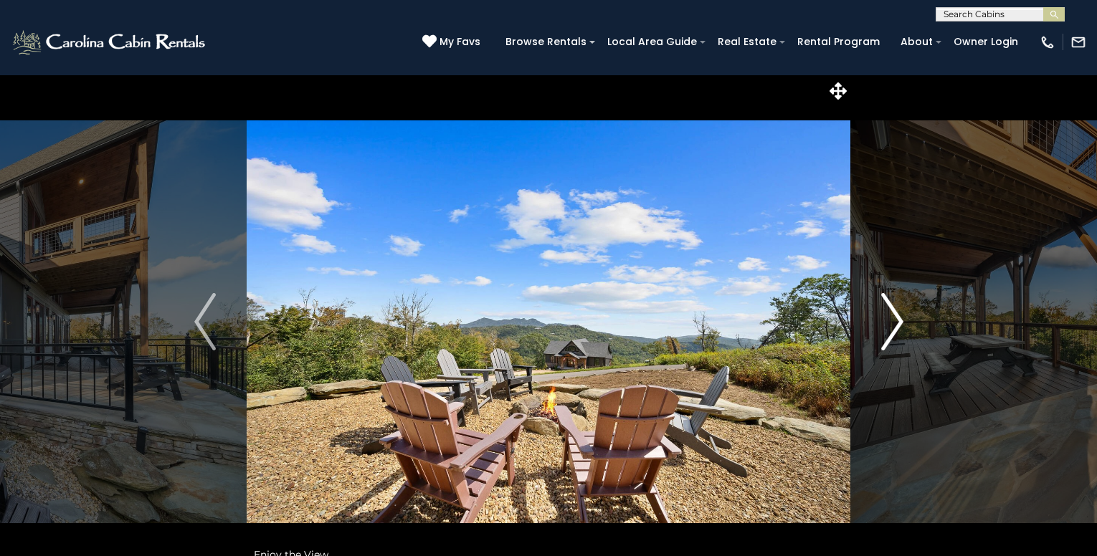
click at [891, 330] on img "Next" at bounding box center [892, 321] width 22 height 57
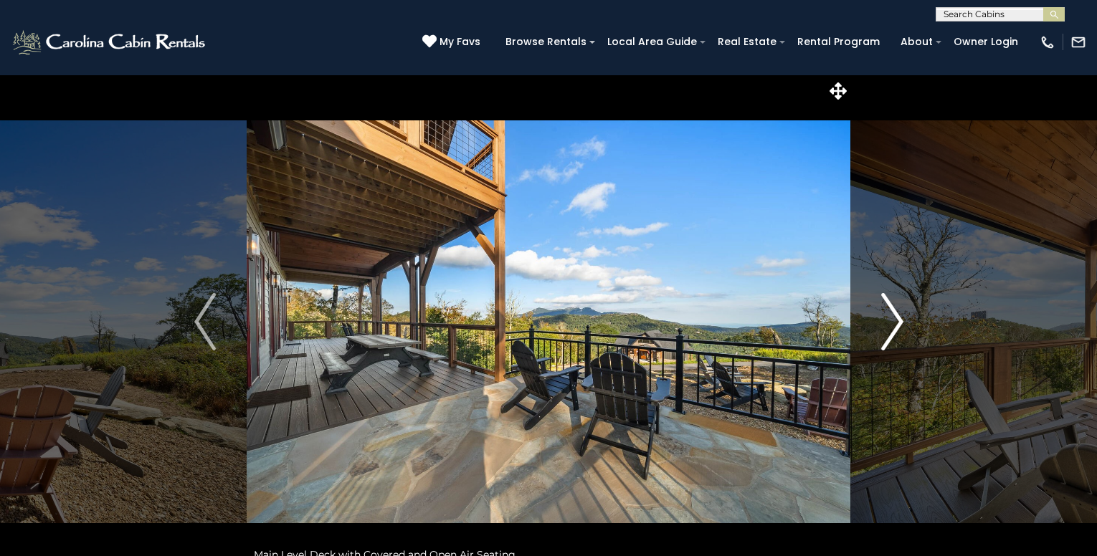
click at [888, 328] on img "Next" at bounding box center [892, 321] width 22 height 57
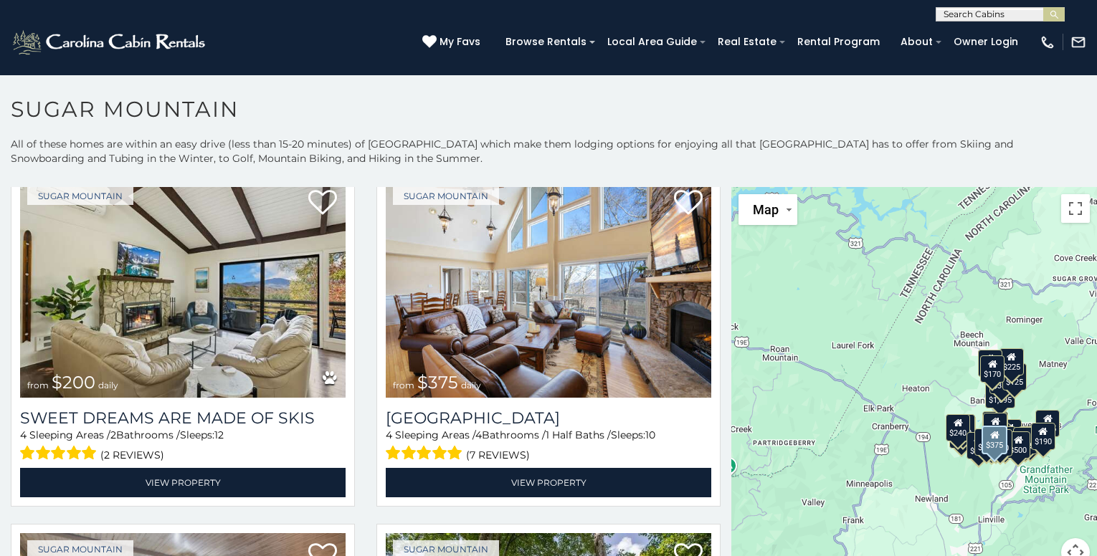
scroll to position [789, 0]
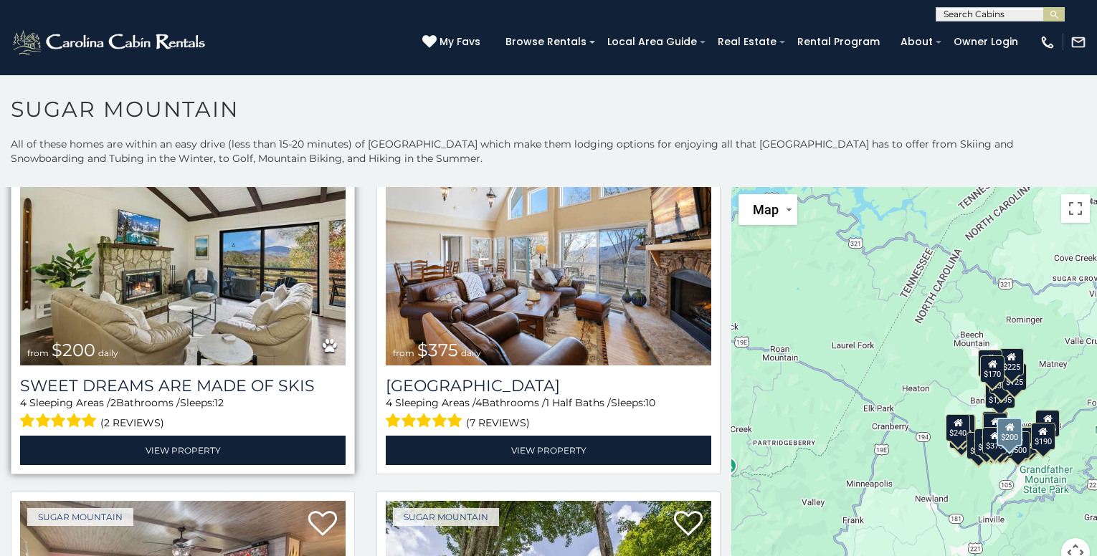
click at [242, 293] on img at bounding box center [183, 257] width 326 height 218
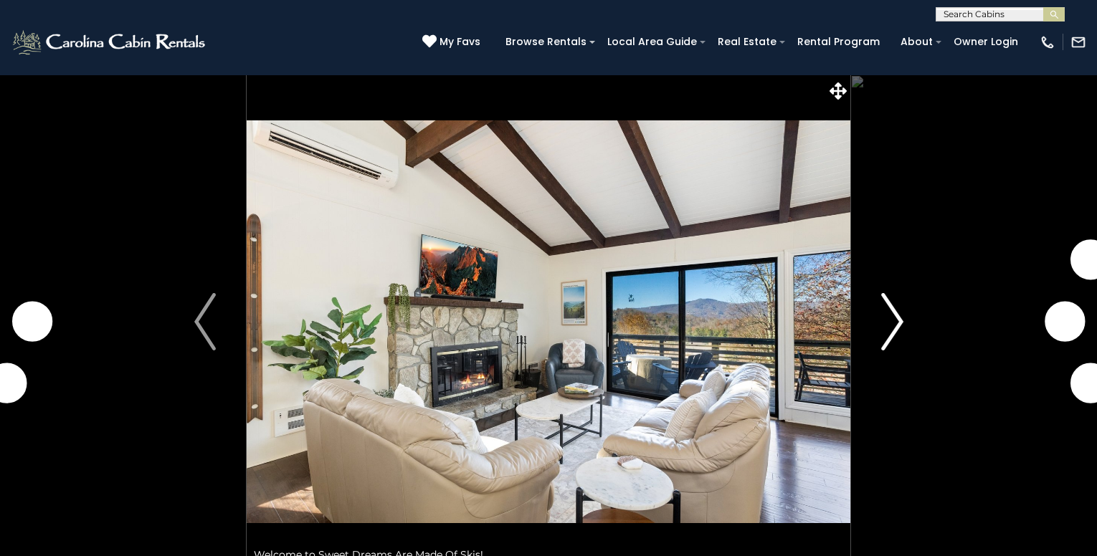
click at [879, 330] on button "Next" at bounding box center [892, 322] width 84 height 495
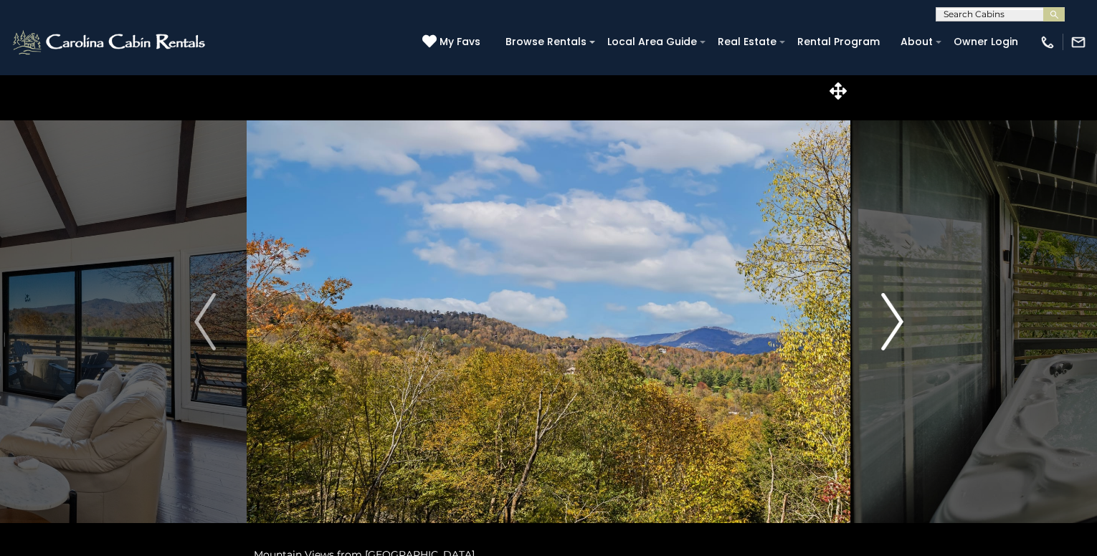
click at [879, 330] on button "Next" at bounding box center [892, 322] width 84 height 495
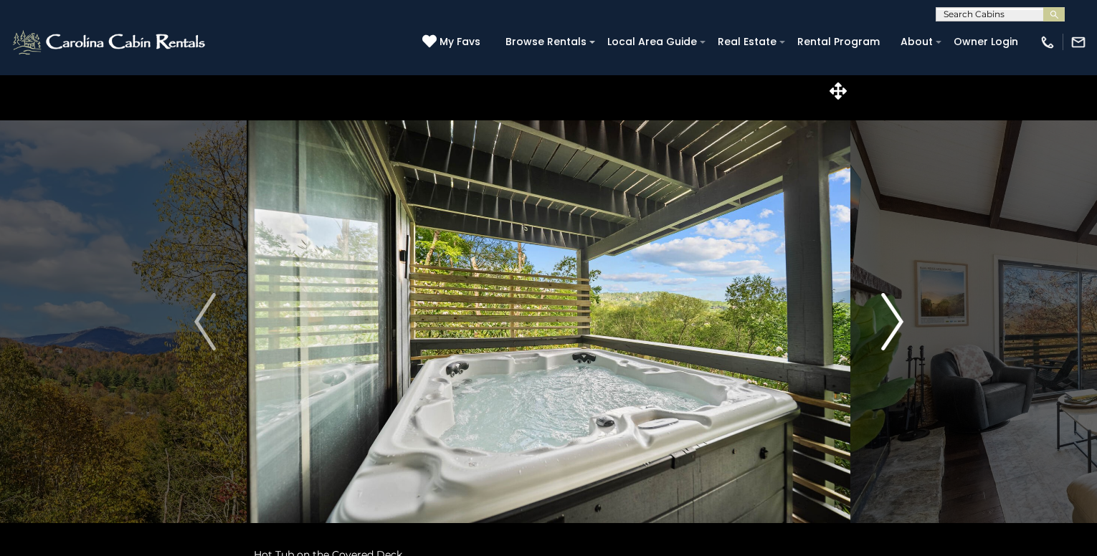
click at [879, 330] on button "Next" at bounding box center [892, 322] width 84 height 495
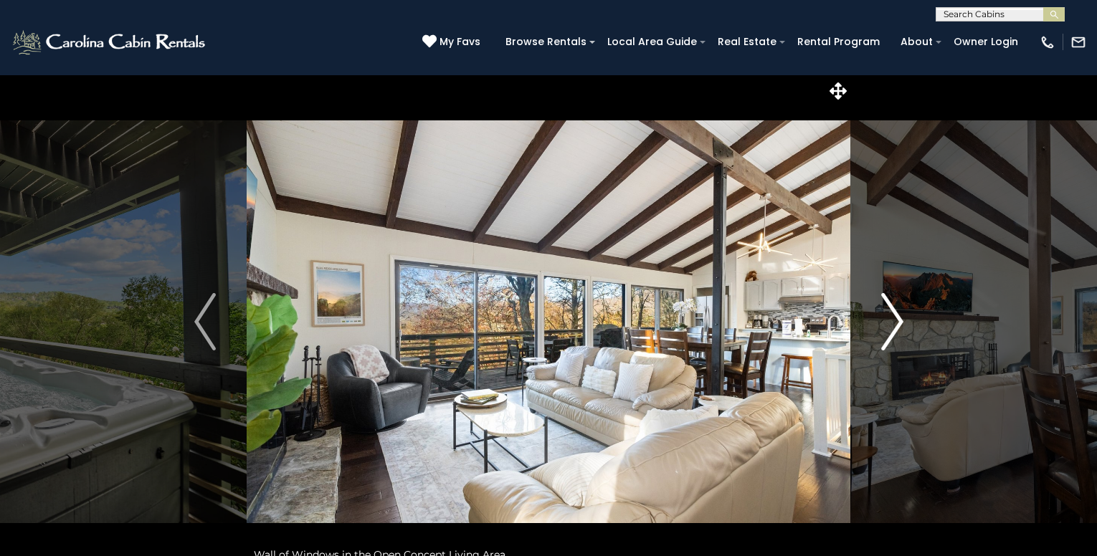
click at [879, 330] on button "Next" at bounding box center [892, 322] width 84 height 495
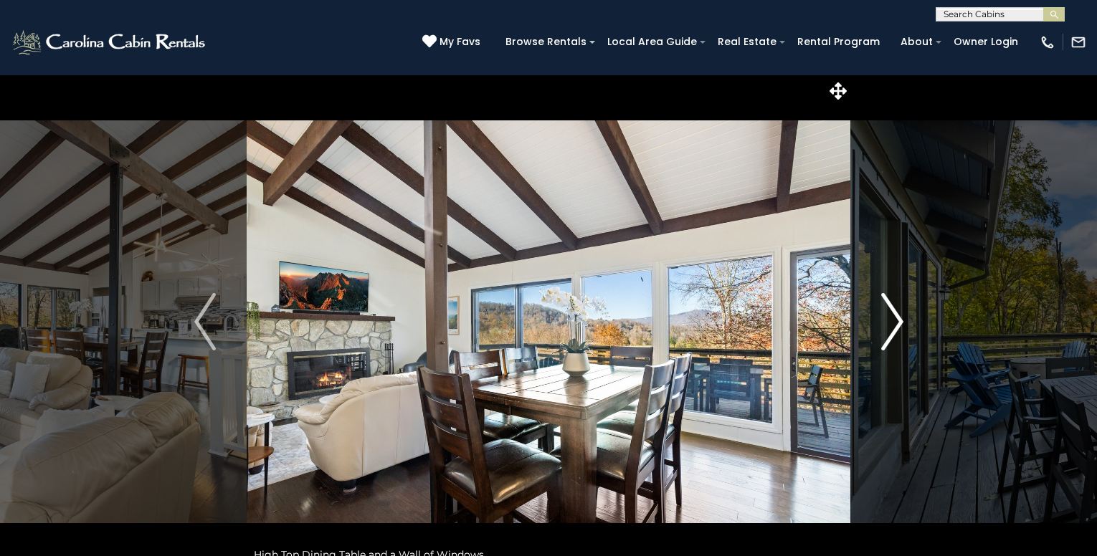
click at [879, 329] on button "Next" at bounding box center [892, 322] width 84 height 495
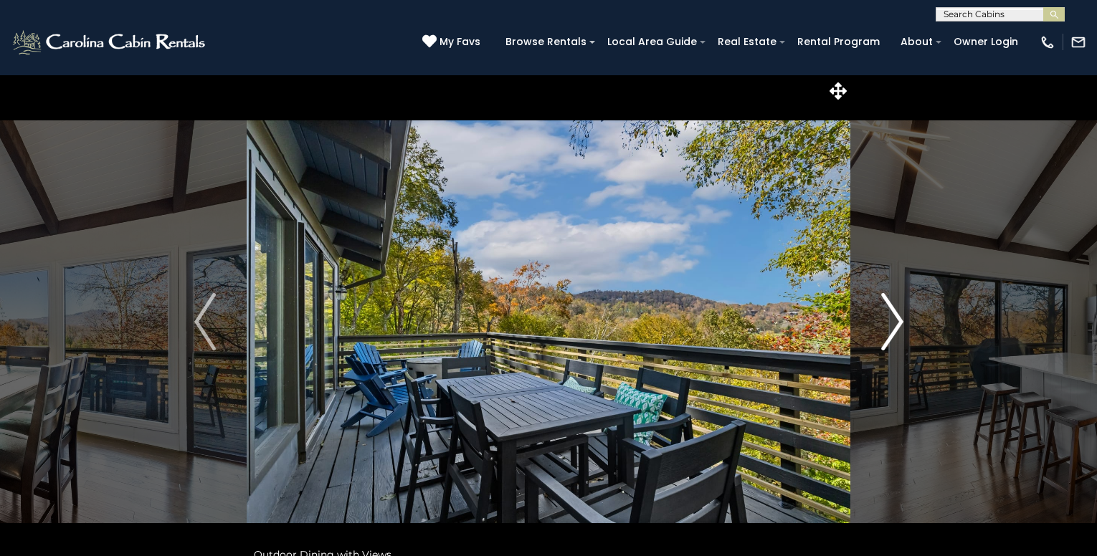
click at [877, 328] on button "Next" at bounding box center [892, 322] width 84 height 495
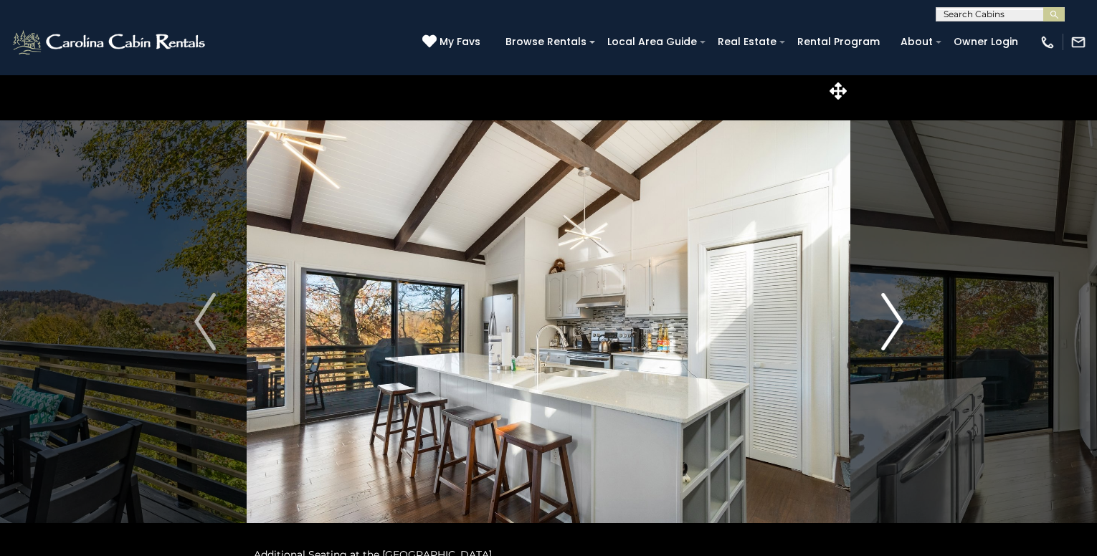
click at [883, 323] on img "Next" at bounding box center [892, 321] width 22 height 57
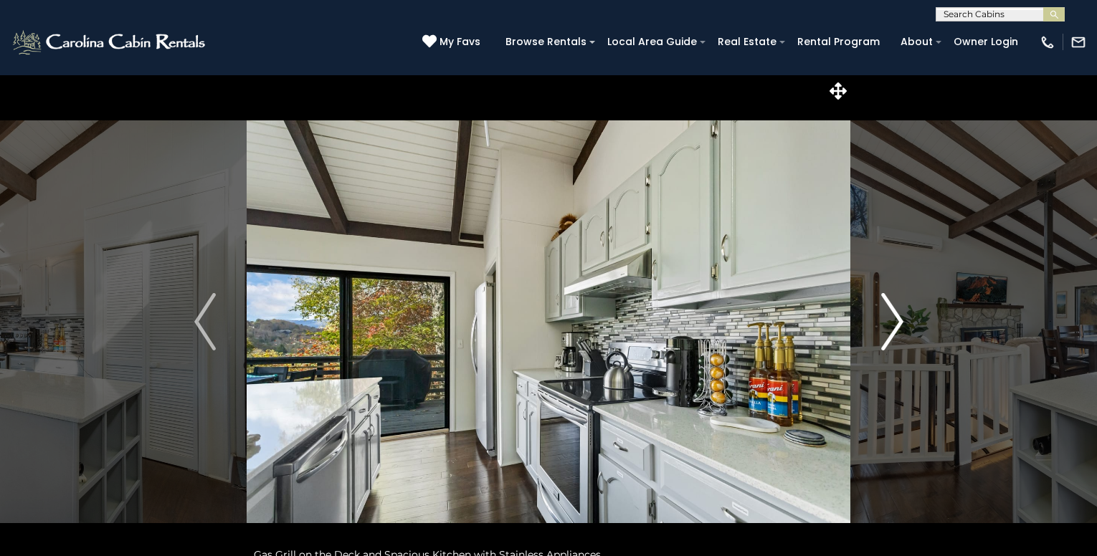
click at [894, 321] on img "Next" at bounding box center [892, 321] width 22 height 57
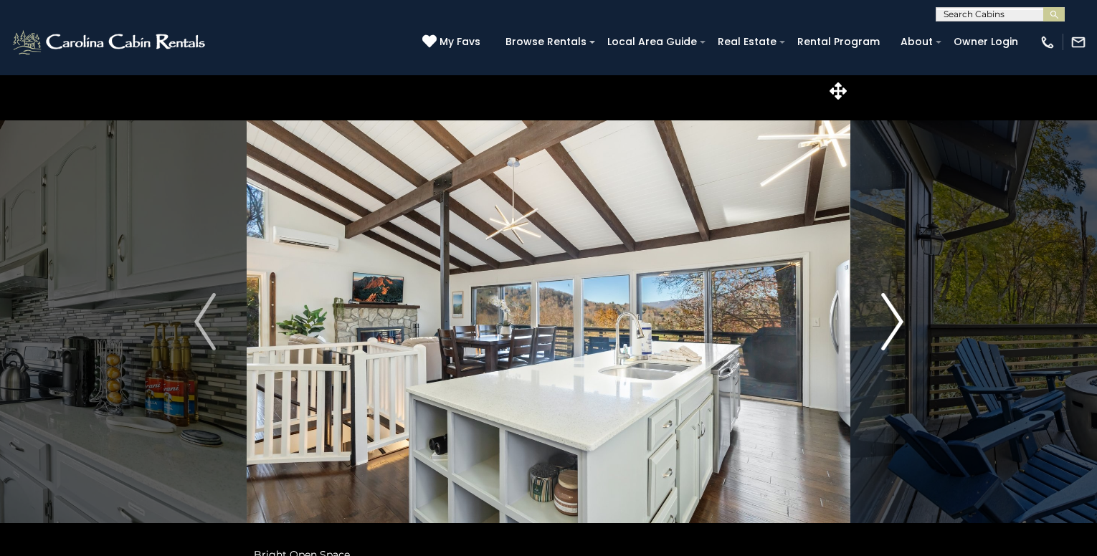
click at [894, 321] on img "Next" at bounding box center [892, 321] width 22 height 57
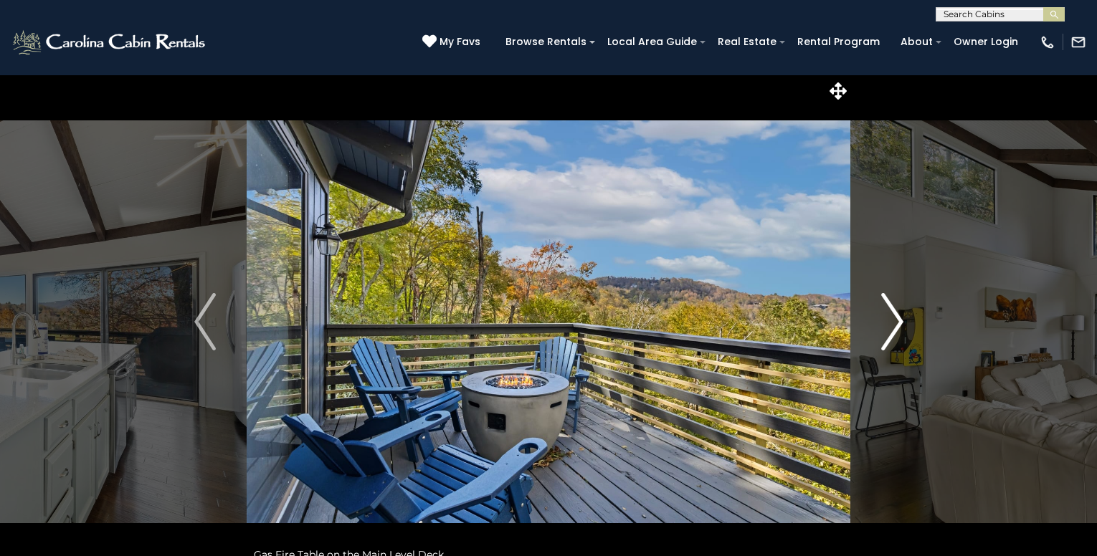
click at [894, 321] on img "Next" at bounding box center [892, 321] width 22 height 57
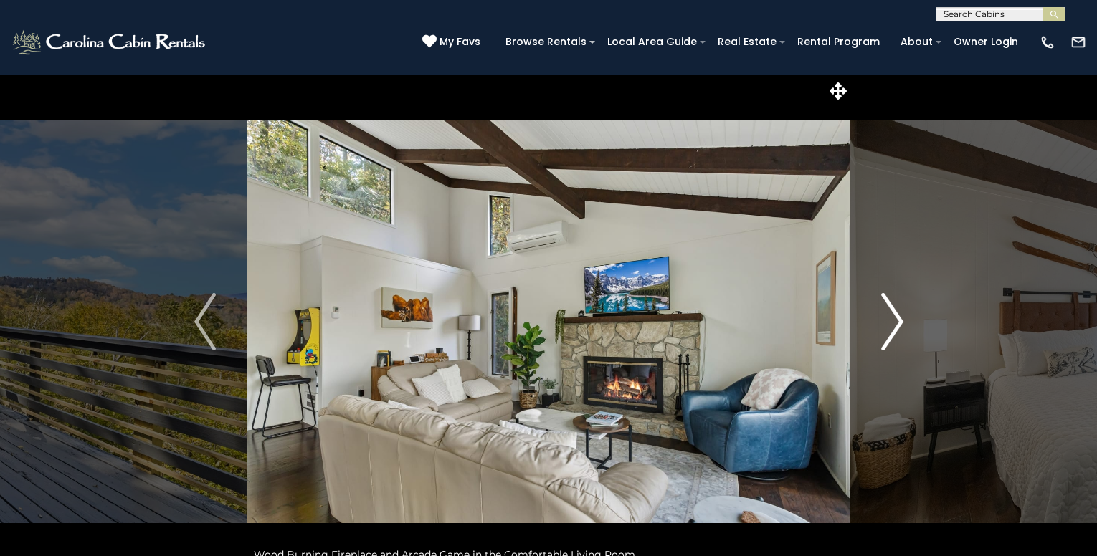
click at [894, 321] on img "Next" at bounding box center [892, 321] width 22 height 57
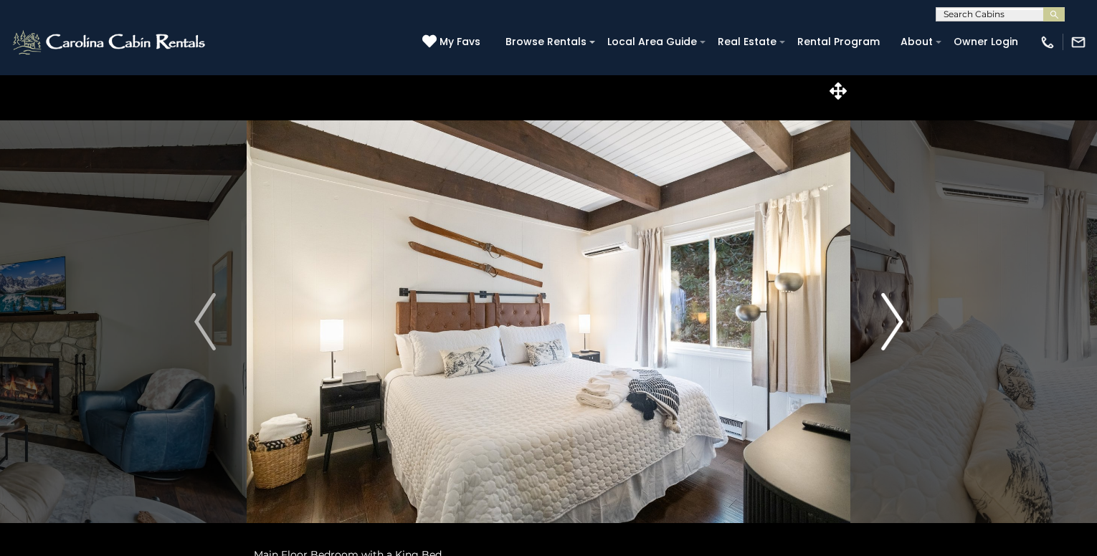
click at [893, 321] on img "Next" at bounding box center [892, 321] width 22 height 57
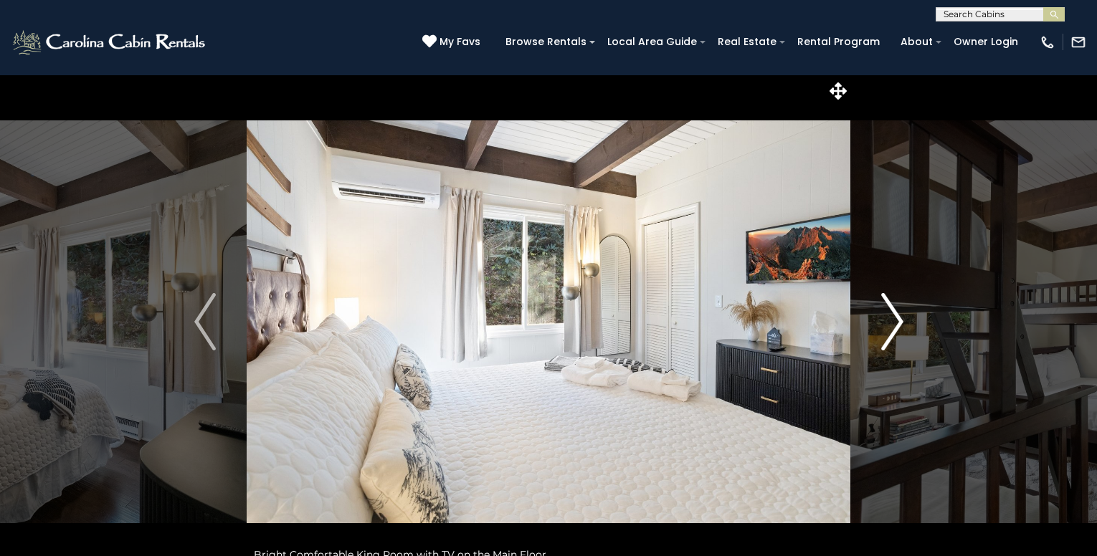
click at [893, 321] on img "Next" at bounding box center [892, 321] width 22 height 57
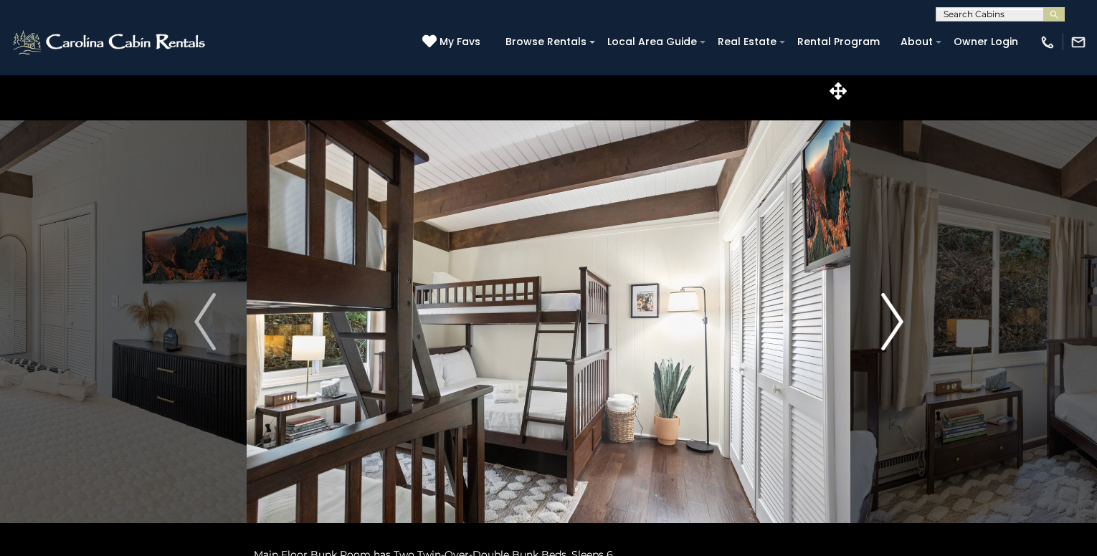
click at [892, 321] on img "Next" at bounding box center [892, 321] width 22 height 57
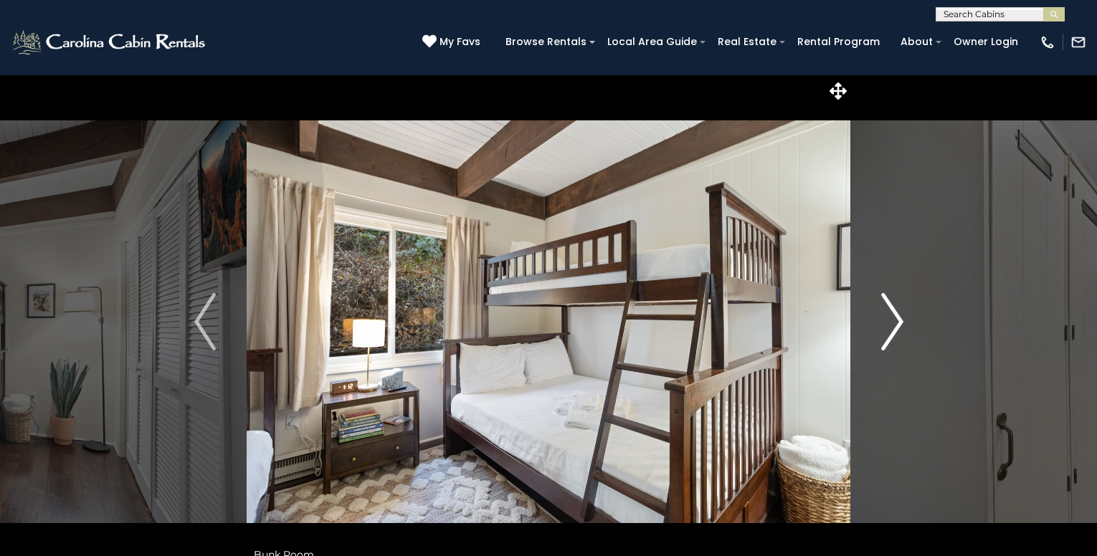
click at [892, 321] on img "Next" at bounding box center [892, 321] width 22 height 57
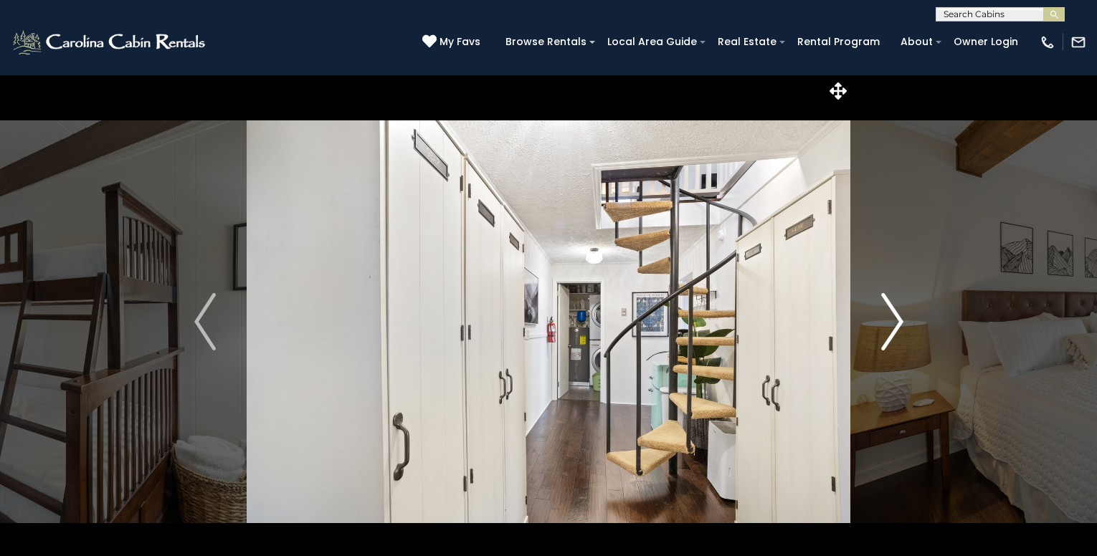
click at [891, 321] on img "Next" at bounding box center [892, 321] width 22 height 57
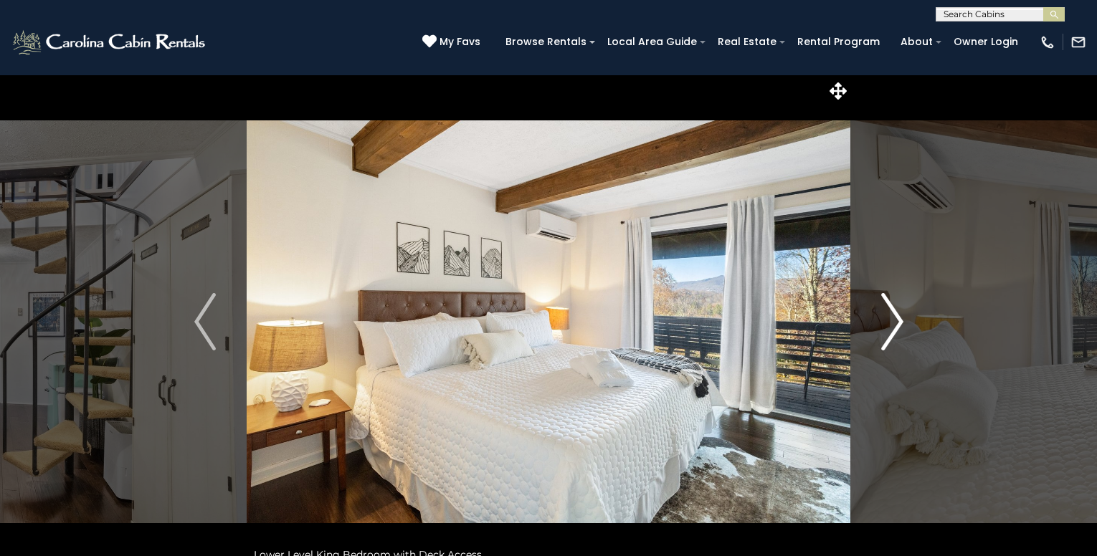
click at [891, 321] on img "Next" at bounding box center [892, 321] width 22 height 57
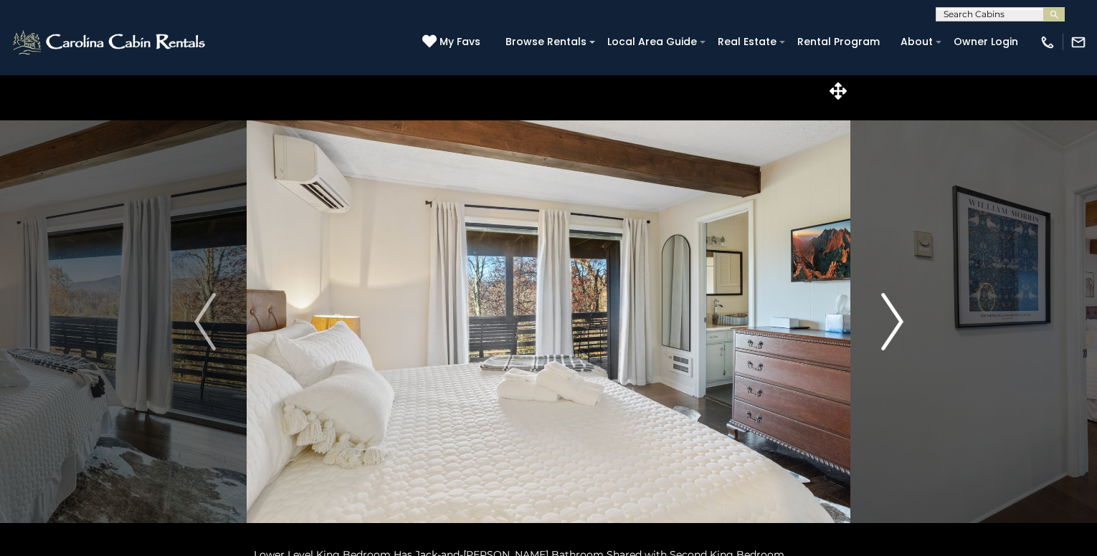
click at [890, 321] on img "Next" at bounding box center [892, 321] width 22 height 57
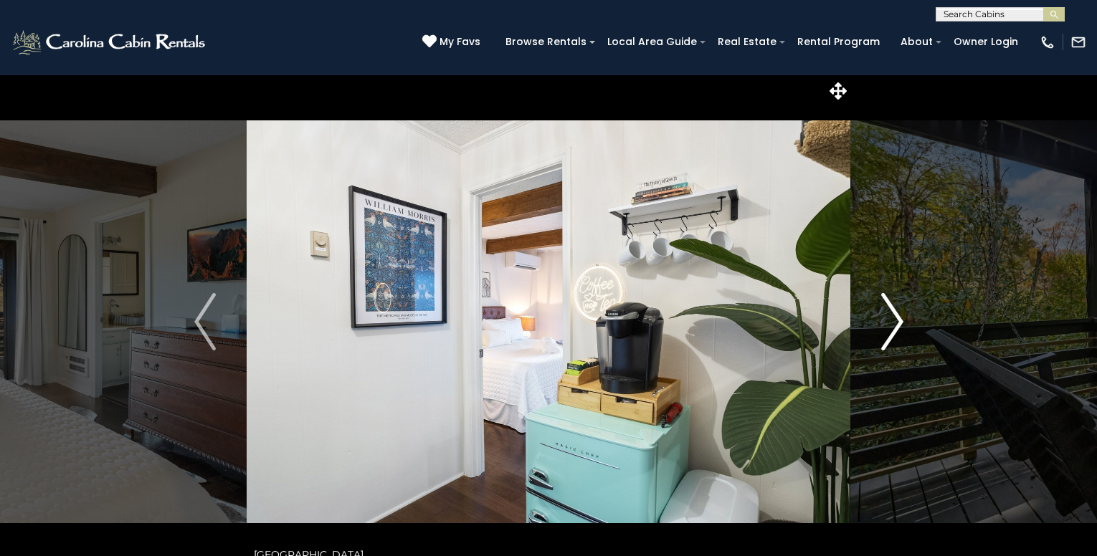
click at [888, 321] on img "Next" at bounding box center [892, 321] width 22 height 57
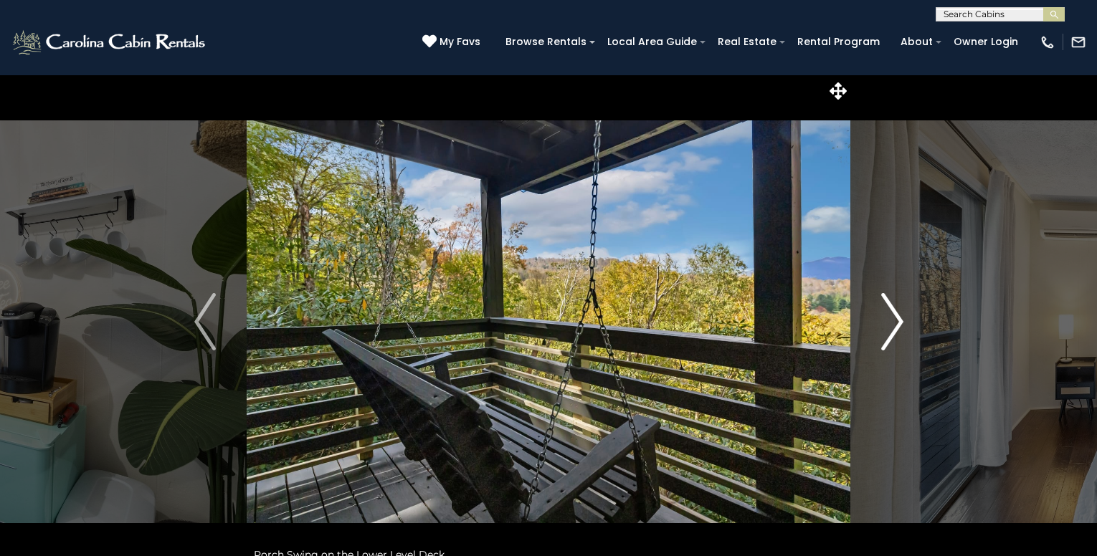
click at [888, 321] on img "Next" at bounding box center [892, 321] width 22 height 57
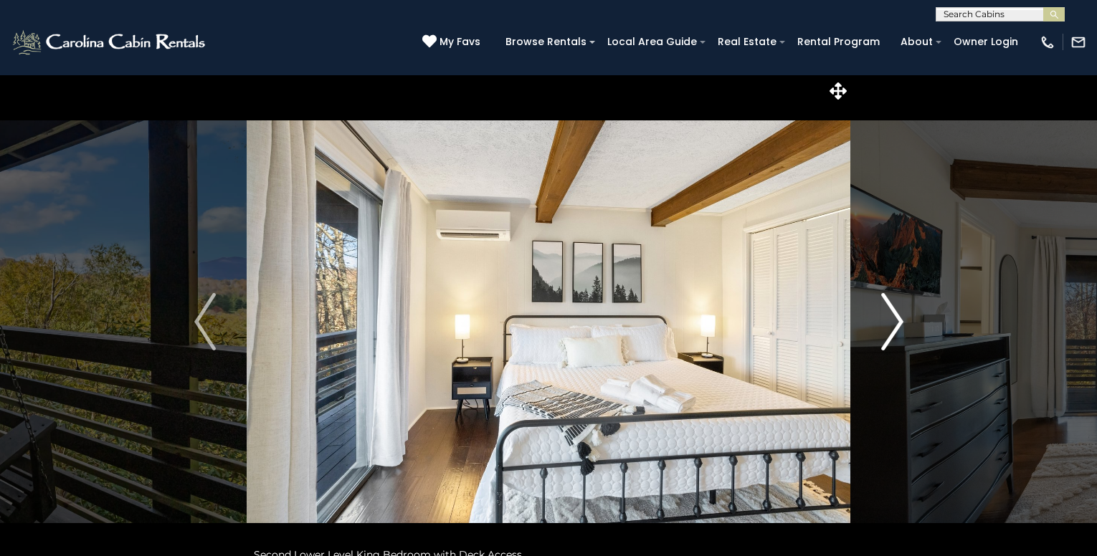
click at [887, 321] on img "Next" at bounding box center [892, 321] width 22 height 57
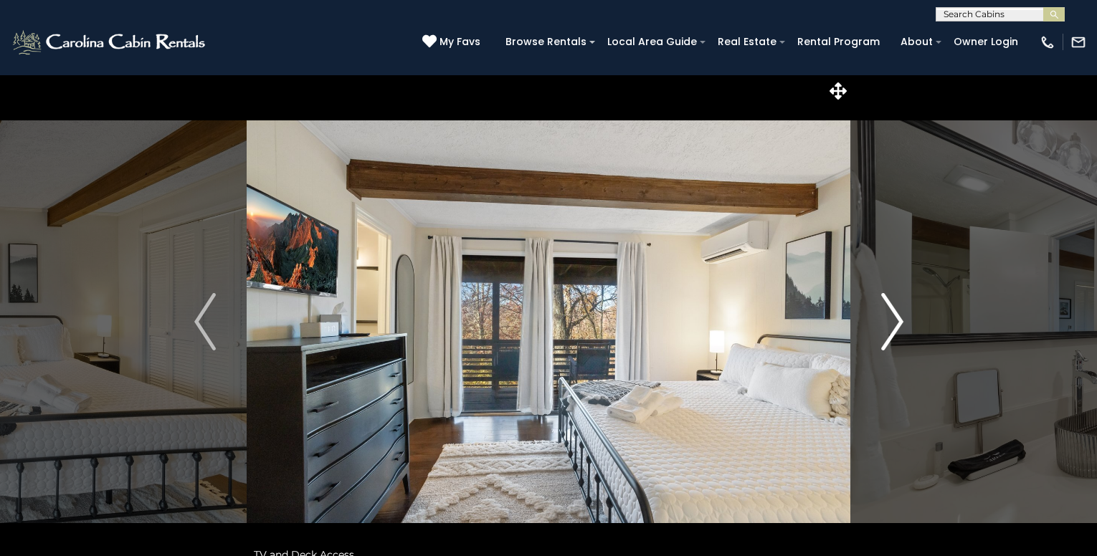
click at [887, 321] on img "Next" at bounding box center [892, 321] width 22 height 57
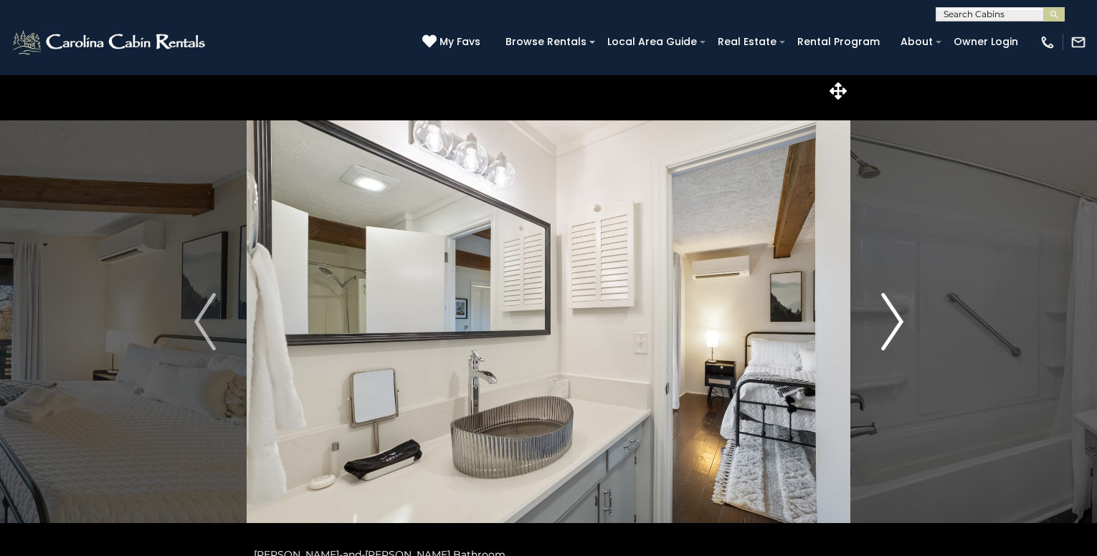
click at [887, 321] on img "Next" at bounding box center [892, 321] width 22 height 57
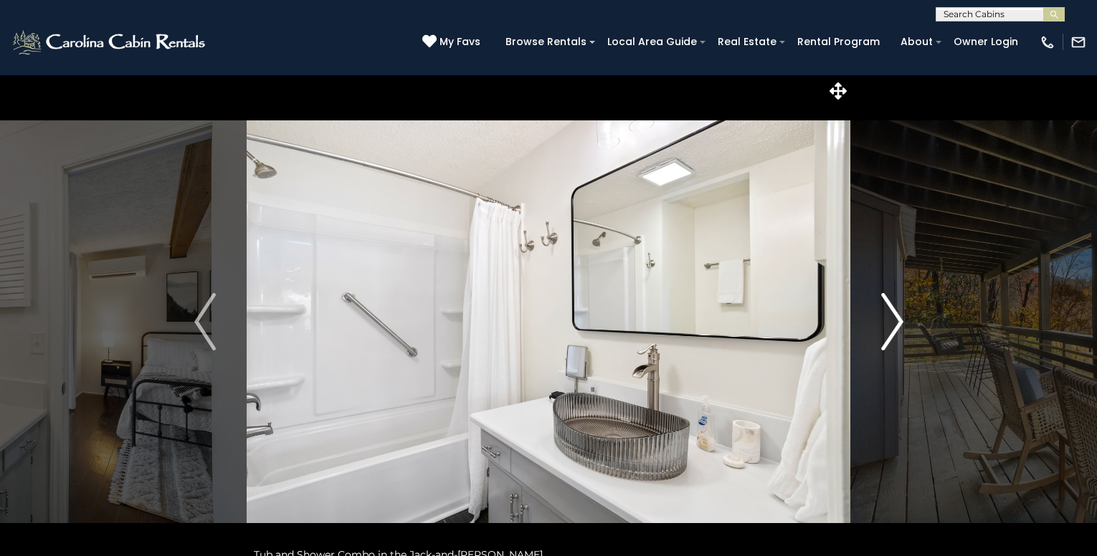
click at [886, 321] on img "Next" at bounding box center [892, 321] width 22 height 57
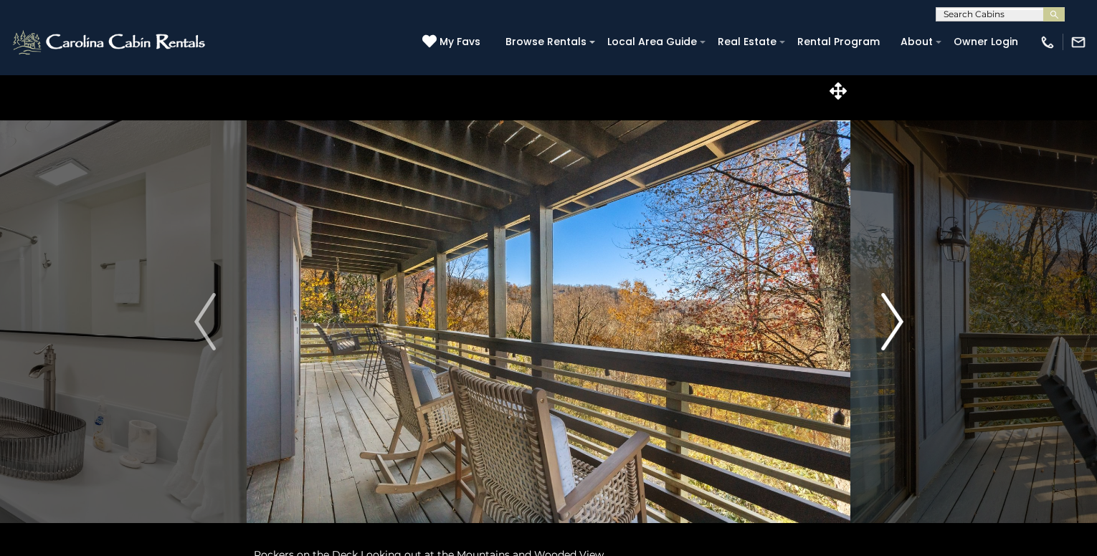
click at [884, 321] on img "Next" at bounding box center [892, 321] width 22 height 57
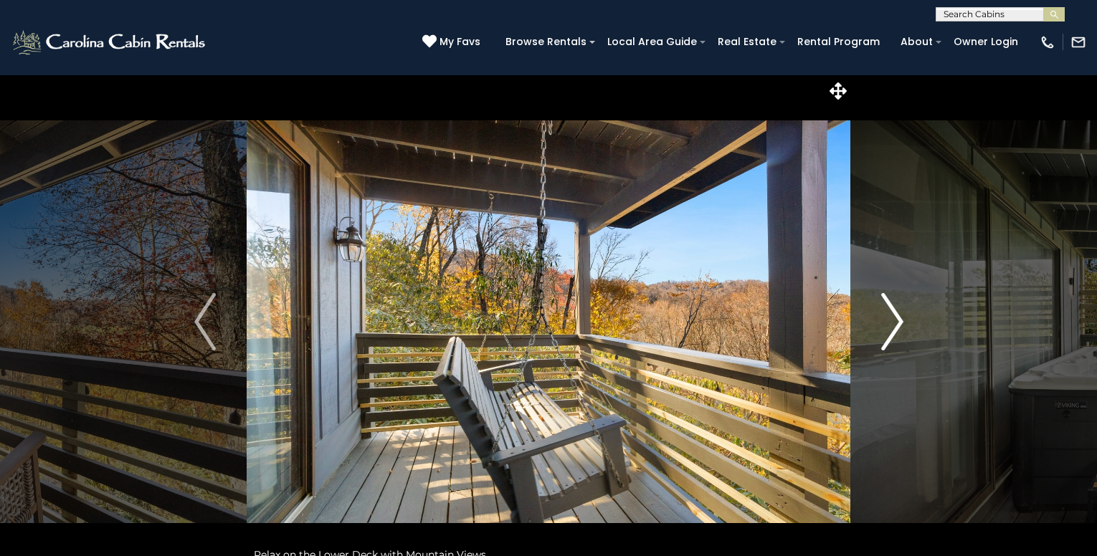
click at [884, 321] on img "Next" at bounding box center [892, 321] width 22 height 57
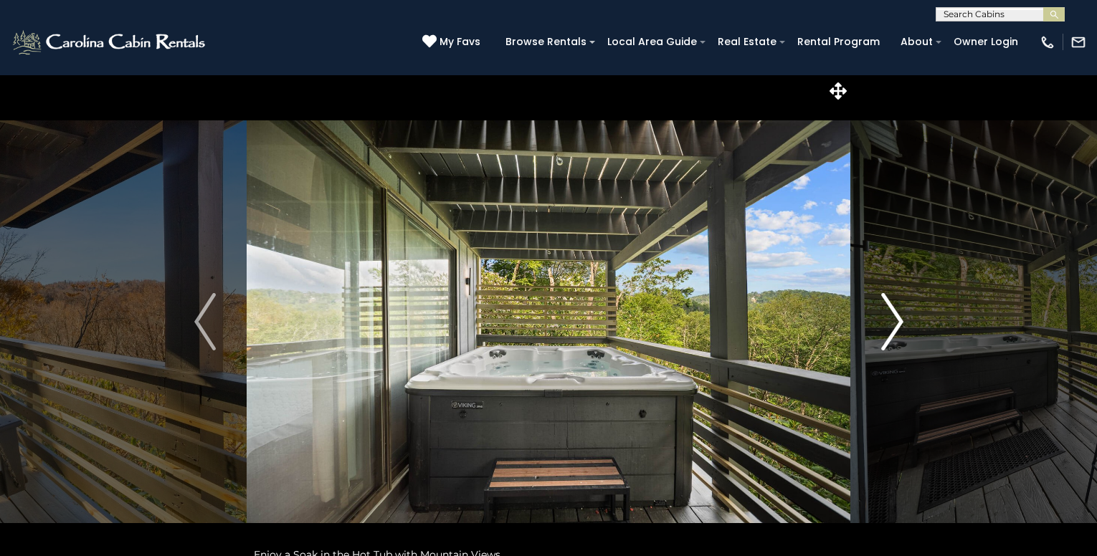
click at [881, 321] on img "Next" at bounding box center [892, 321] width 22 height 57
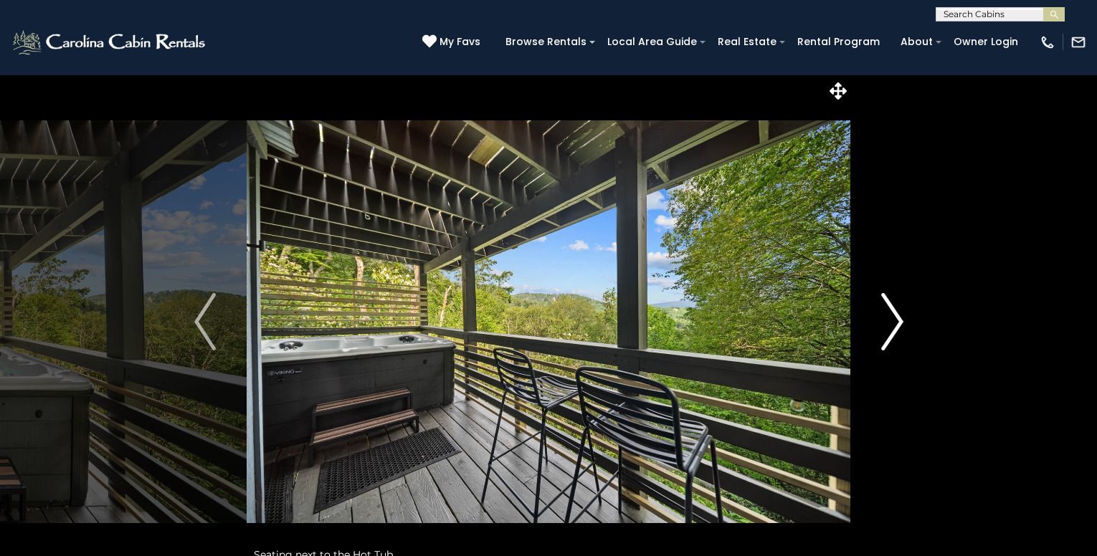
click at [876, 320] on button "Next" at bounding box center [892, 322] width 84 height 495
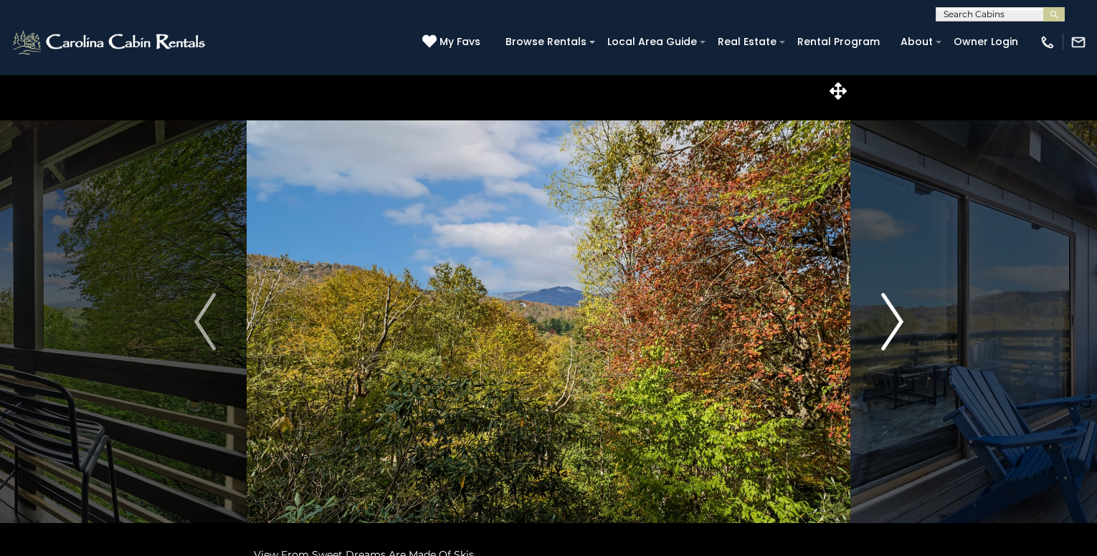
click at [873, 320] on button "Next" at bounding box center [892, 322] width 84 height 495
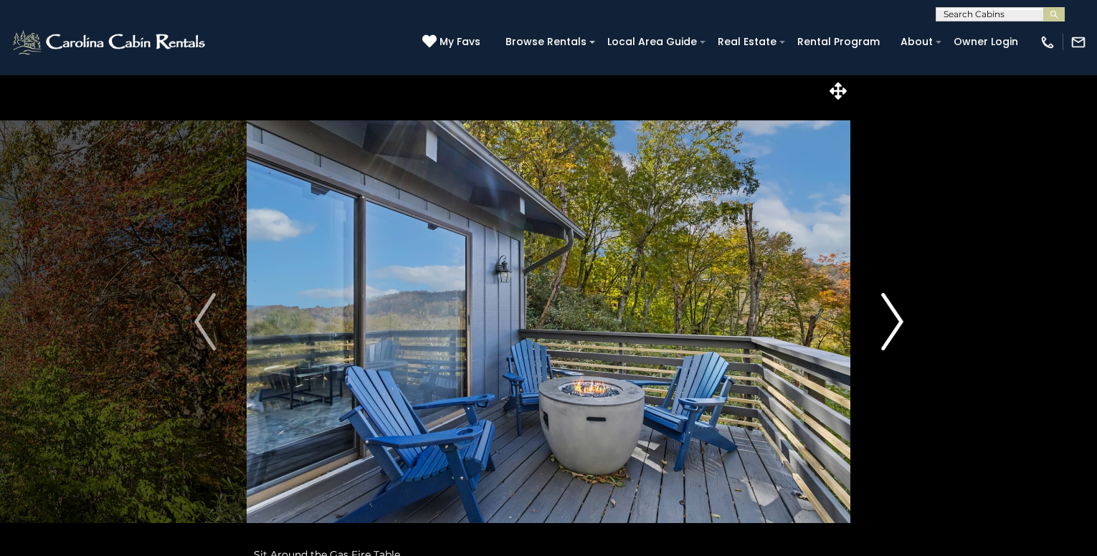
click at [873, 320] on button "Next" at bounding box center [892, 322] width 84 height 495
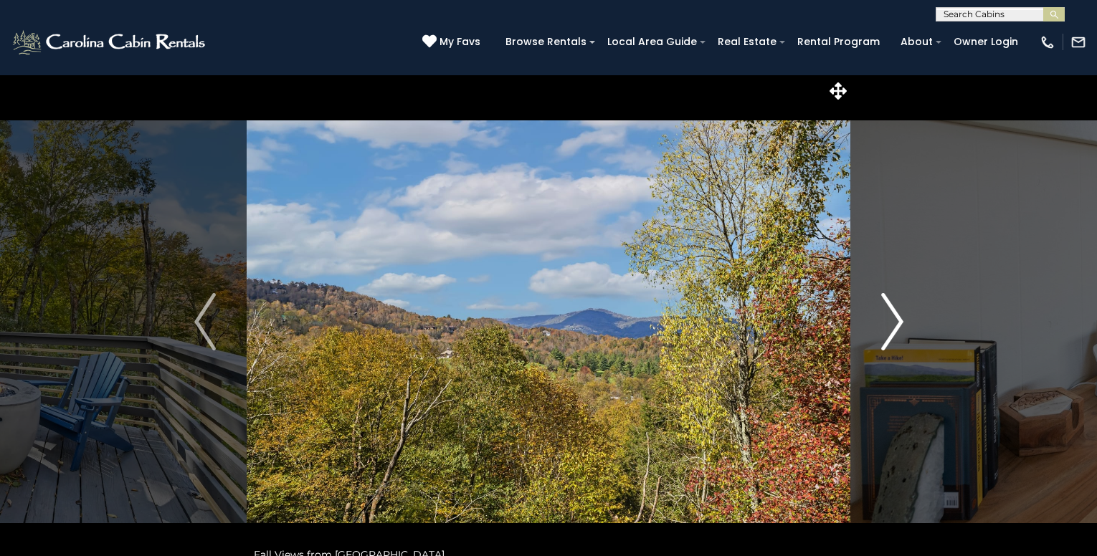
click at [870, 320] on button "Next" at bounding box center [892, 322] width 84 height 495
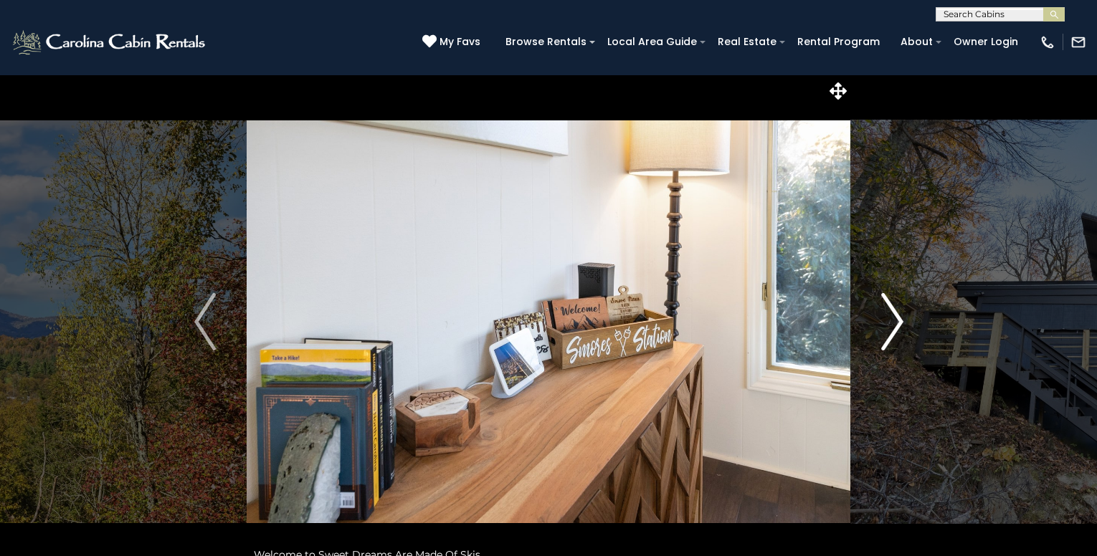
click at [869, 320] on button "Next" at bounding box center [892, 322] width 84 height 495
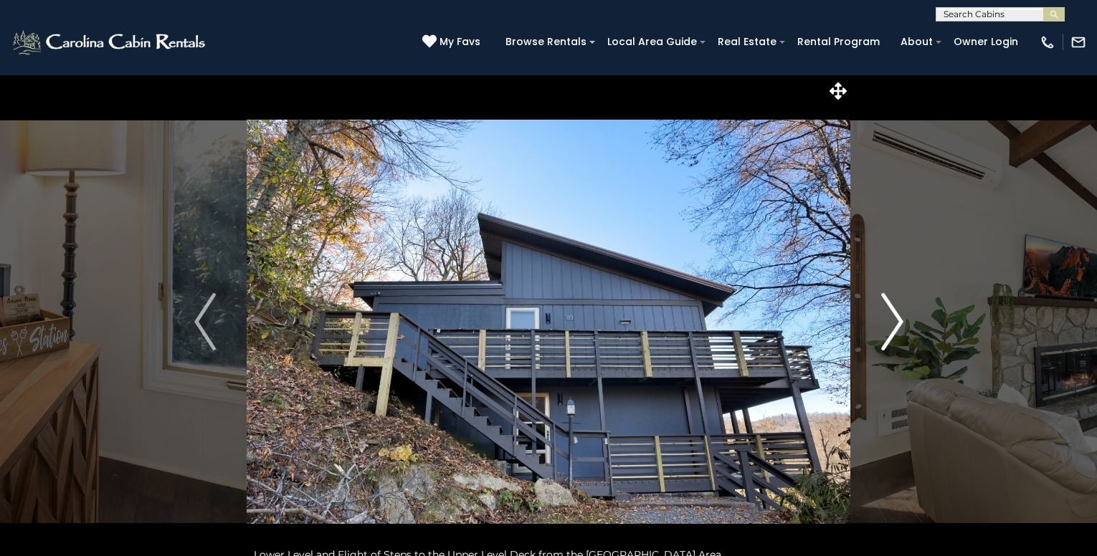
click at [868, 320] on button "Next" at bounding box center [892, 322] width 84 height 495
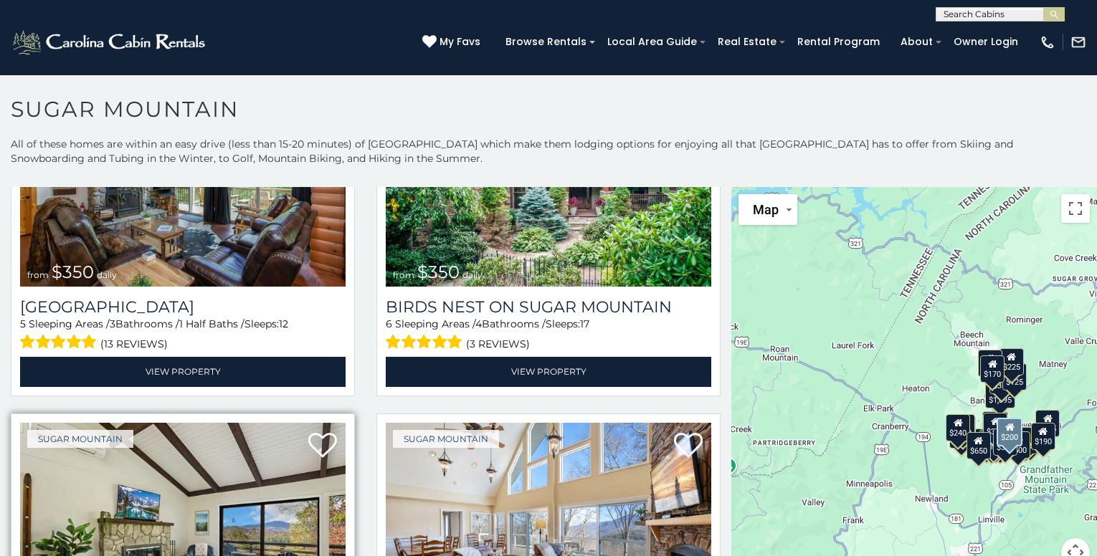
scroll to position [430, 0]
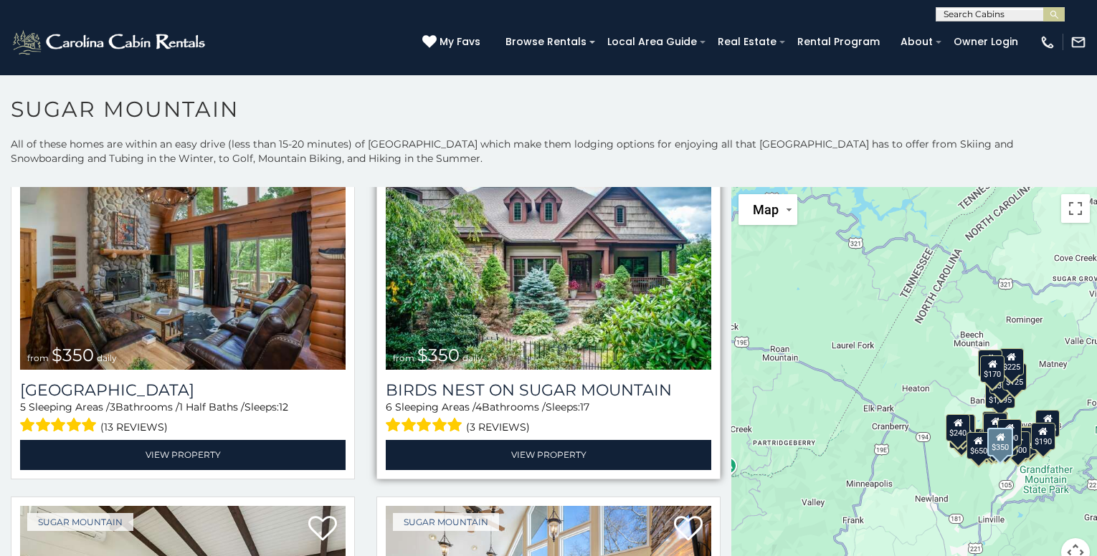
click at [599, 248] on img at bounding box center [549, 261] width 326 height 218
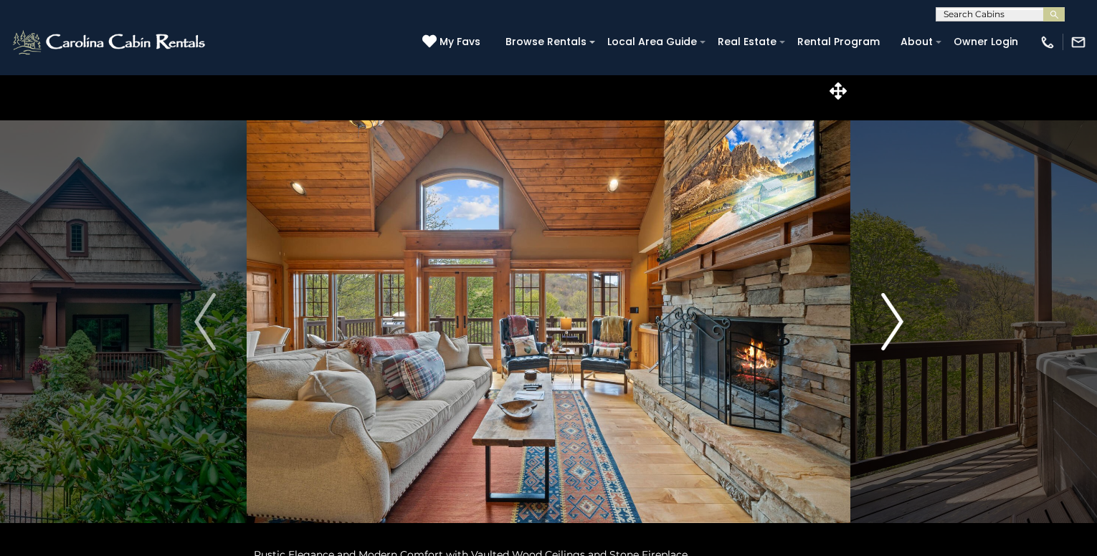
click at [888, 328] on img "Next" at bounding box center [892, 321] width 22 height 57
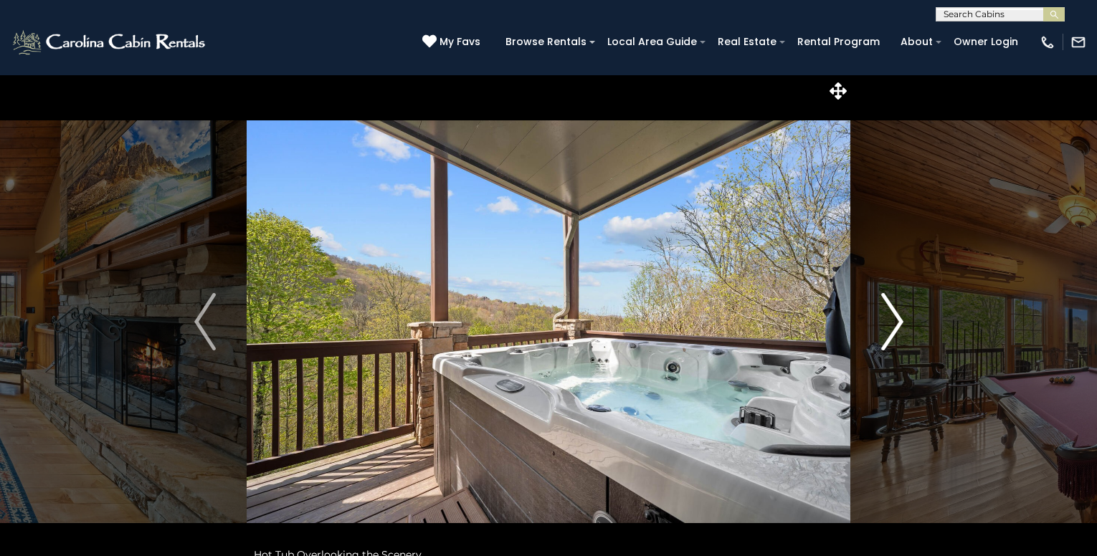
click at [888, 328] on img "Next" at bounding box center [892, 321] width 22 height 57
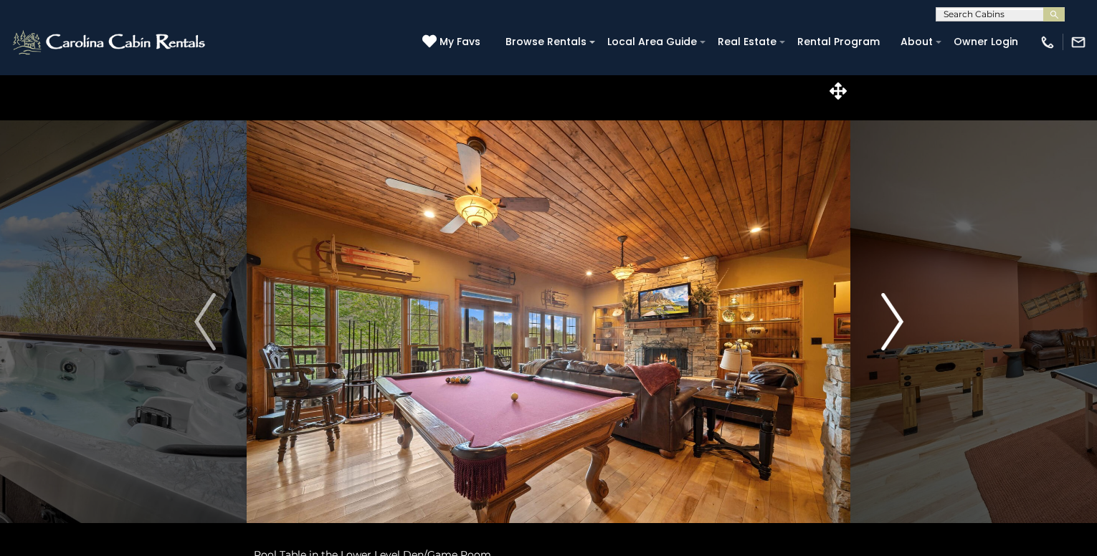
click at [888, 328] on img "Next" at bounding box center [892, 321] width 22 height 57
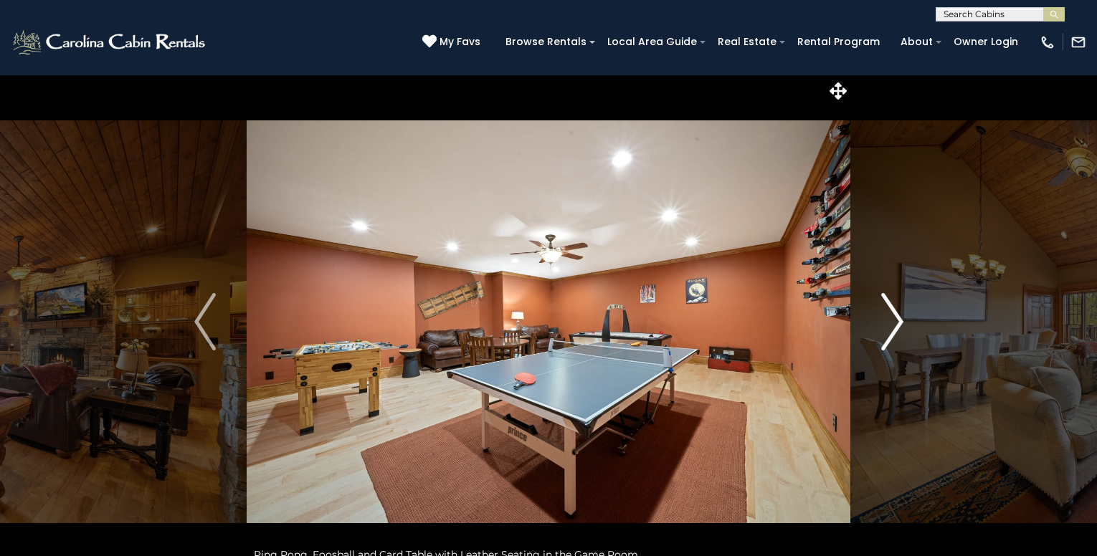
click at [888, 328] on img "Next" at bounding box center [892, 321] width 22 height 57
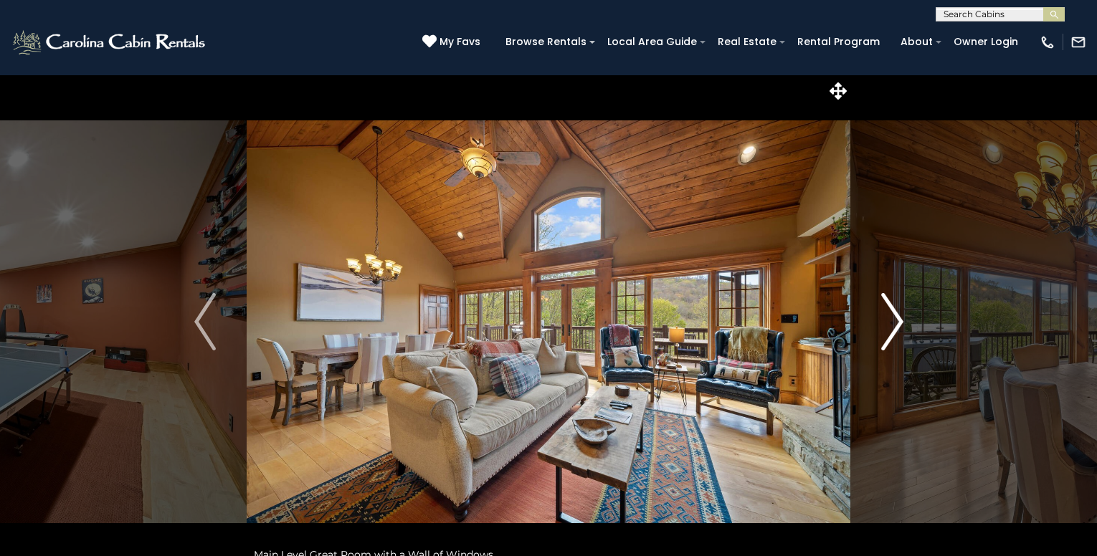
click at [888, 328] on img "Next" at bounding box center [892, 321] width 22 height 57
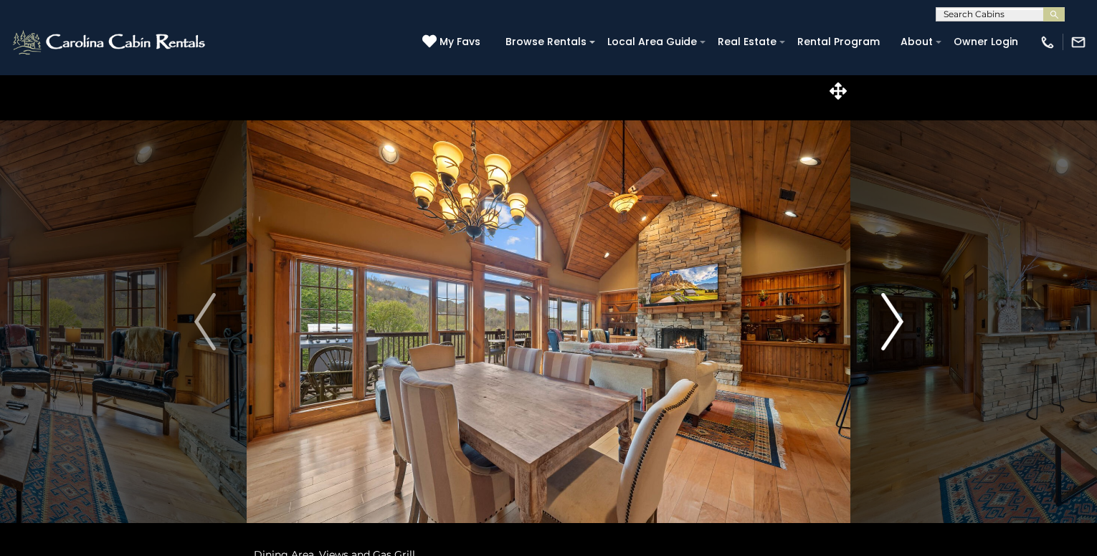
click at [888, 328] on img "Next" at bounding box center [892, 321] width 22 height 57
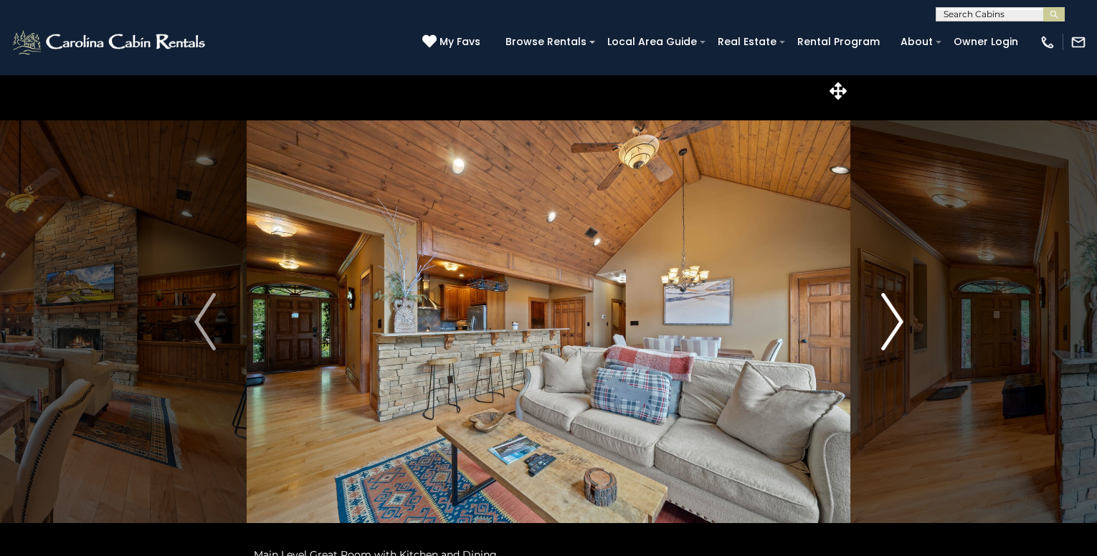
click at [888, 328] on img "Next" at bounding box center [892, 321] width 22 height 57
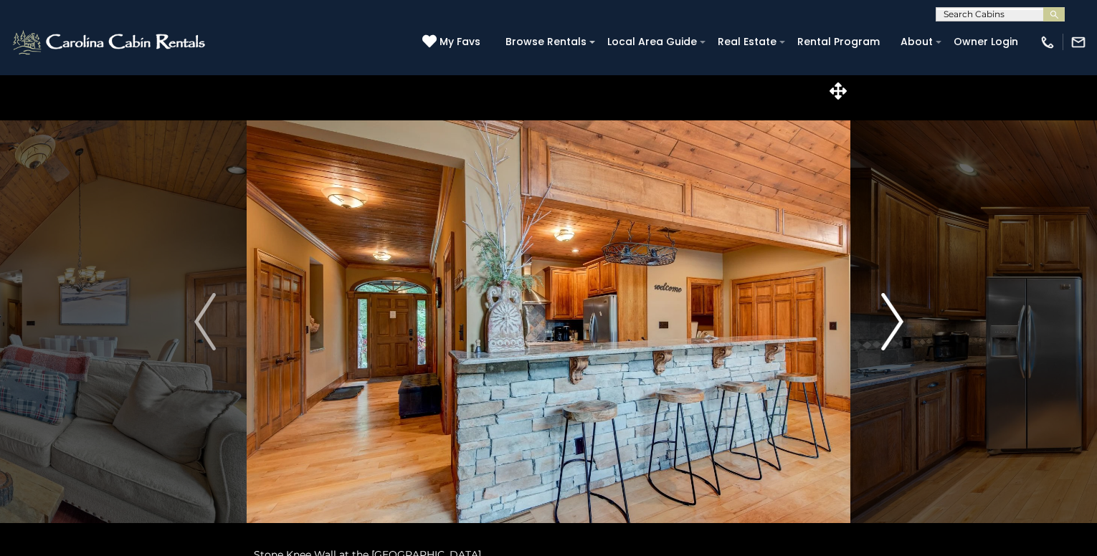
click at [888, 328] on img "Next" at bounding box center [892, 321] width 22 height 57
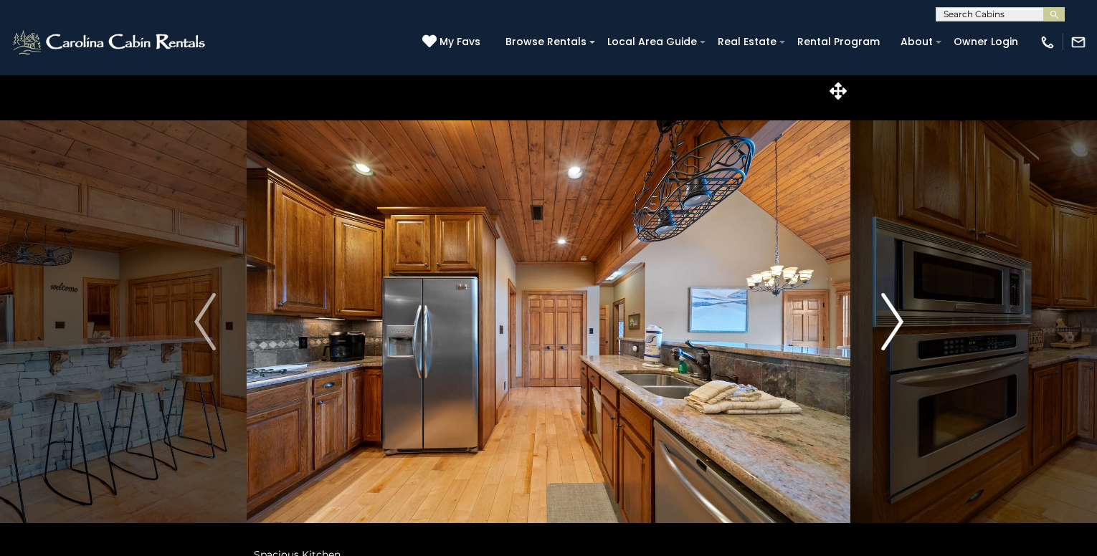
click at [888, 328] on img "Next" at bounding box center [892, 321] width 22 height 57
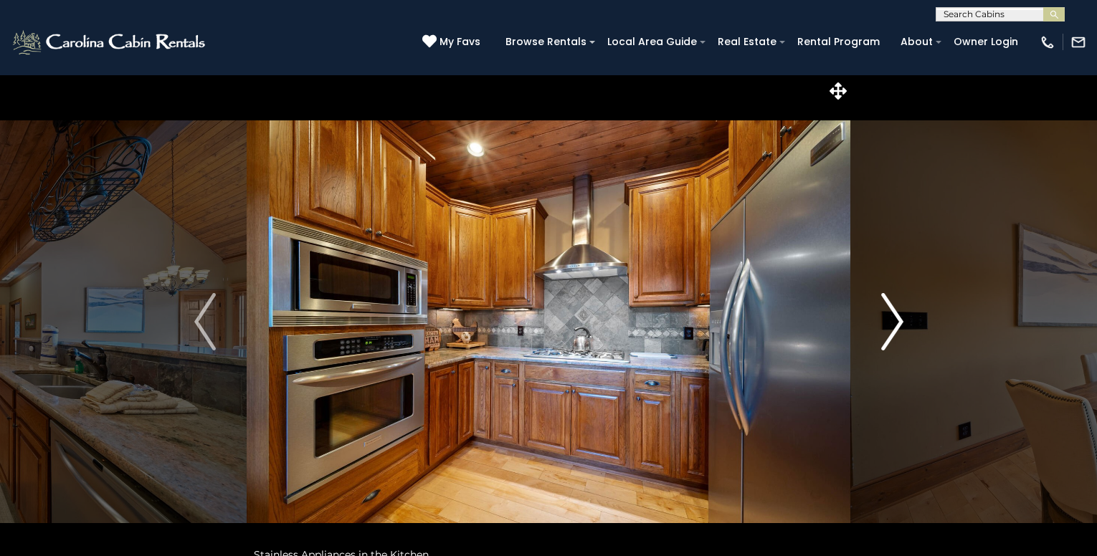
click at [886, 327] on img "Next" at bounding box center [892, 321] width 22 height 57
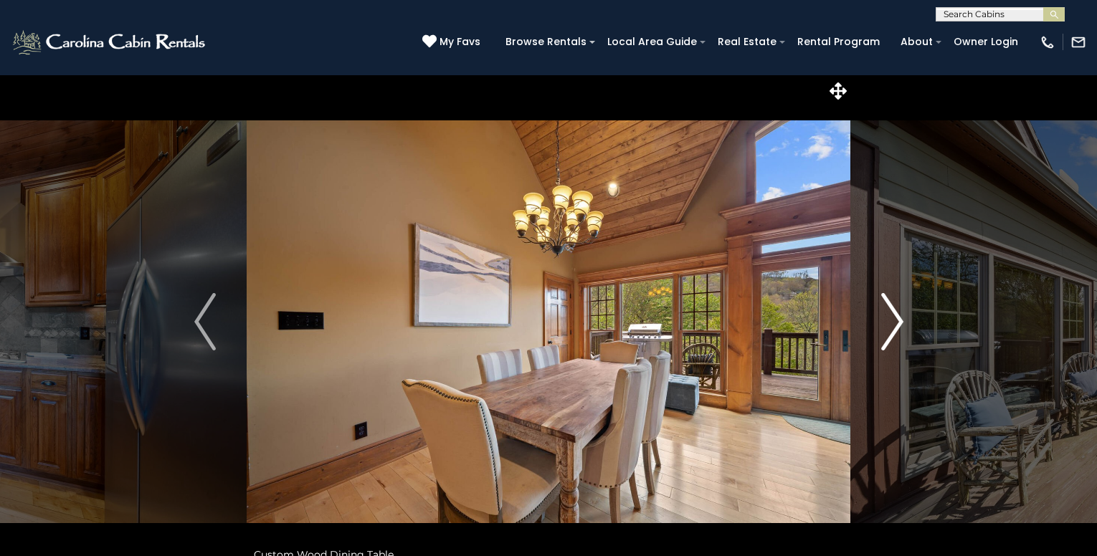
click at [886, 327] on img "Next" at bounding box center [892, 321] width 22 height 57
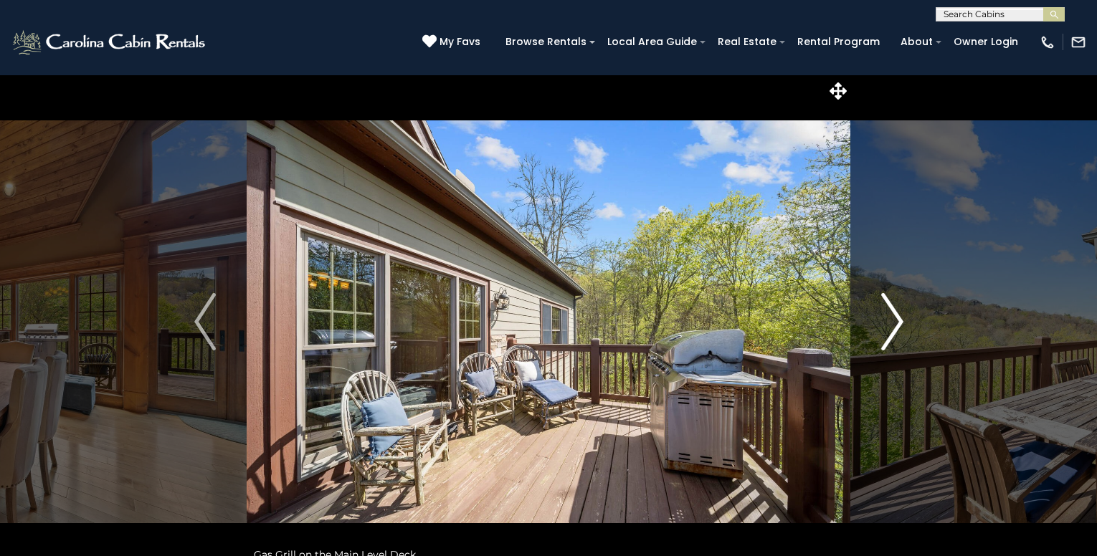
click at [886, 327] on img "Next" at bounding box center [892, 321] width 22 height 57
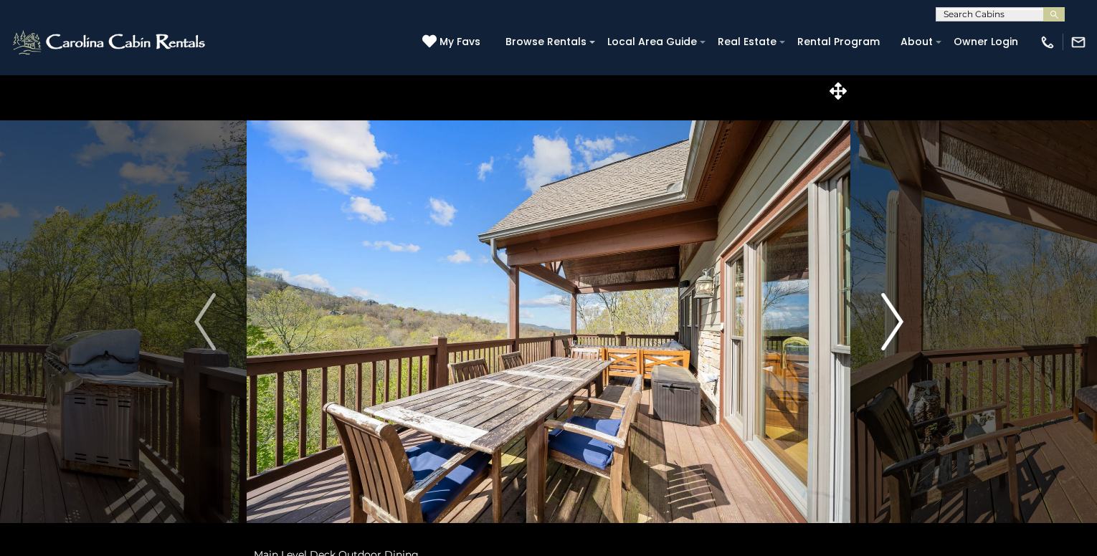
click at [884, 327] on img "Next" at bounding box center [892, 321] width 22 height 57
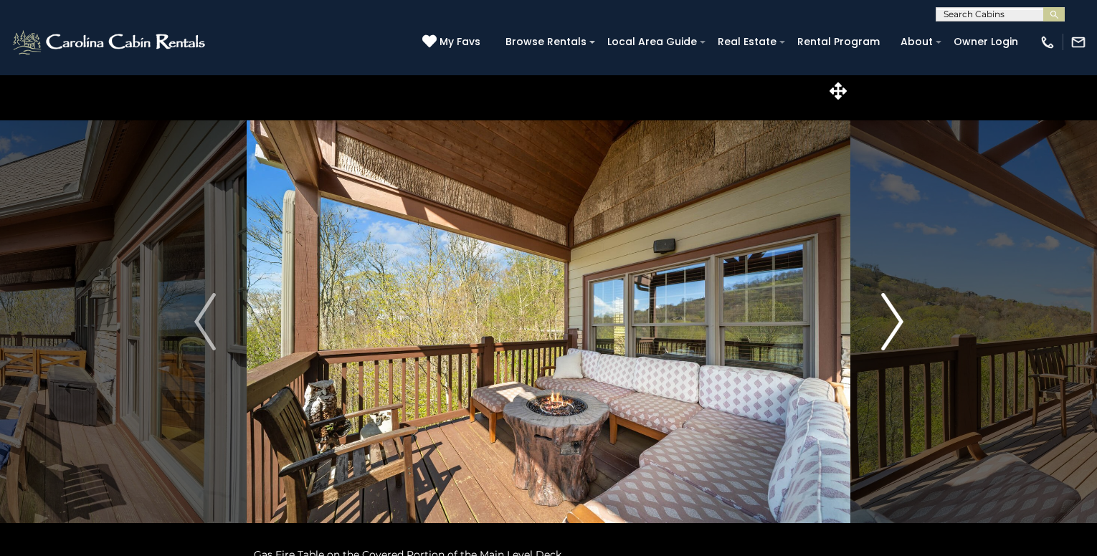
click at [884, 327] on img "Next" at bounding box center [892, 321] width 22 height 57
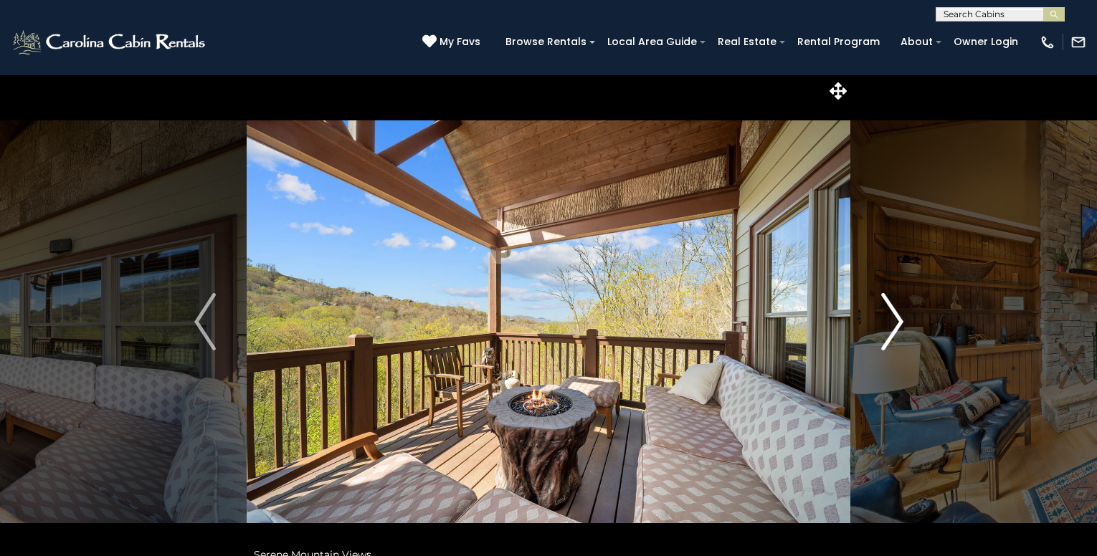
click at [884, 327] on img "Next" at bounding box center [892, 321] width 22 height 57
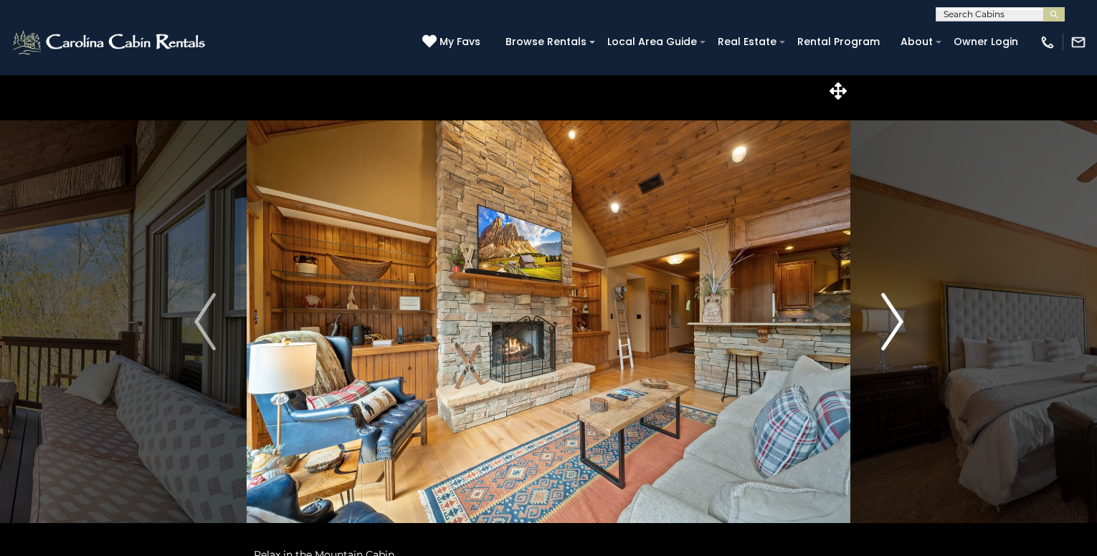
click at [883, 326] on img "Next" at bounding box center [892, 321] width 22 height 57
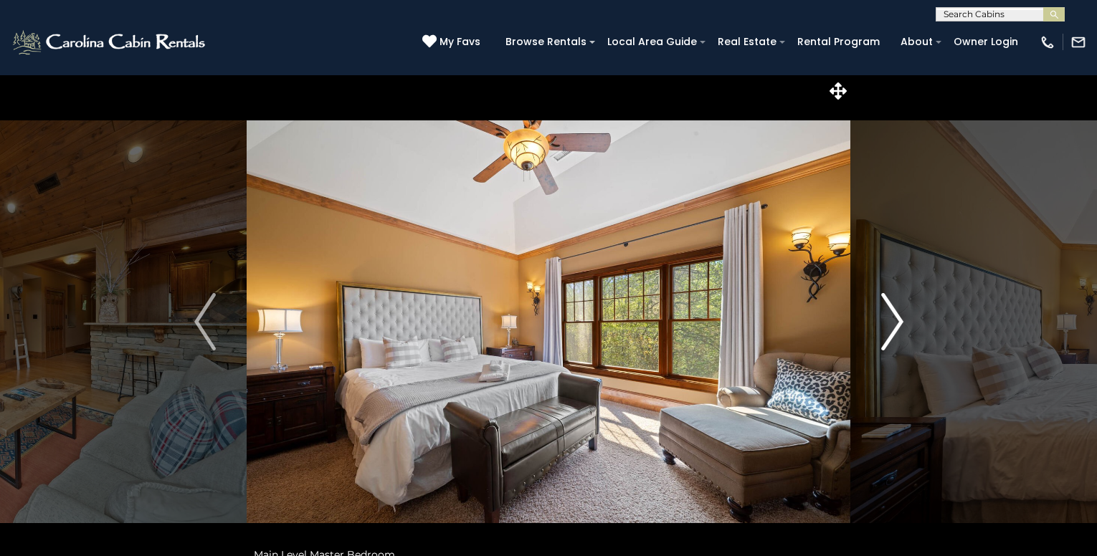
click at [882, 326] on img "Next" at bounding box center [892, 321] width 22 height 57
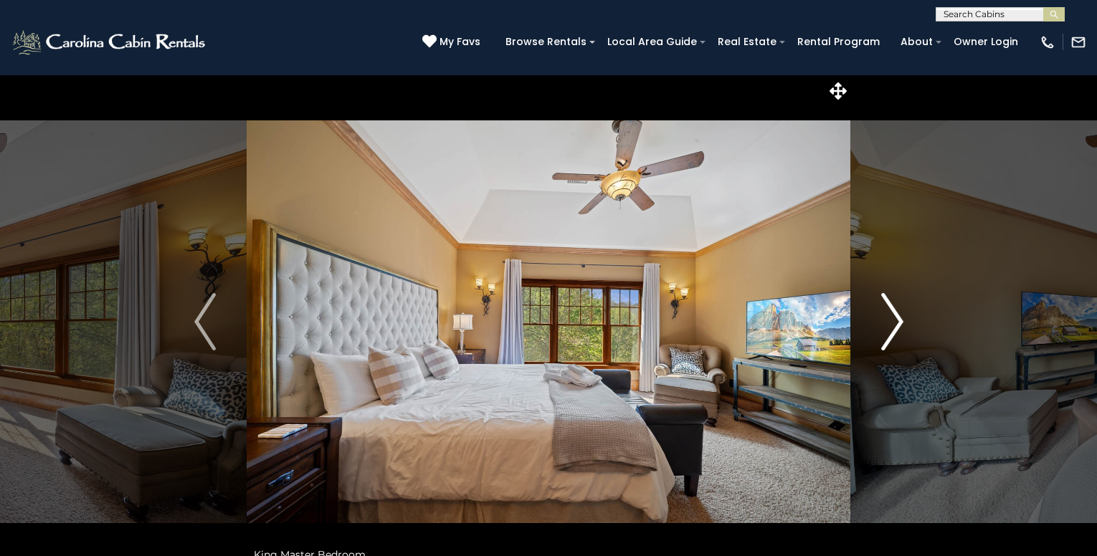
click at [881, 326] on img "Next" at bounding box center [892, 321] width 22 height 57
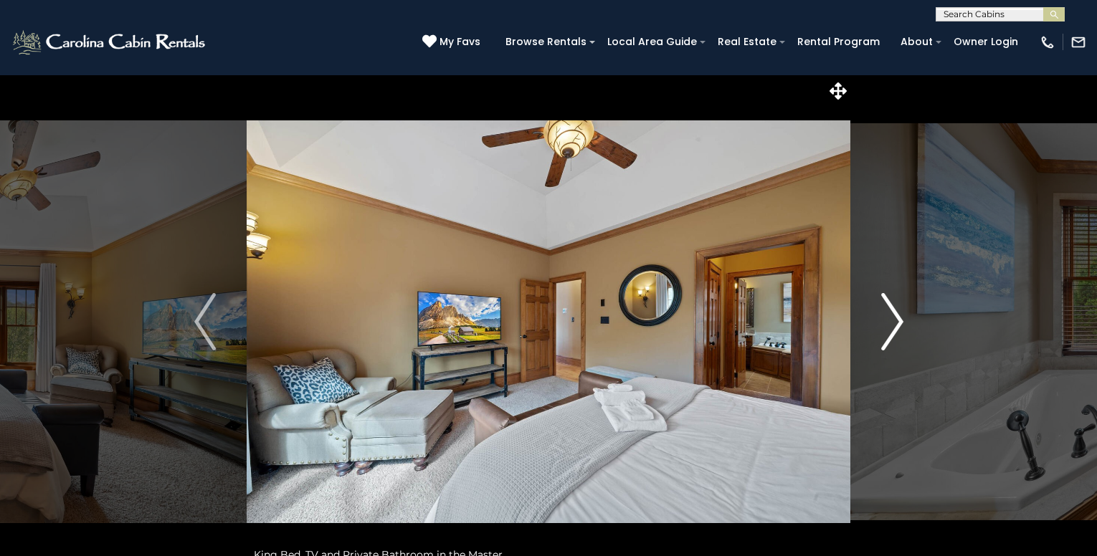
click at [877, 324] on button "Next" at bounding box center [892, 322] width 84 height 495
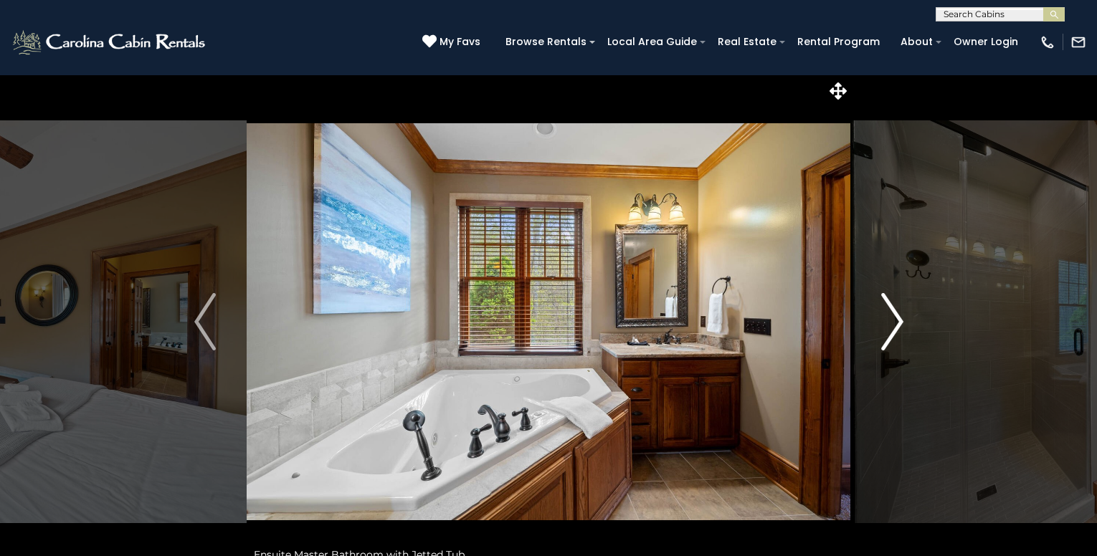
click at [877, 324] on button "Next" at bounding box center [892, 322] width 84 height 495
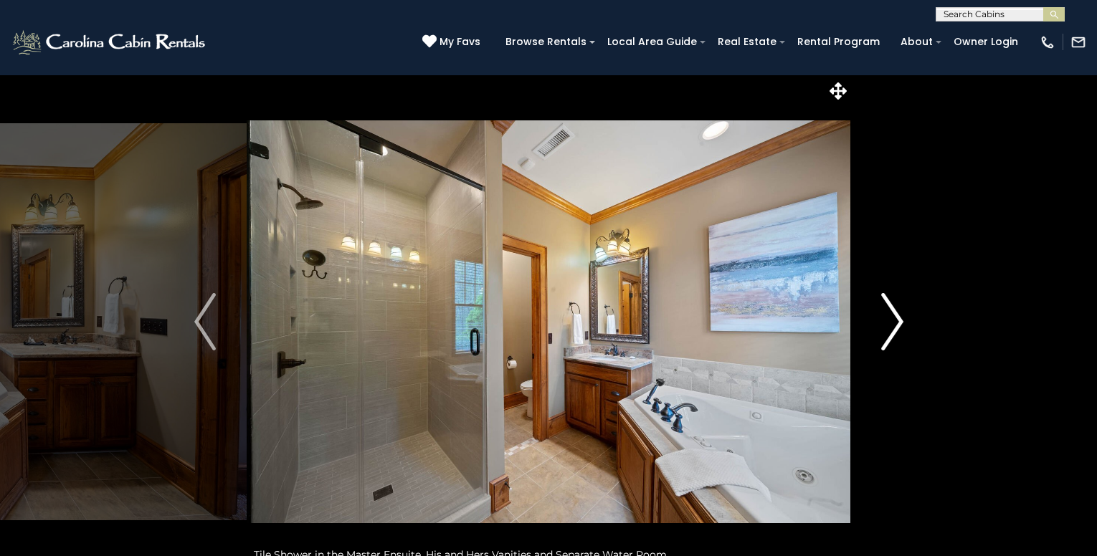
click at [877, 324] on button "Next" at bounding box center [892, 322] width 84 height 495
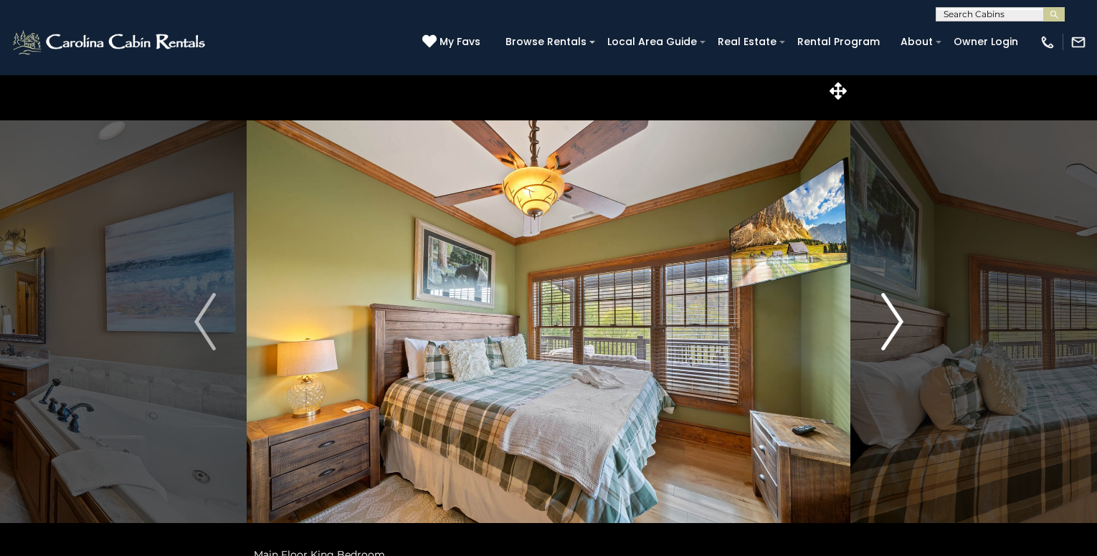
click at [876, 323] on button "Next" at bounding box center [892, 322] width 84 height 495
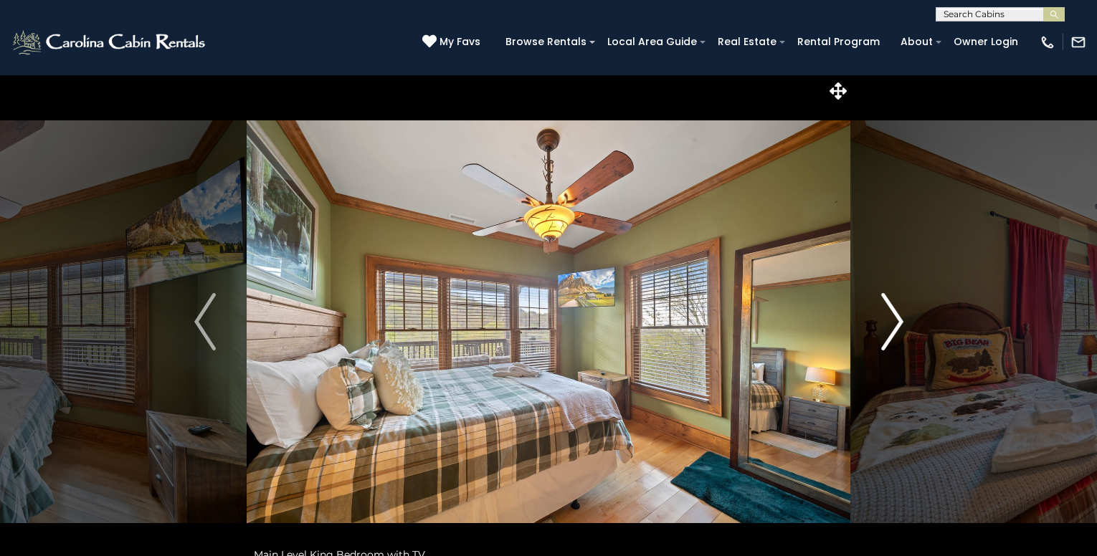
click at [875, 323] on button "Next" at bounding box center [892, 322] width 84 height 495
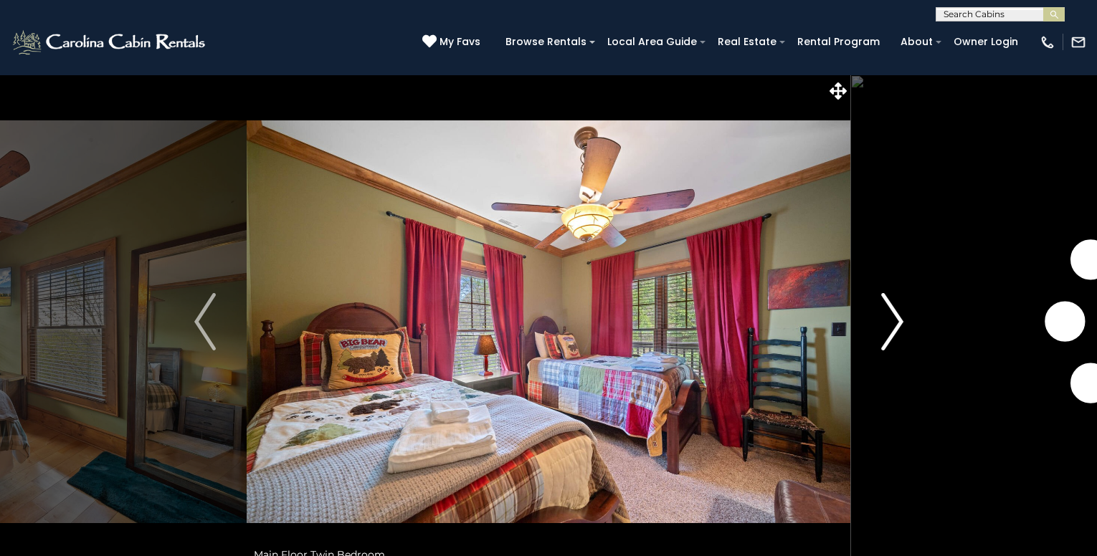
click at [875, 323] on button "Next" at bounding box center [892, 322] width 84 height 495
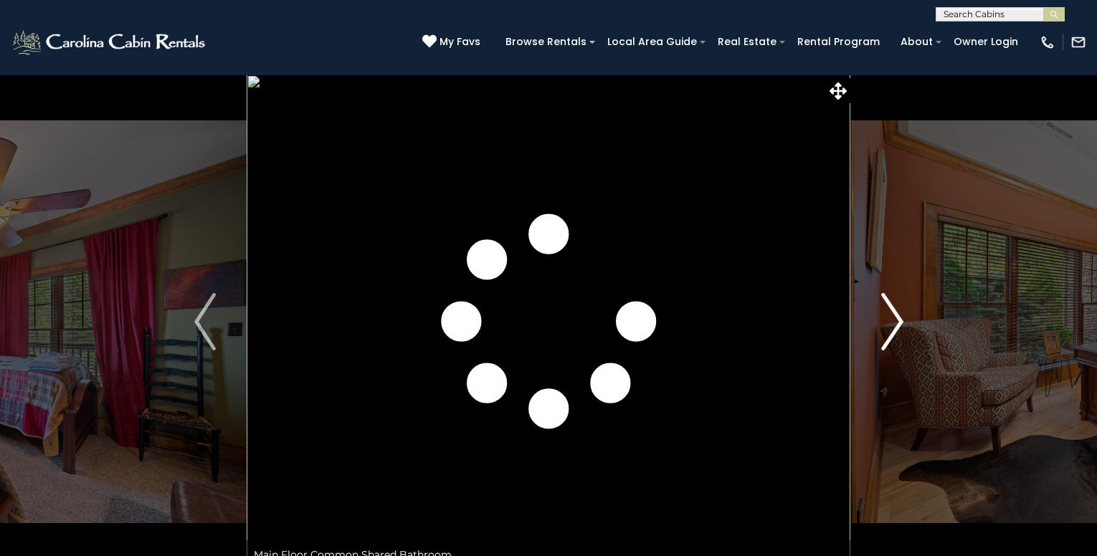
click at [875, 323] on button "Next" at bounding box center [892, 322] width 84 height 495
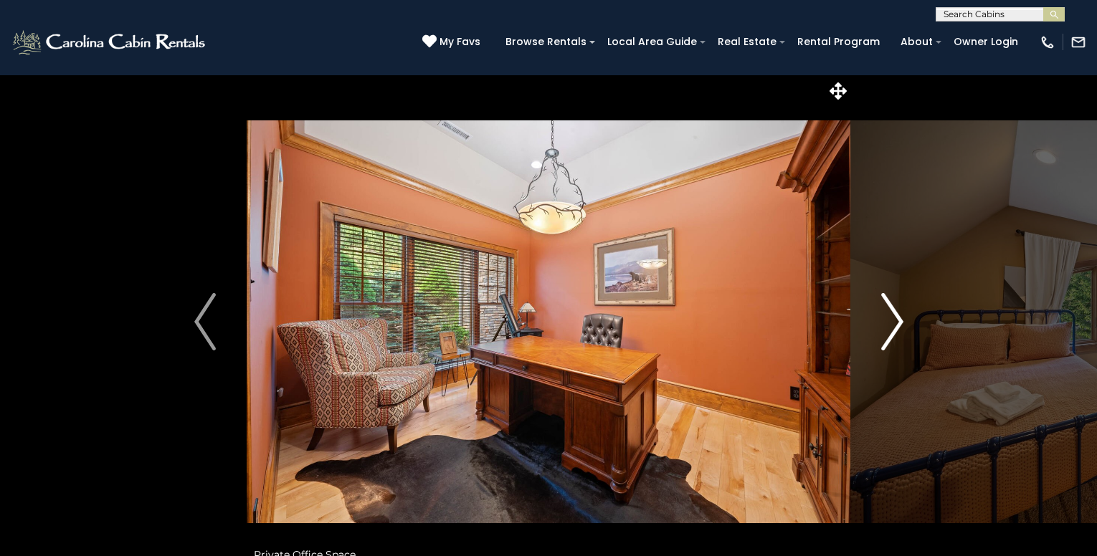
click at [877, 326] on button "Next" at bounding box center [892, 322] width 84 height 495
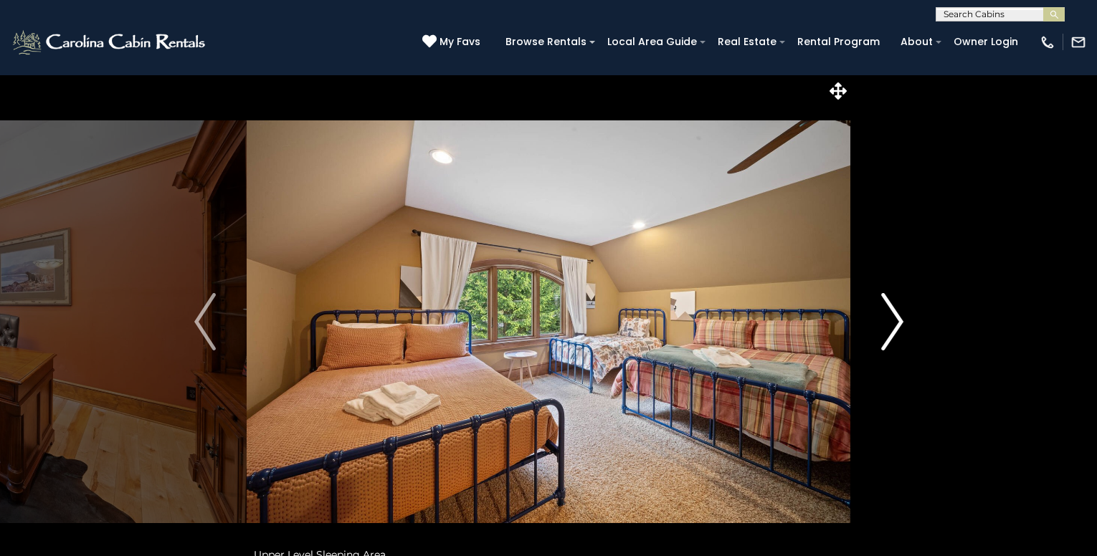
click at [877, 326] on button "Next" at bounding box center [892, 322] width 84 height 495
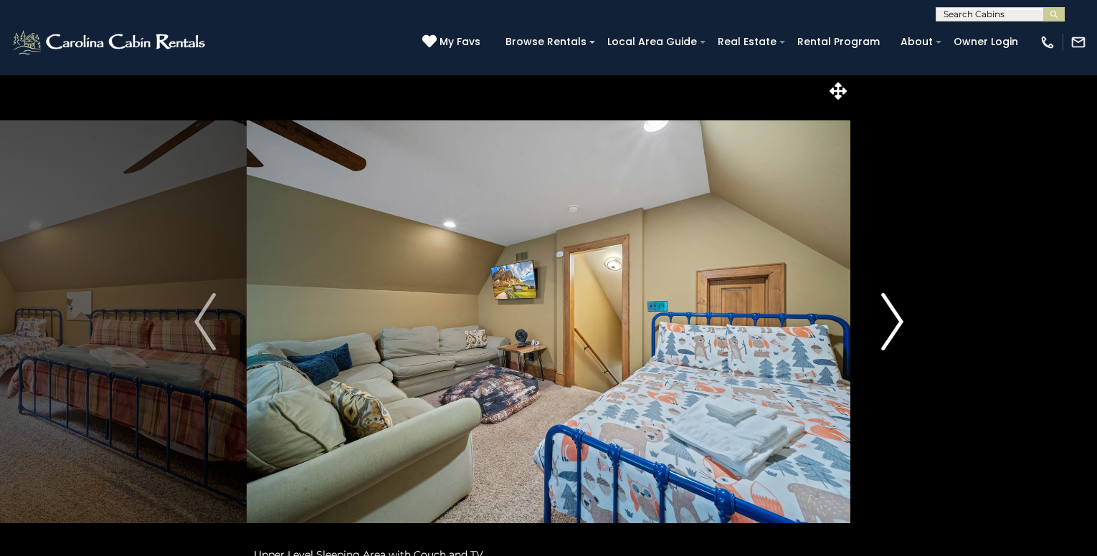
click at [877, 325] on button "Next" at bounding box center [892, 322] width 84 height 495
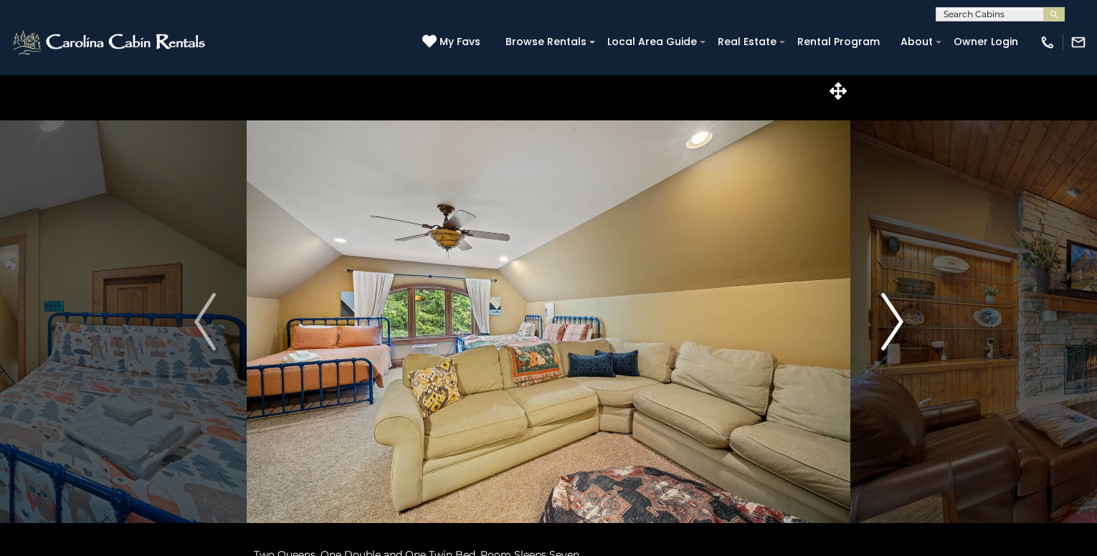
click at [875, 323] on button "Next" at bounding box center [892, 322] width 84 height 495
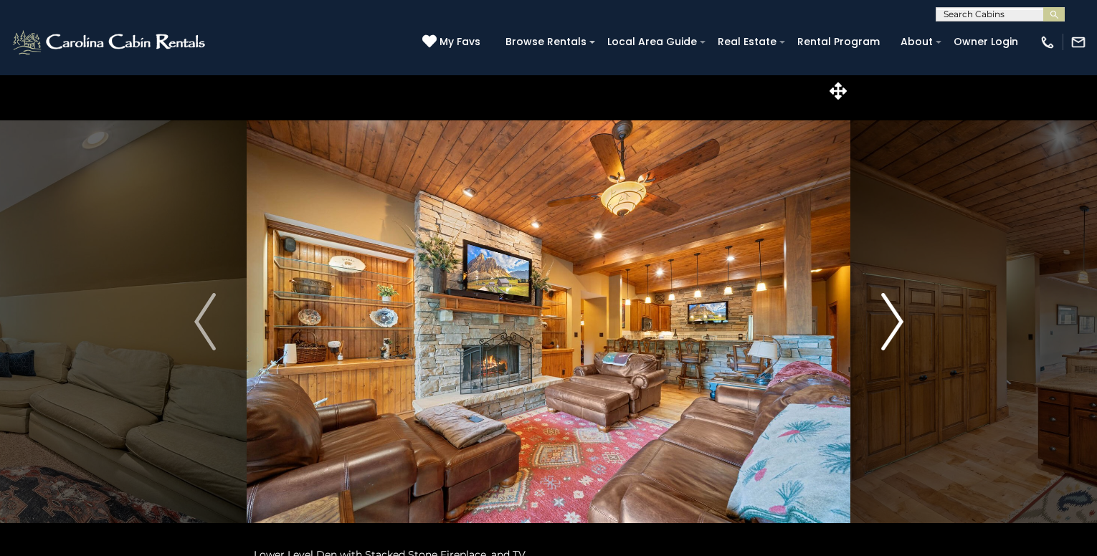
click at [875, 323] on button "Next" at bounding box center [892, 322] width 84 height 495
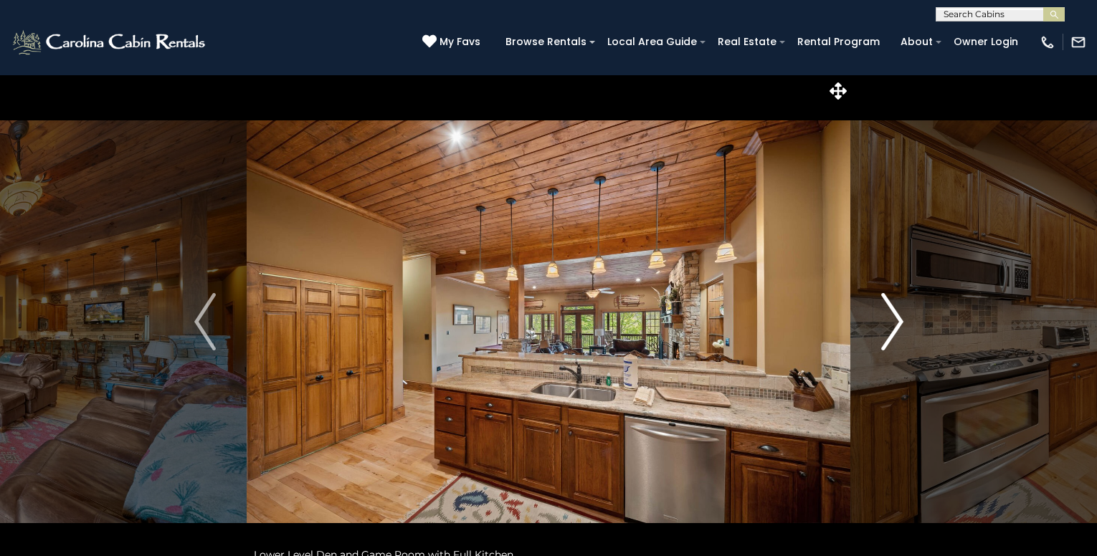
click at [875, 322] on button "Next" at bounding box center [892, 322] width 84 height 495
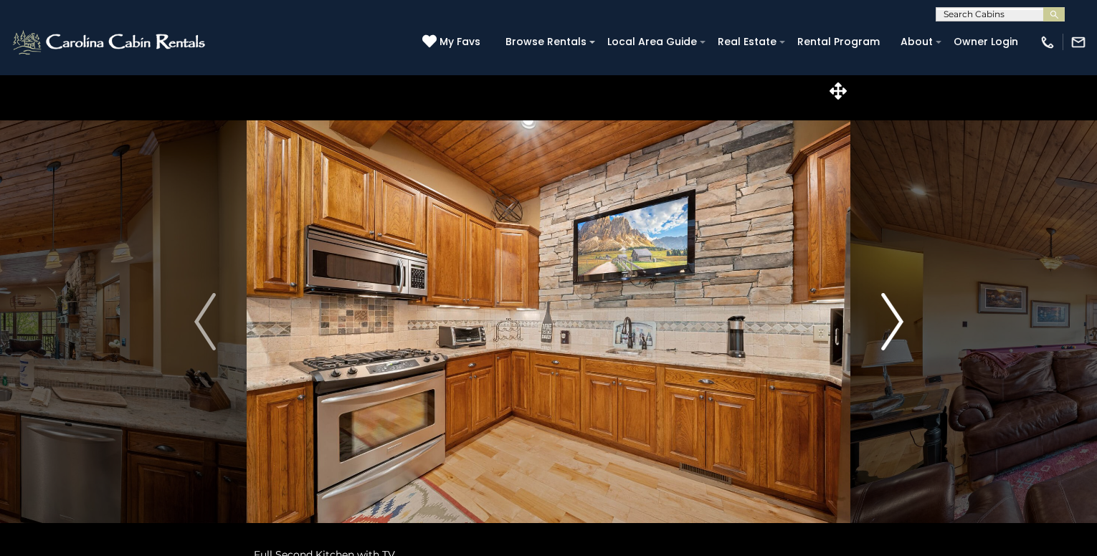
click at [874, 321] on button "Next" at bounding box center [892, 322] width 84 height 495
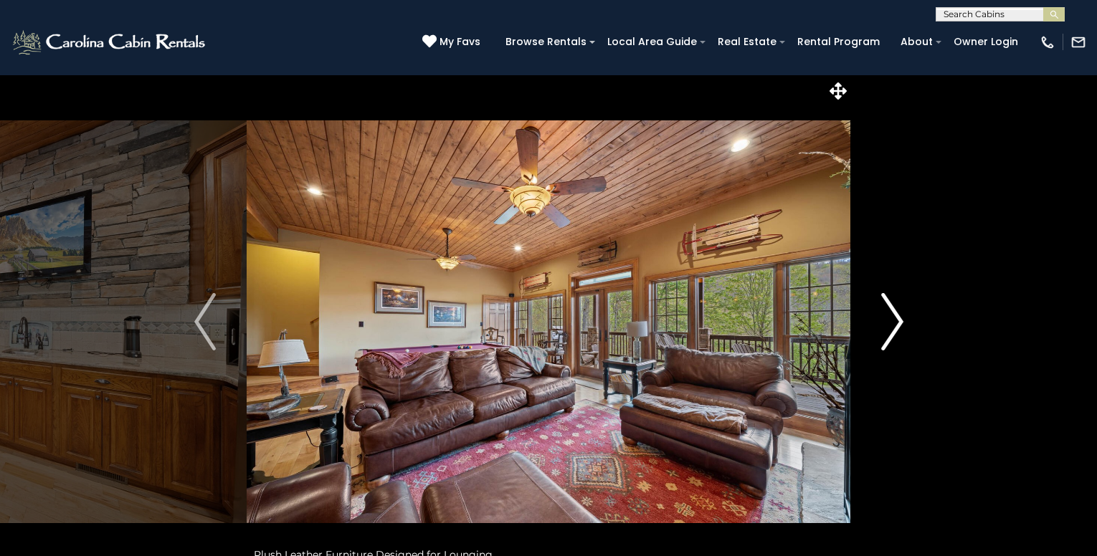
click at [874, 321] on button "Next" at bounding box center [892, 322] width 84 height 495
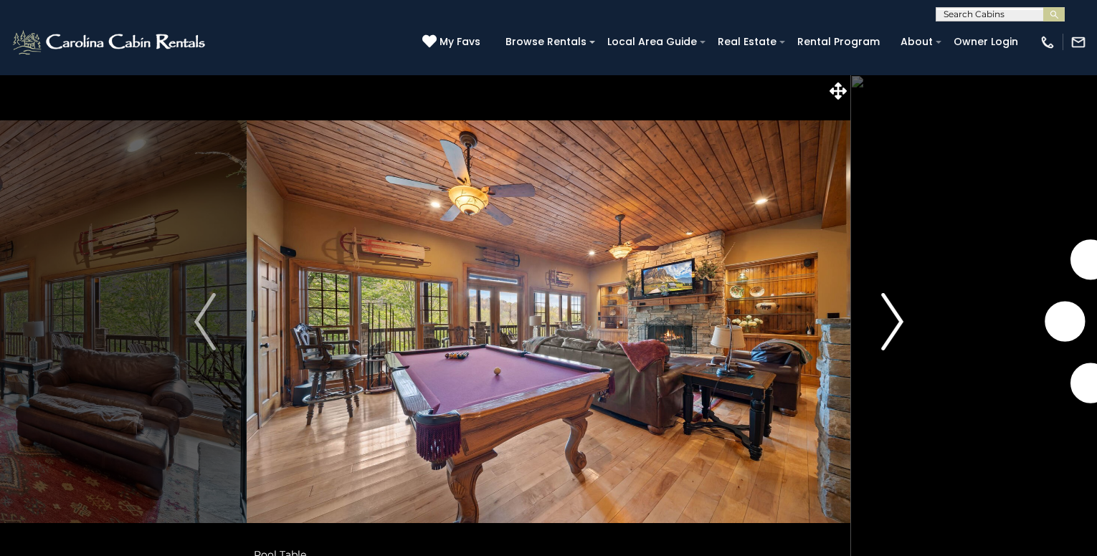
click at [873, 321] on button "Next" at bounding box center [892, 322] width 84 height 495
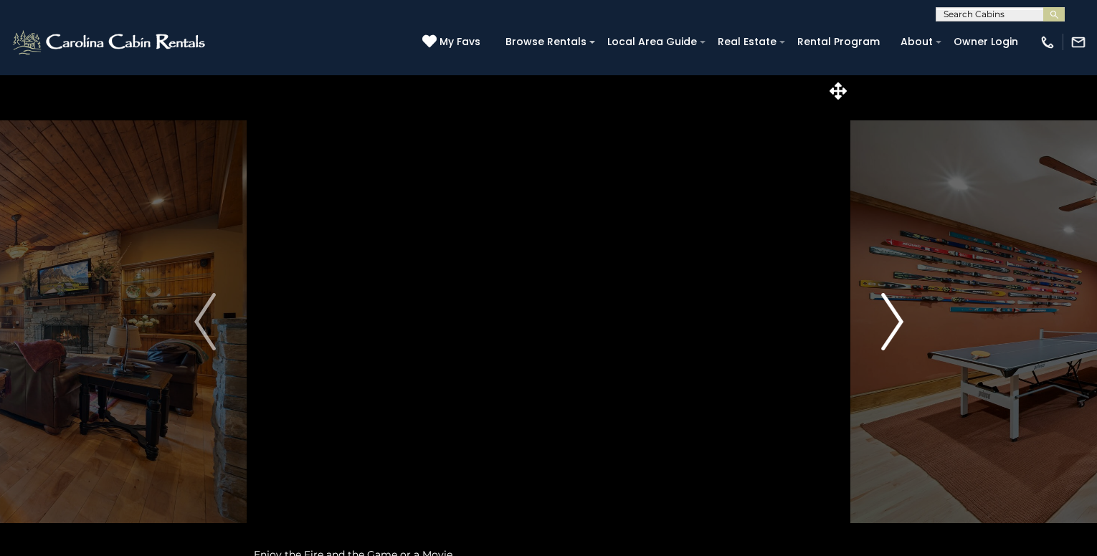
click at [868, 318] on button "Next" at bounding box center [892, 322] width 84 height 495
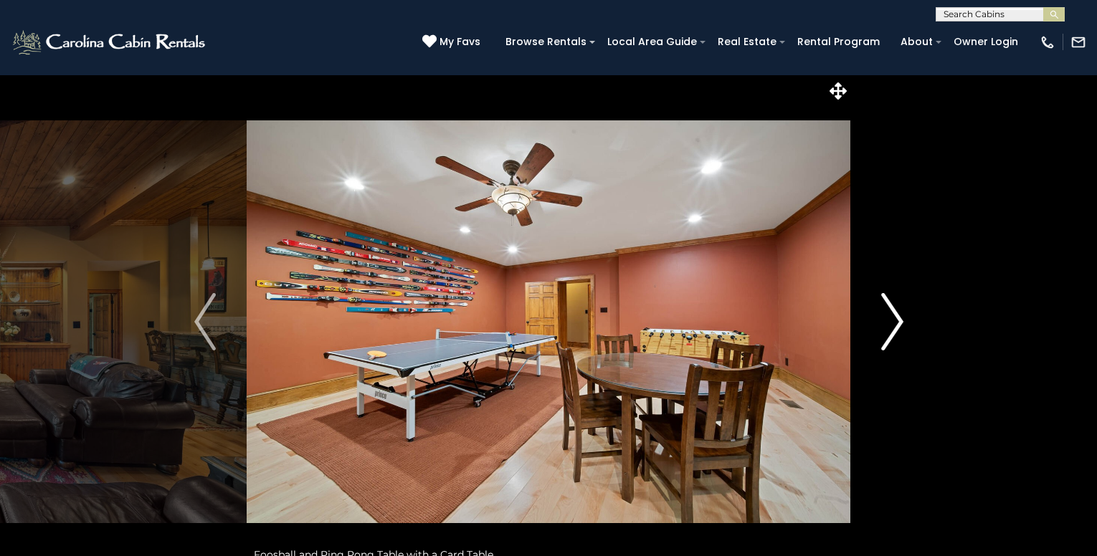
click at [868, 318] on button "Next" at bounding box center [892, 322] width 84 height 495
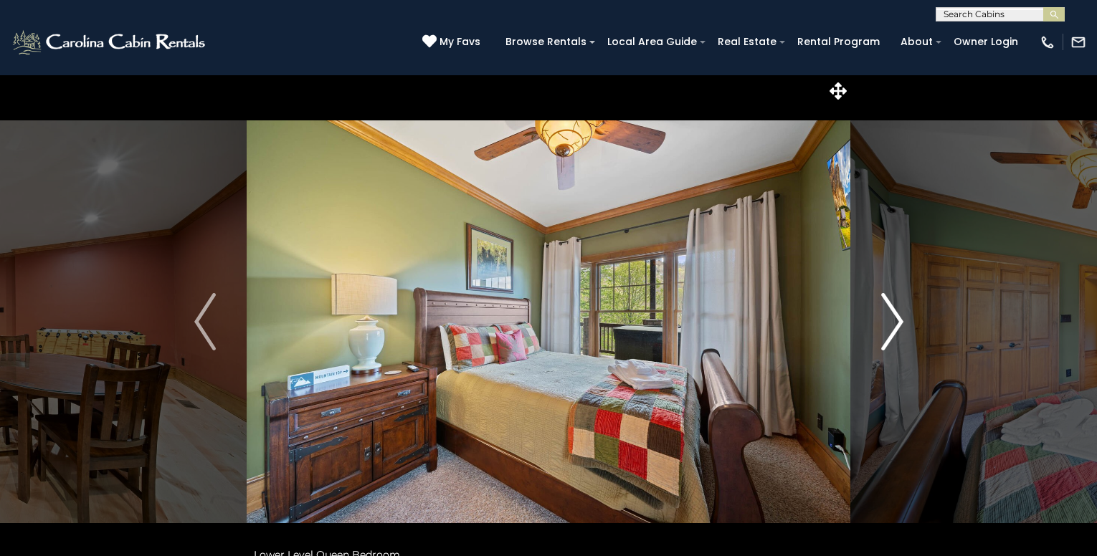
click at [868, 318] on button "Next" at bounding box center [892, 322] width 84 height 495
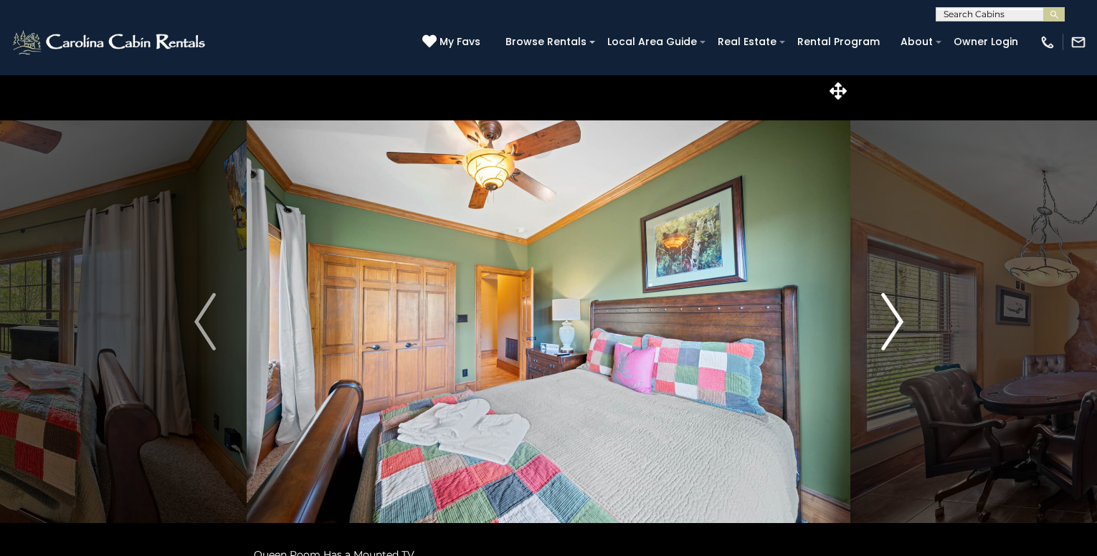
click at [868, 318] on button "Next" at bounding box center [892, 322] width 84 height 495
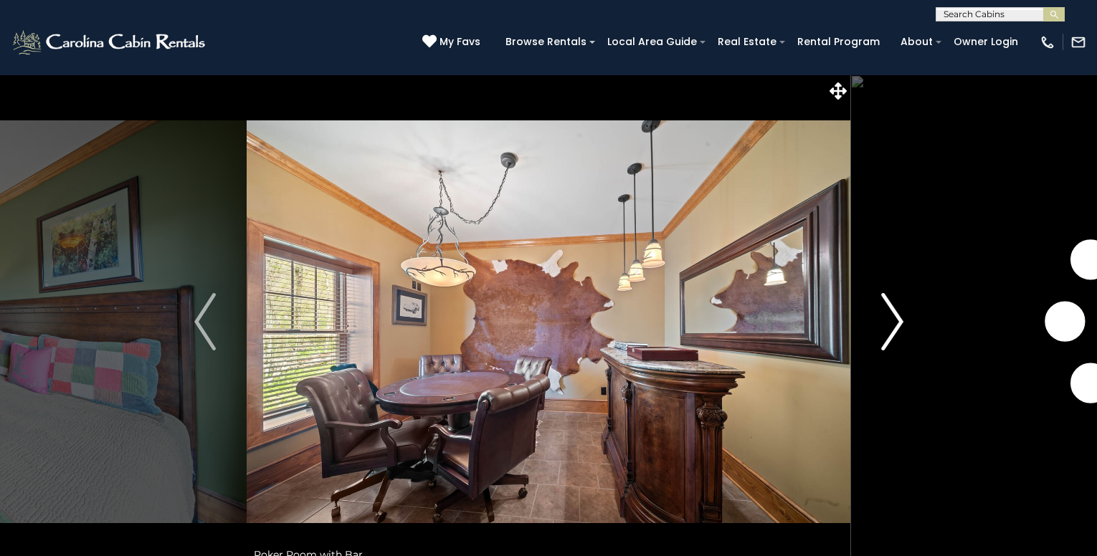
click at [866, 318] on button "Next" at bounding box center [892, 322] width 84 height 495
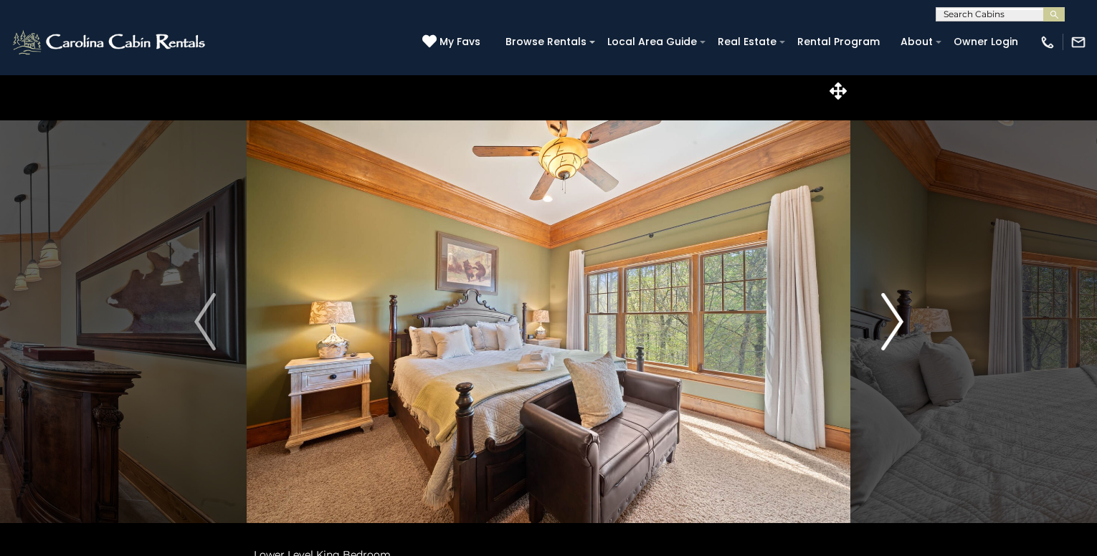
click at [866, 318] on button "Next" at bounding box center [892, 322] width 84 height 495
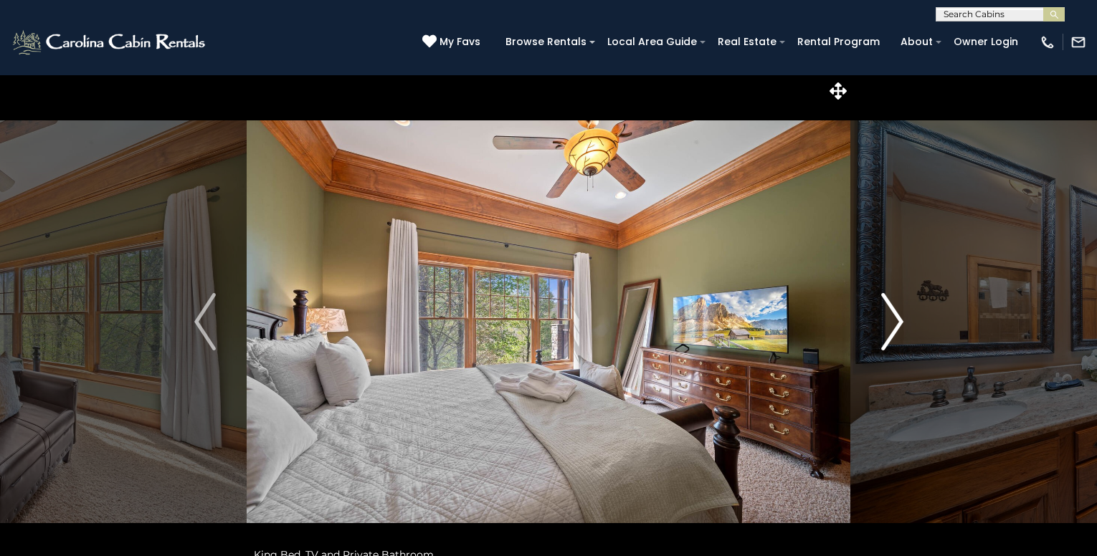
click at [865, 317] on button "Next" at bounding box center [892, 322] width 84 height 495
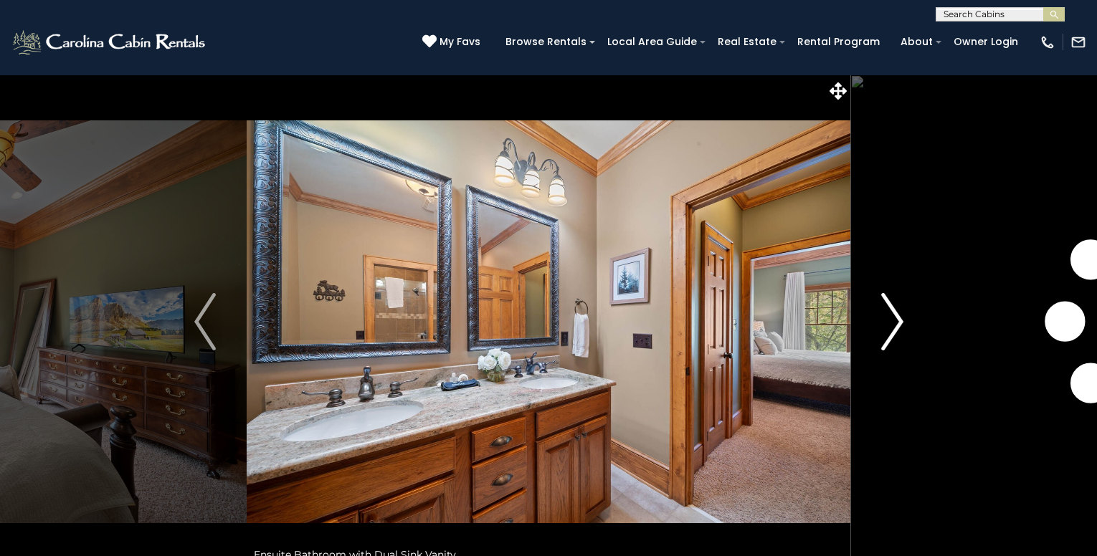
click at [865, 317] on button "Next" at bounding box center [892, 322] width 84 height 495
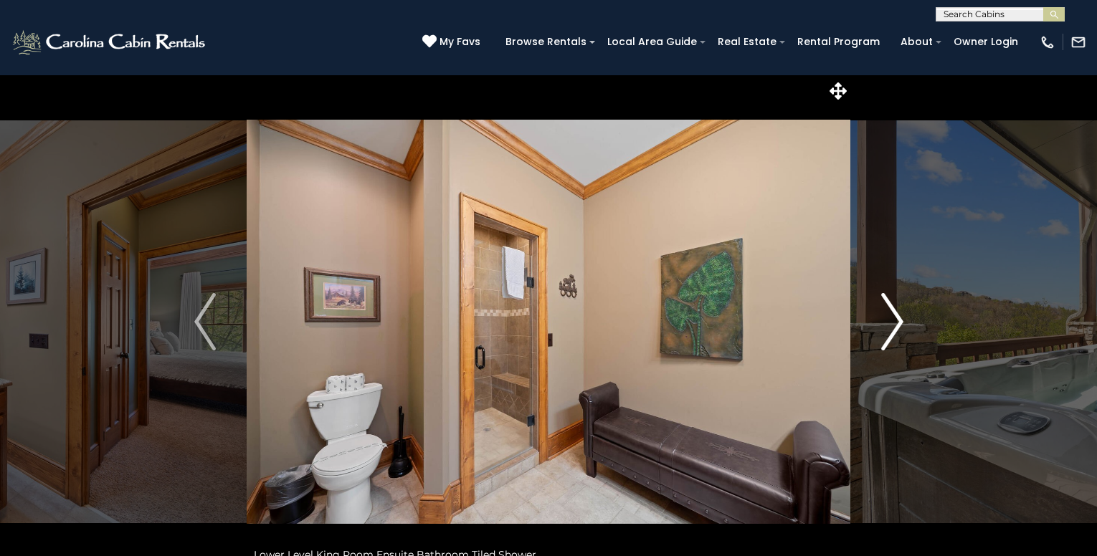
click at [858, 313] on button "Next" at bounding box center [892, 322] width 84 height 495
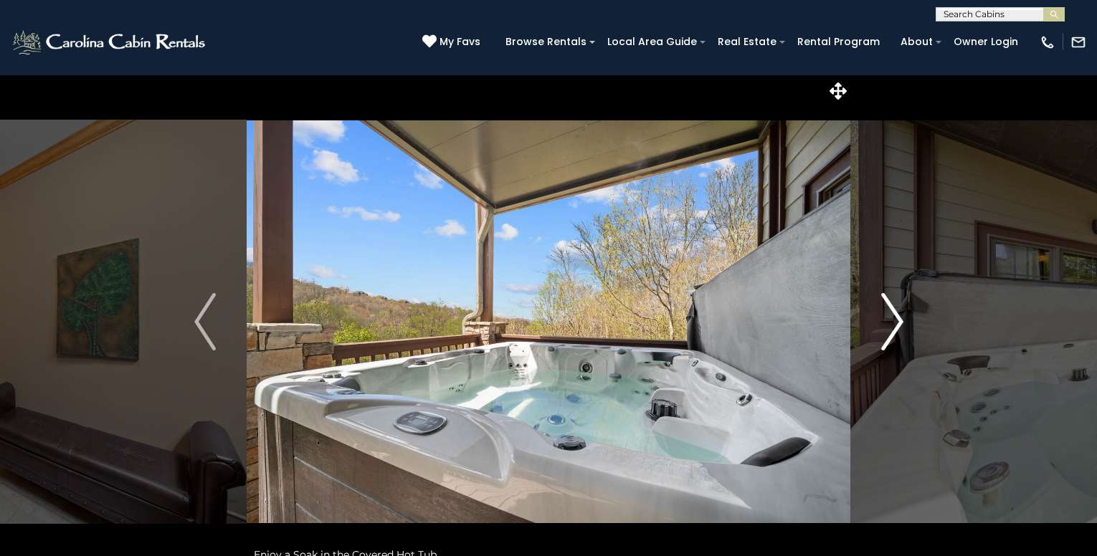
click at [858, 313] on button "Next" at bounding box center [892, 322] width 84 height 495
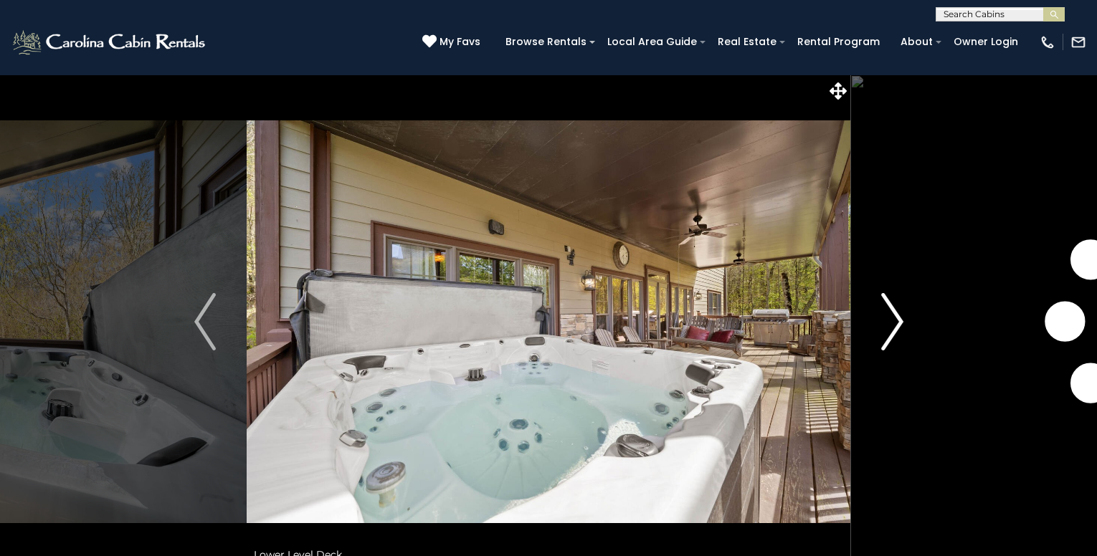
click at [858, 313] on button "Next" at bounding box center [892, 322] width 84 height 495
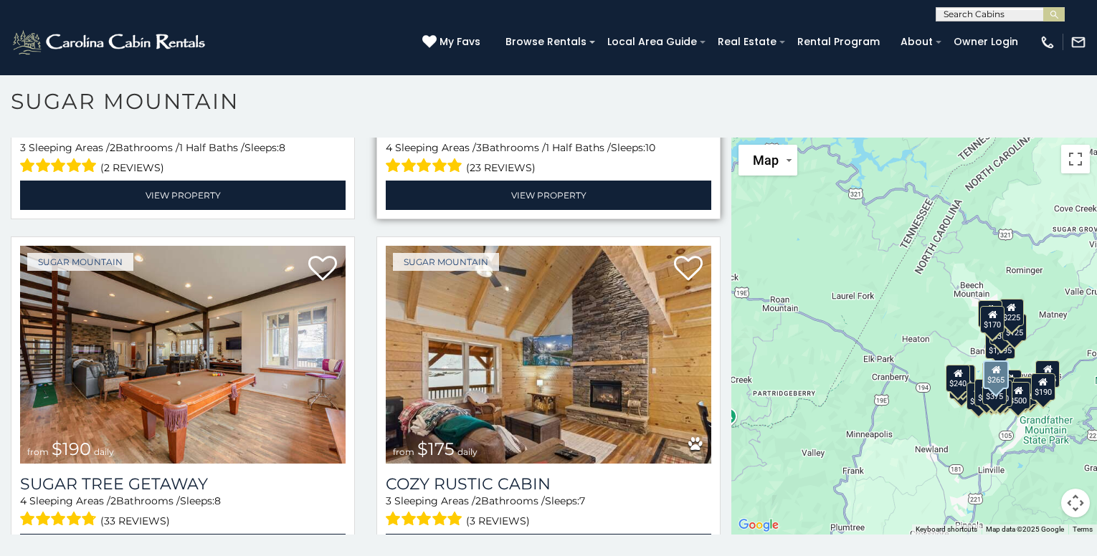
scroll to position [1362, 0]
